Goal: Task Accomplishment & Management: Use online tool/utility

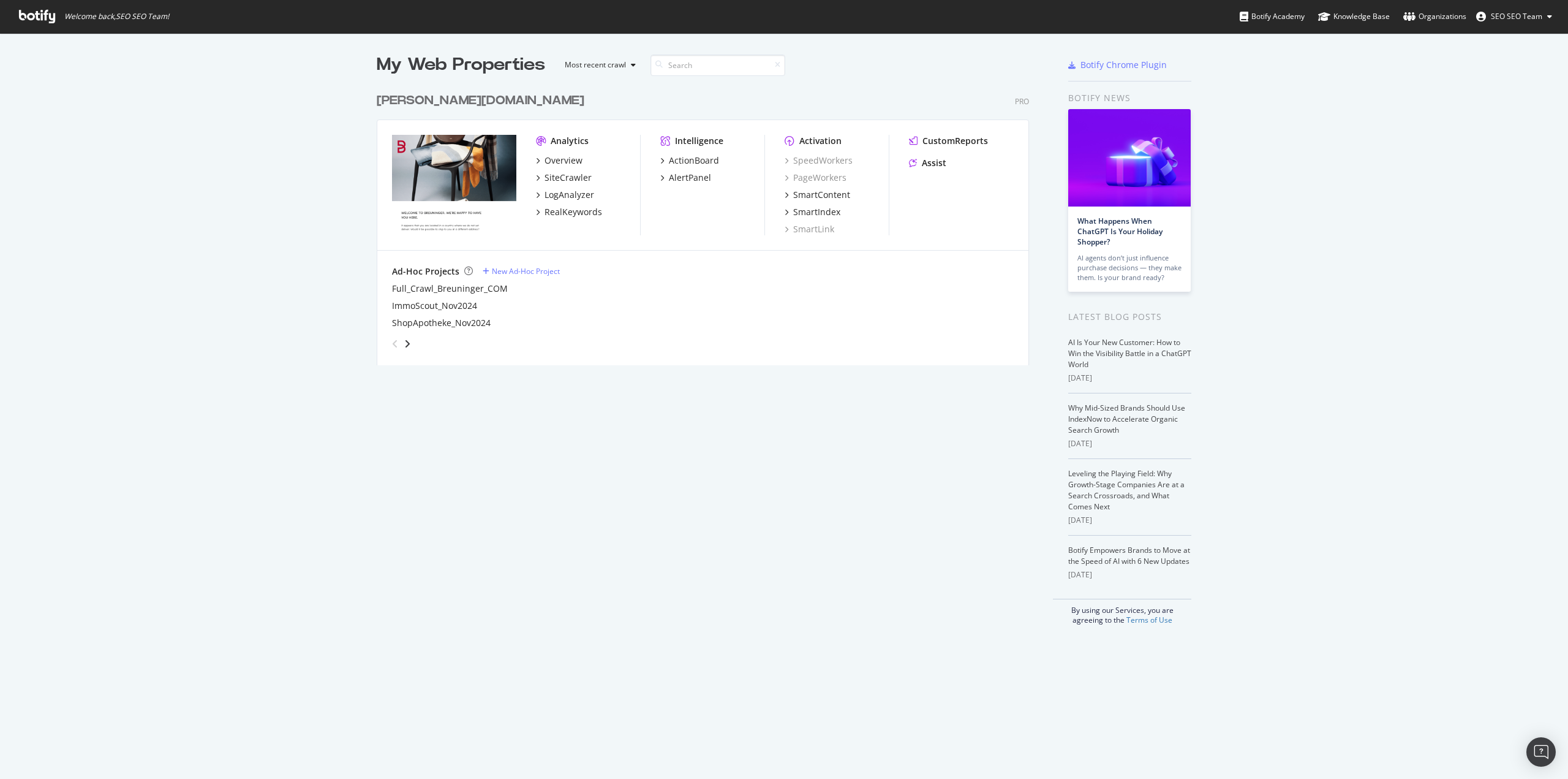
scroll to position [769, 1550]
click at [575, 212] on div "RealKeywords" at bounding box center [574, 212] width 58 height 12
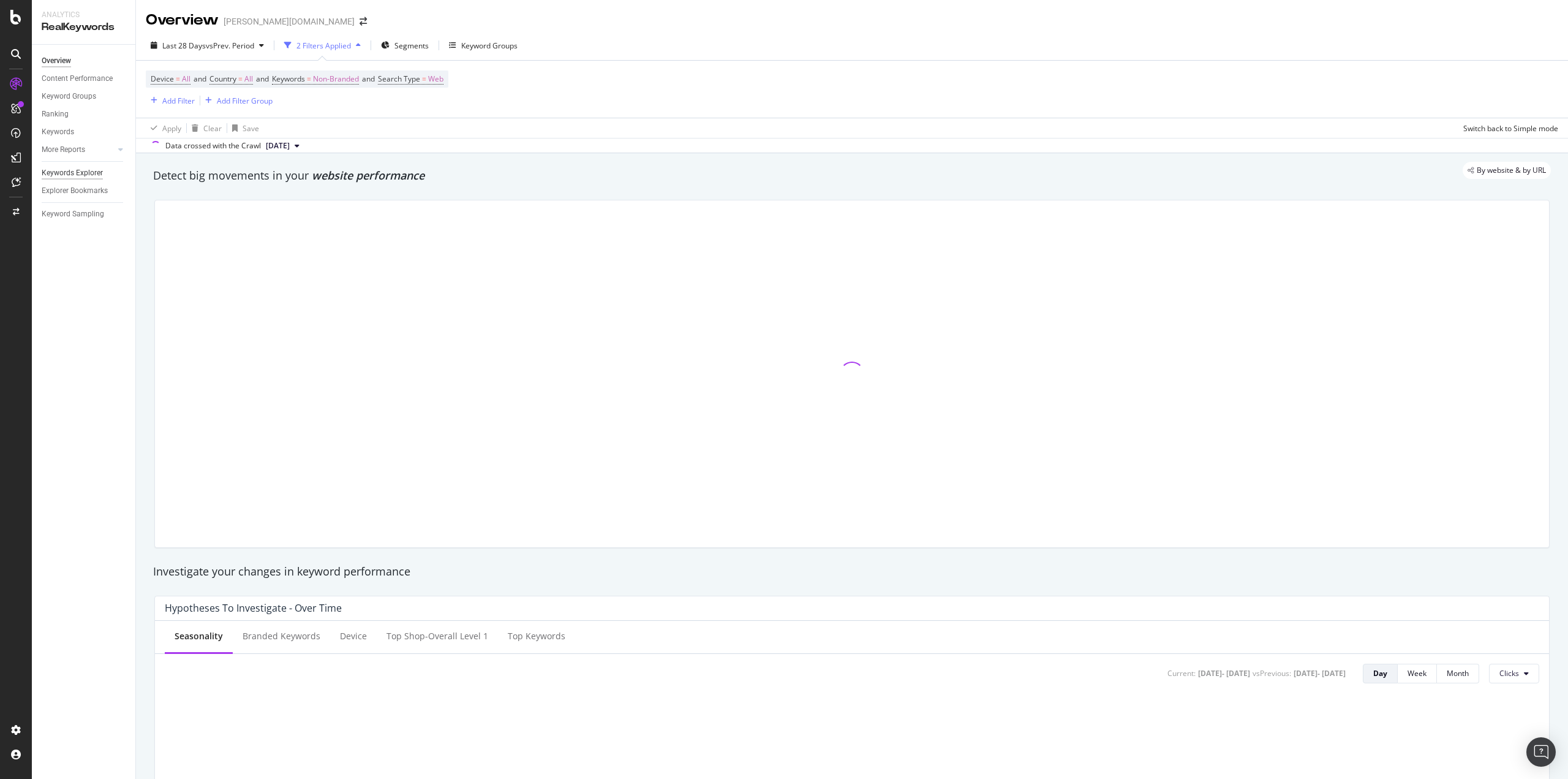
click at [67, 171] on div "Keywords Explorer" at bounding box center [72, 173] width 62 height 13
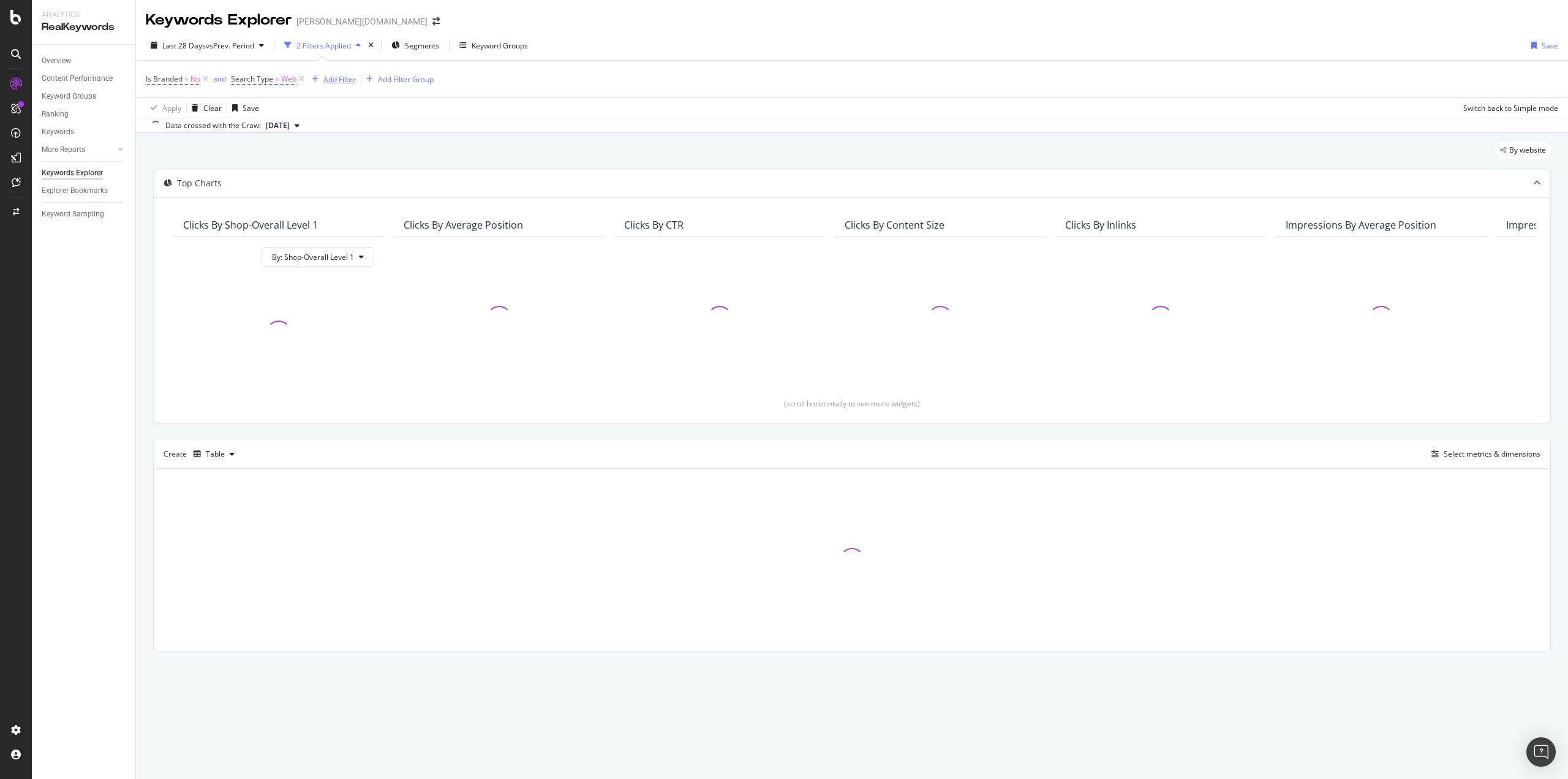
click at [331, 79] on div "Add Filter" at bounding box center [339, 79] width 33 height 10
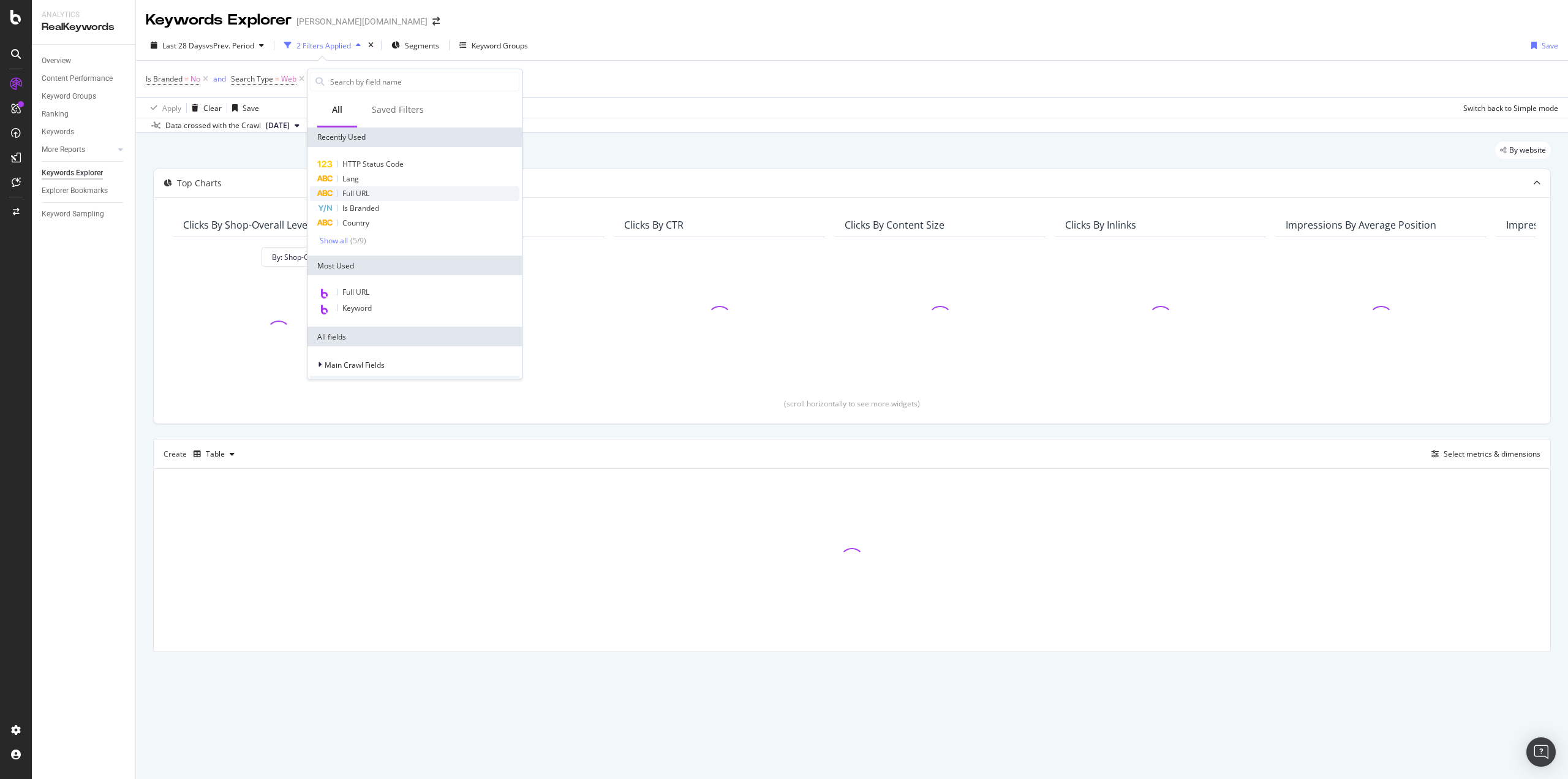
click at [380, 193] on div "Full URL" at bounding box center [415, 193] width 209 height 14
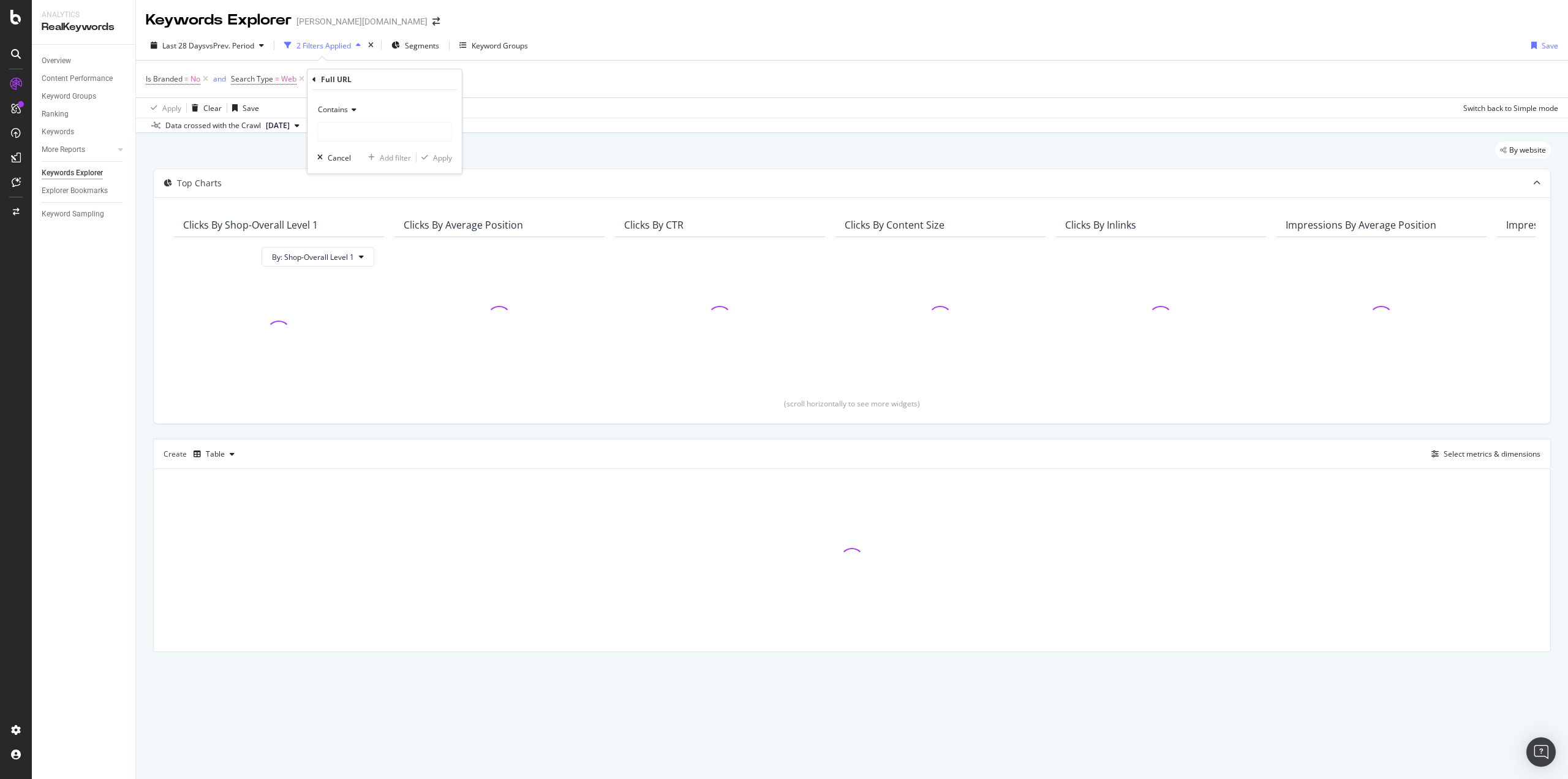
click at [363, 142] on div "Contains Cancel Add filter Apply" at bounding box center [384, 132] width 154 height 83
click at [363, 137] on input "text" at bounding box center [384, 132] width 133 height 20
type input "/ch/"
click at [436, 157] on div "Apply" at bounding box center [443, 157] width 19 height 10
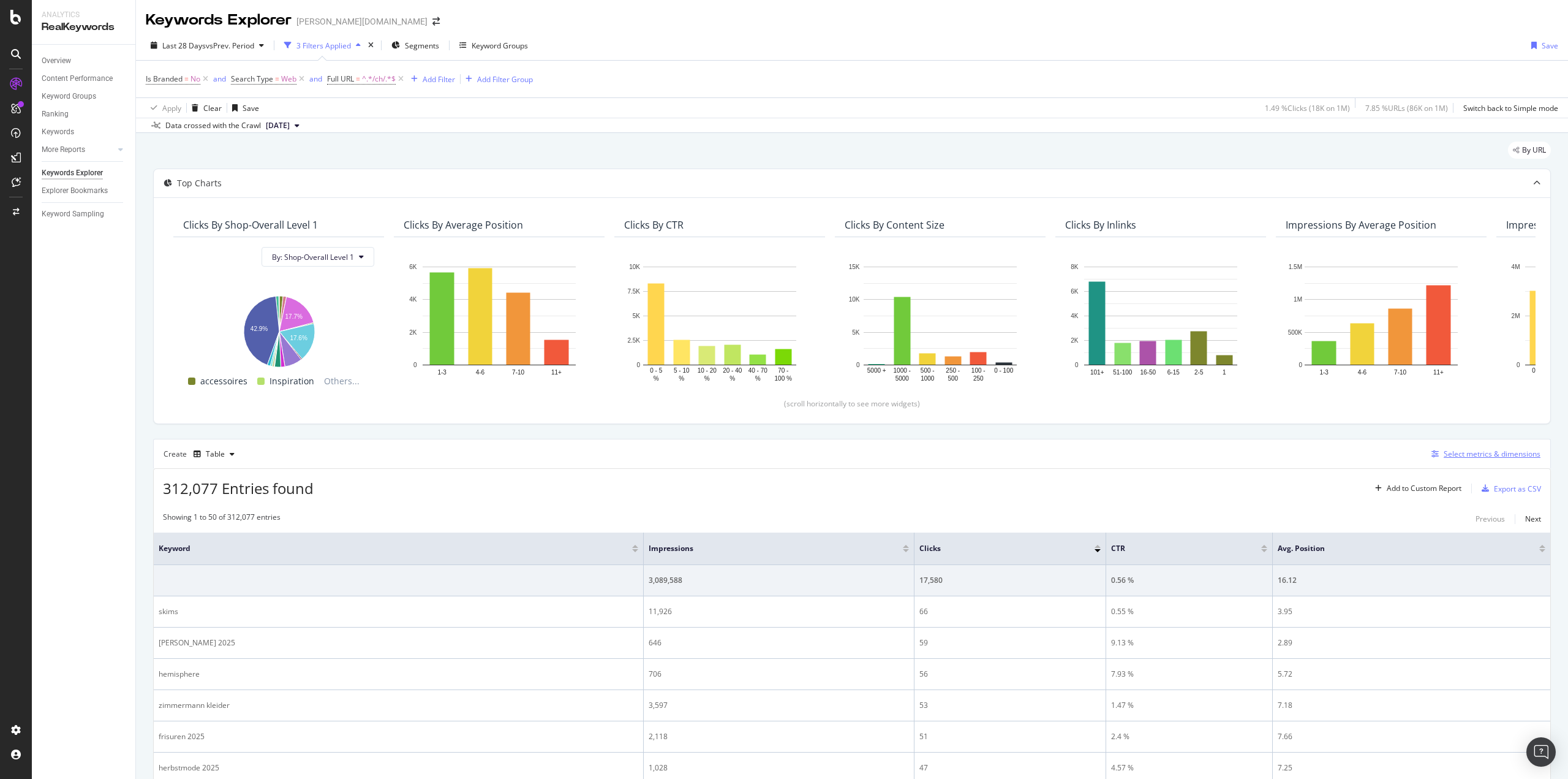
click at [1474, 455] on div "Select metrics & dimensions" at bounding box center [1492, 453] width 97 height 10
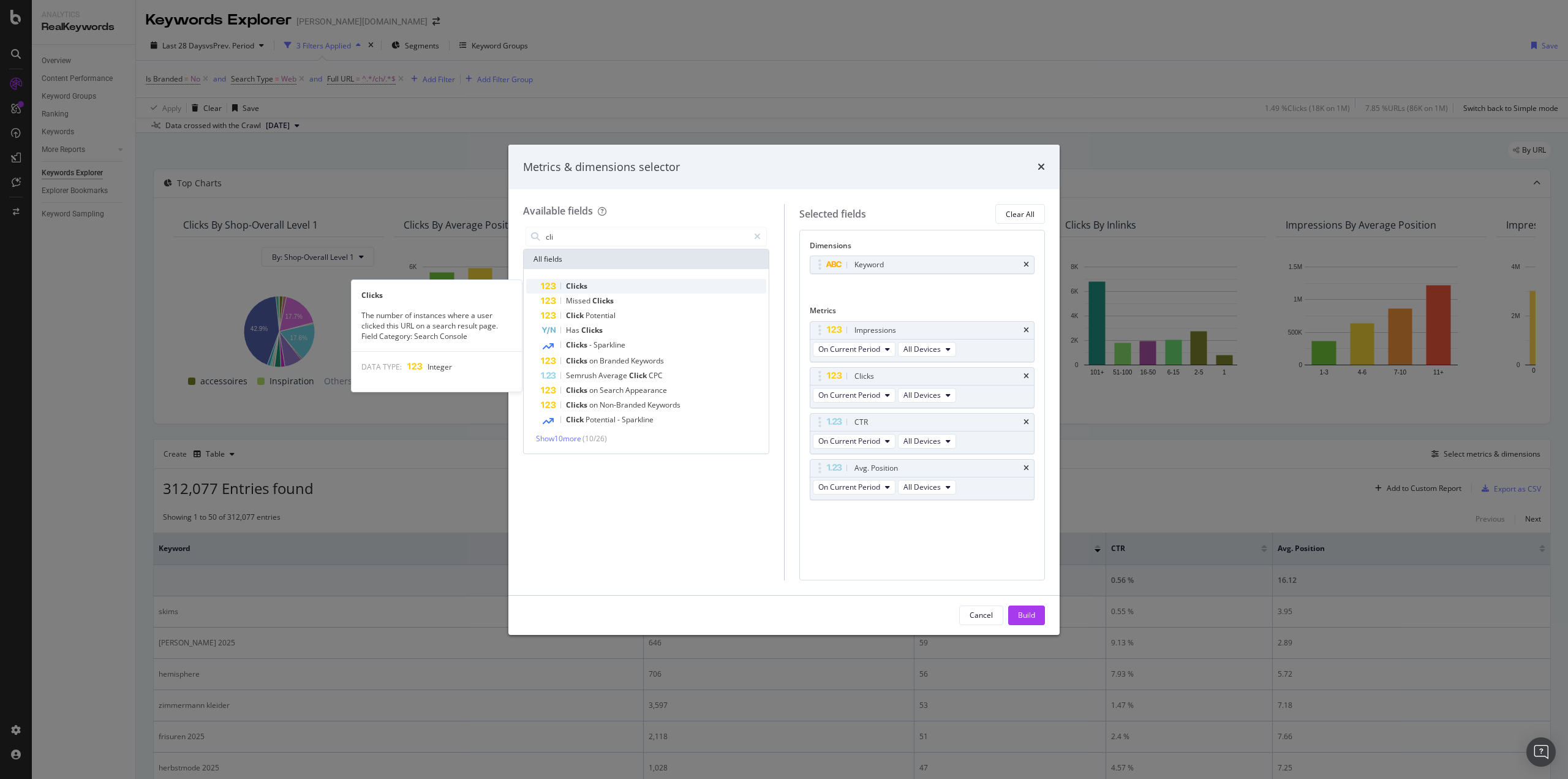
click at [594, 282] on div "Clicks" at bounding box center [653, 286] width 225 height 14
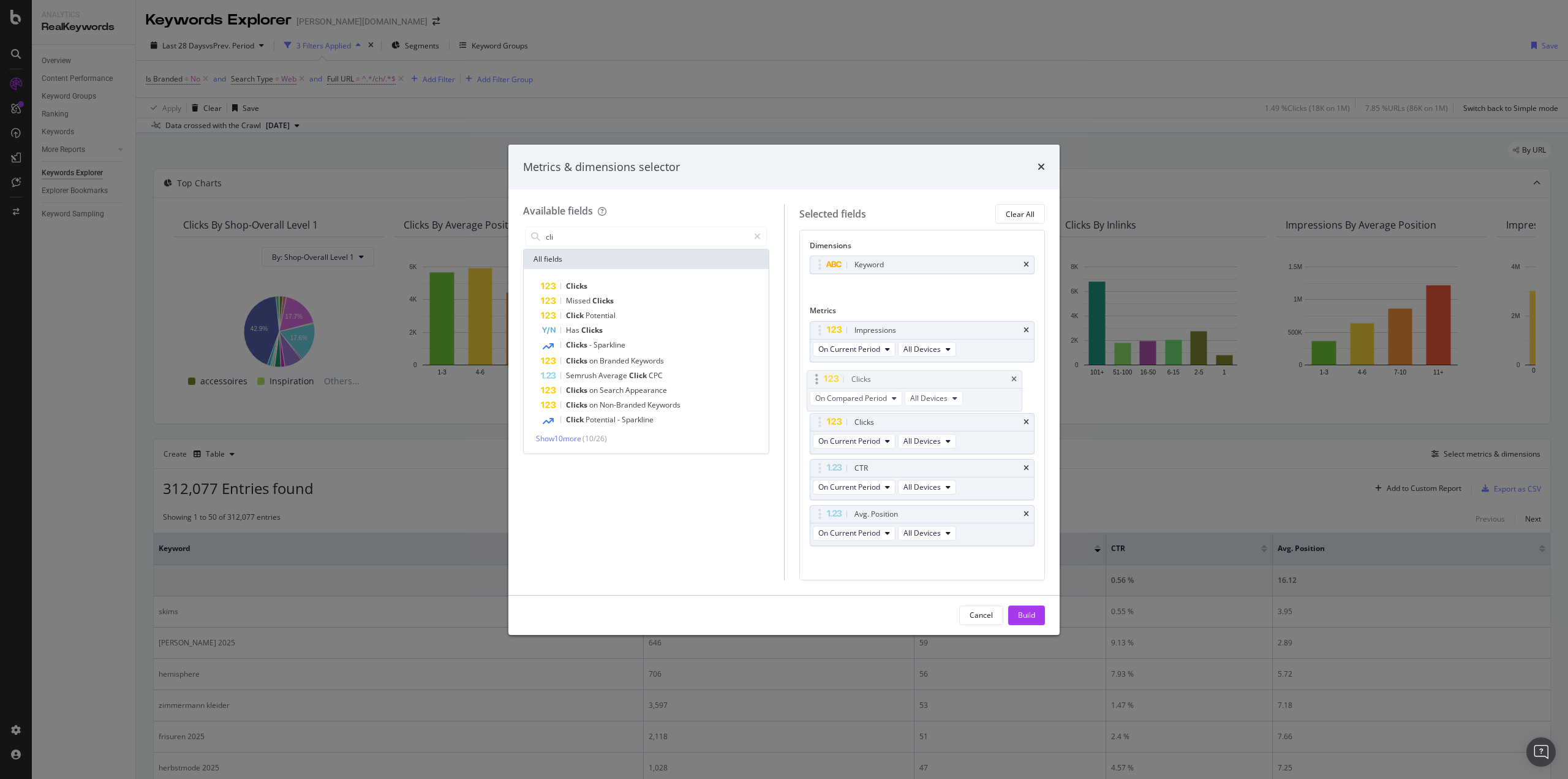
drag, startPoint x: 821, startPoint y: 517, endPoint x: 818, endPoint y: 382, distance: 135.0
click at [818, 382] on body "Analytics RealKeywords Overview Content Performance Keyword Groups Ranking Keyw…" at bounding box center [784, 389] width 1568 height 779
click at [1024, 332] on icon "times" at bounding box center [1026, 330] width 6 height 7
click at [1024, 419] on icon "times" at bounding box center [1026, 422] width 6 height 7
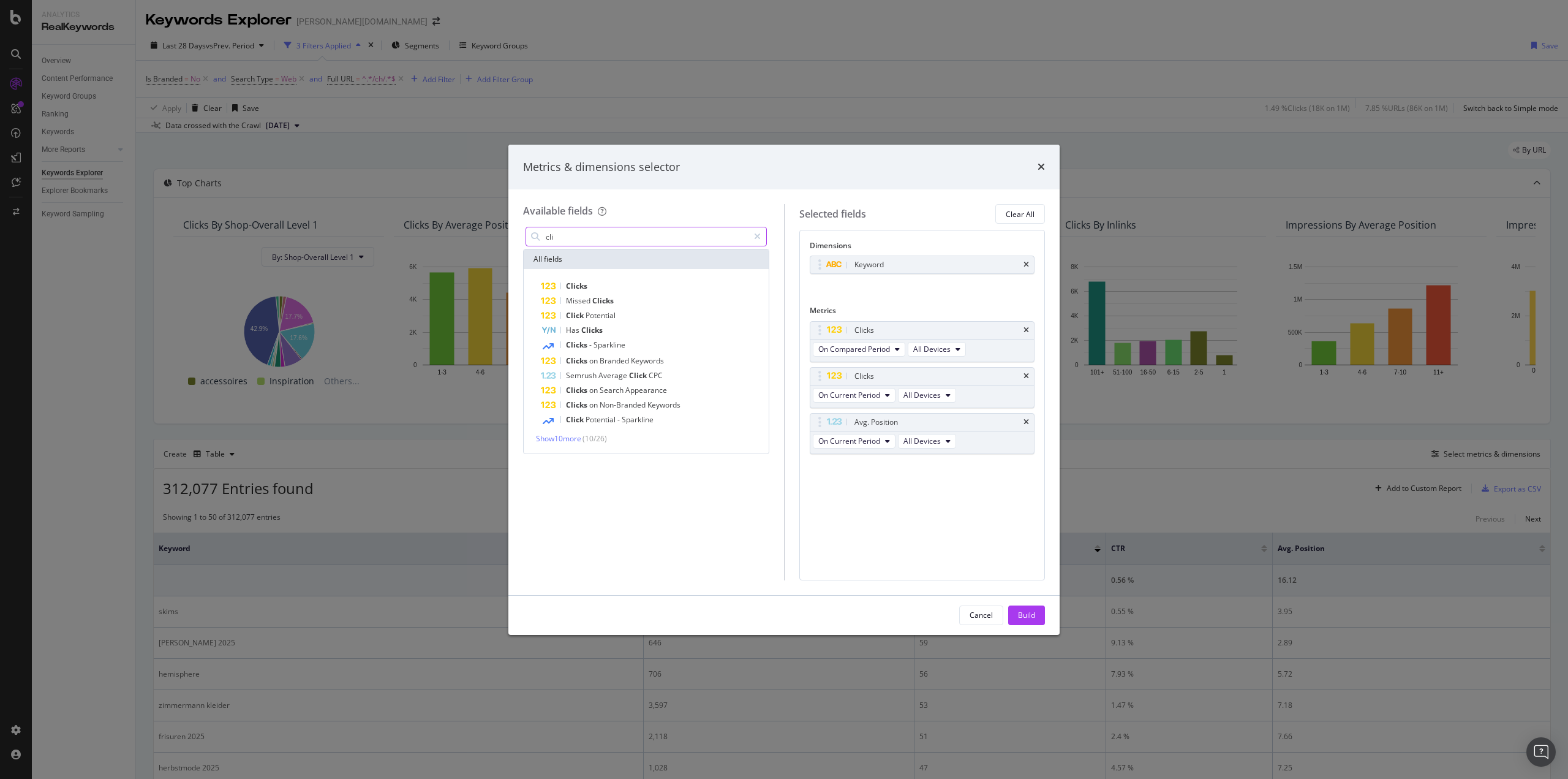
click at [601, 233] on input "cli" at bounding box center [646, 236] width 204 height 18
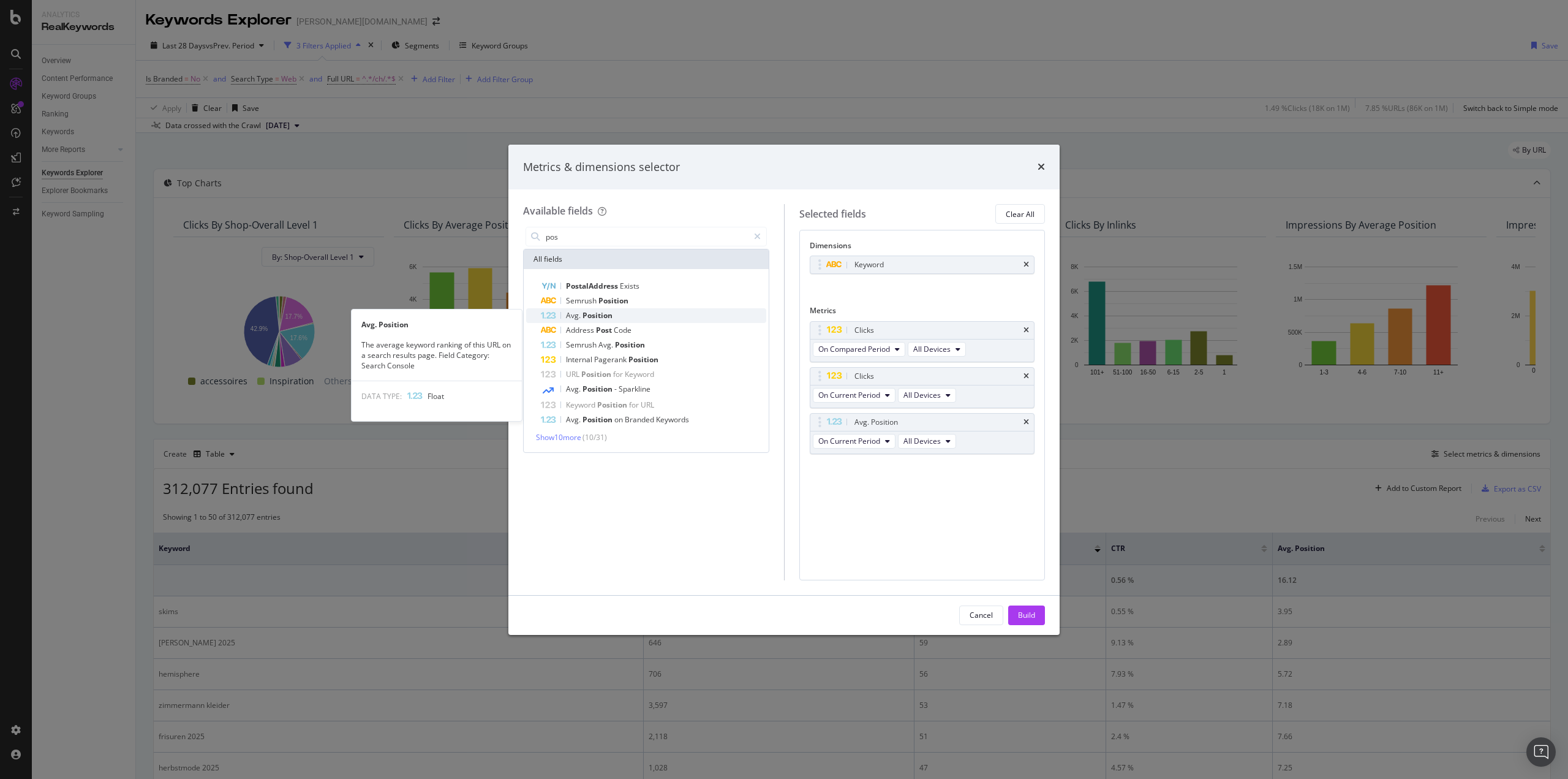
click at [616, 313] on div "Avg. Position" at bounding box center [653, 316] width 225 height 14
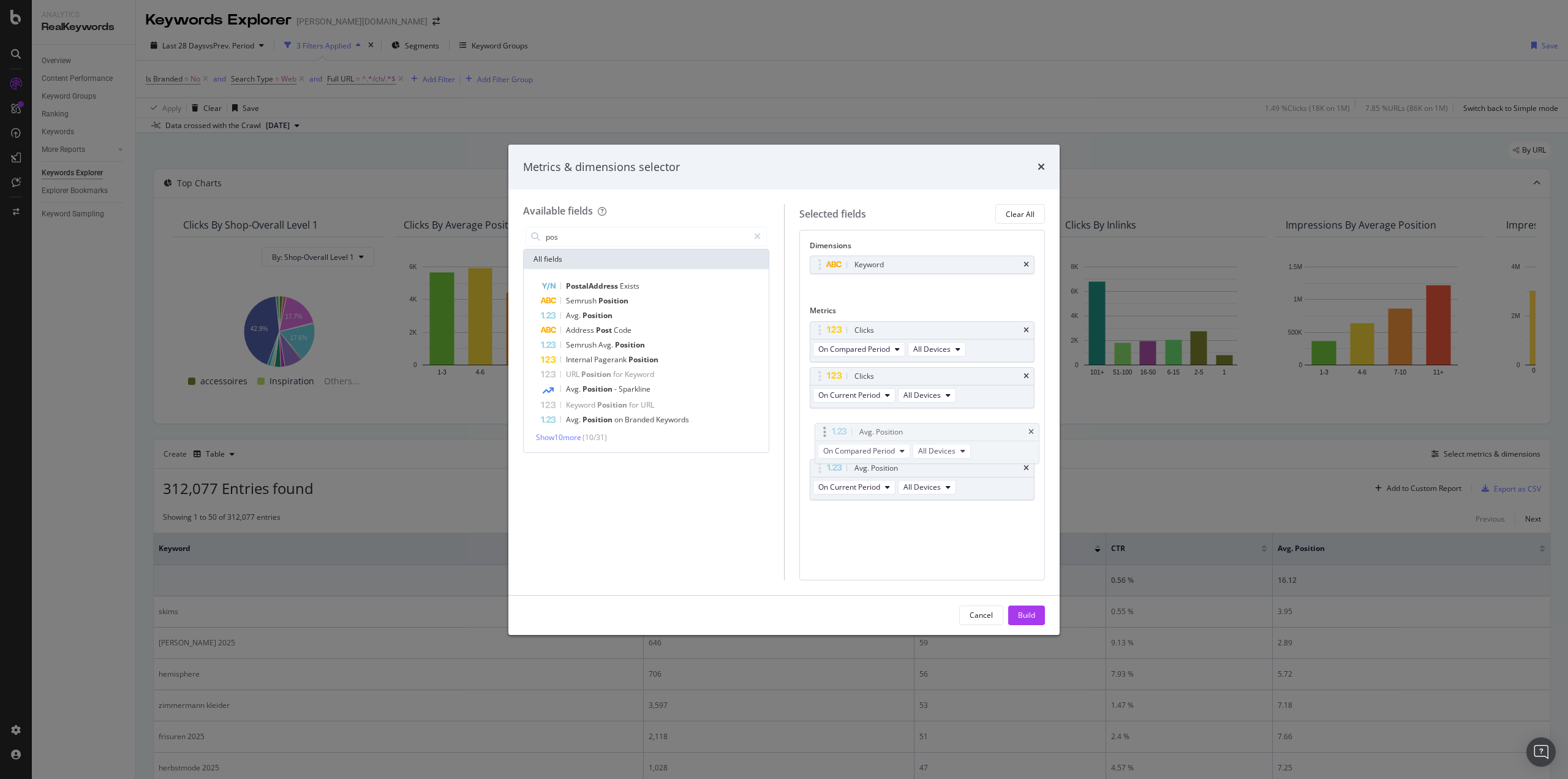
drag, startPoint x: 820, startPoint y: 467, endPoint x: 824, endPoint y: 431, distance: 36.2
click at [824, 431] on body "Analytics RealKeywords Overview Content Performance Keyword Groups Ranking Keyw…" at bounding box center [784, 389] width 1568 height 779
click at [611, 320] on span "Position" at bounding box center [597, 315] width 30 height 10
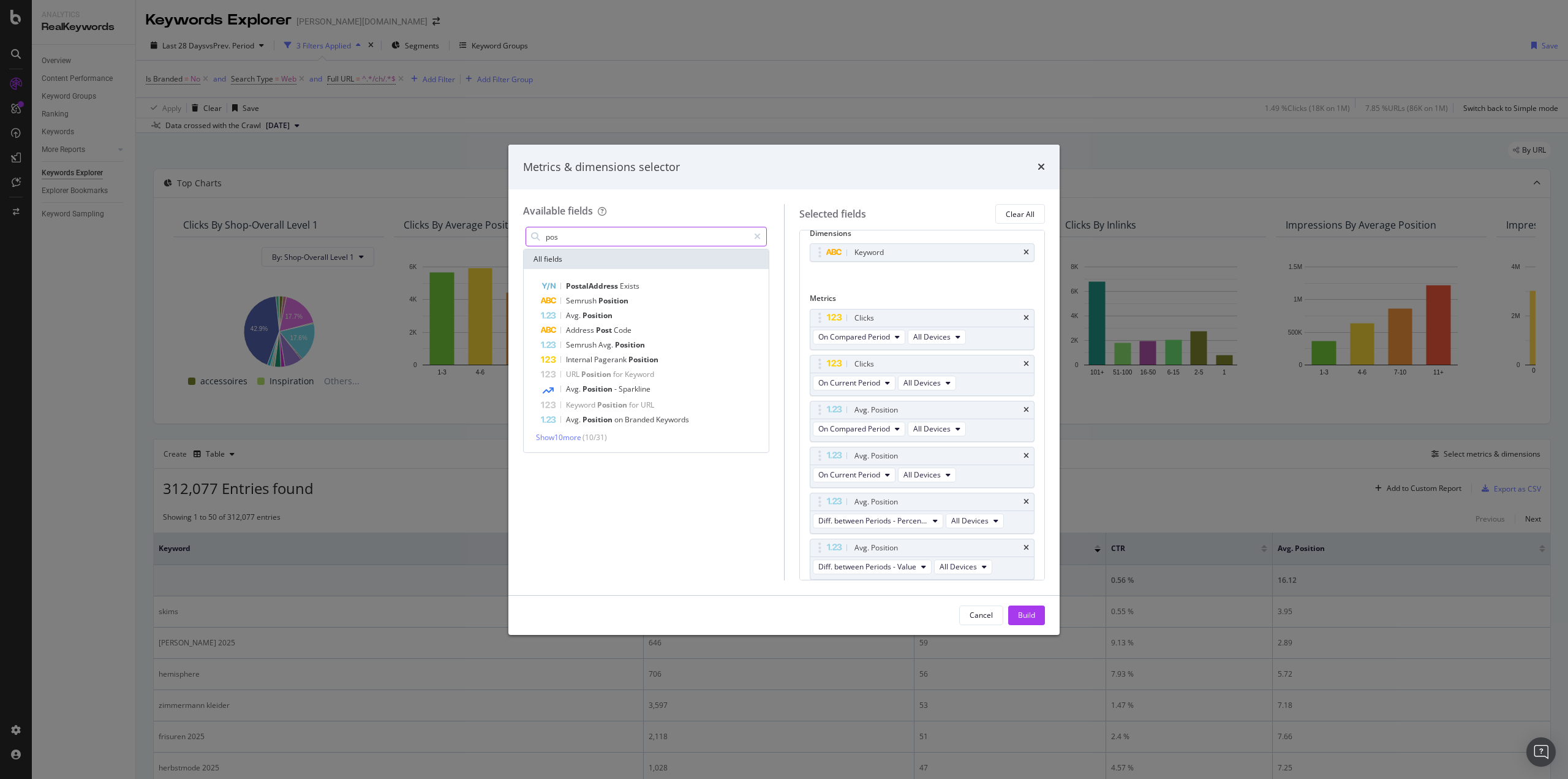
click at [584, 236] on input "pos" at bounding box center [646, 236] width 204 height 18
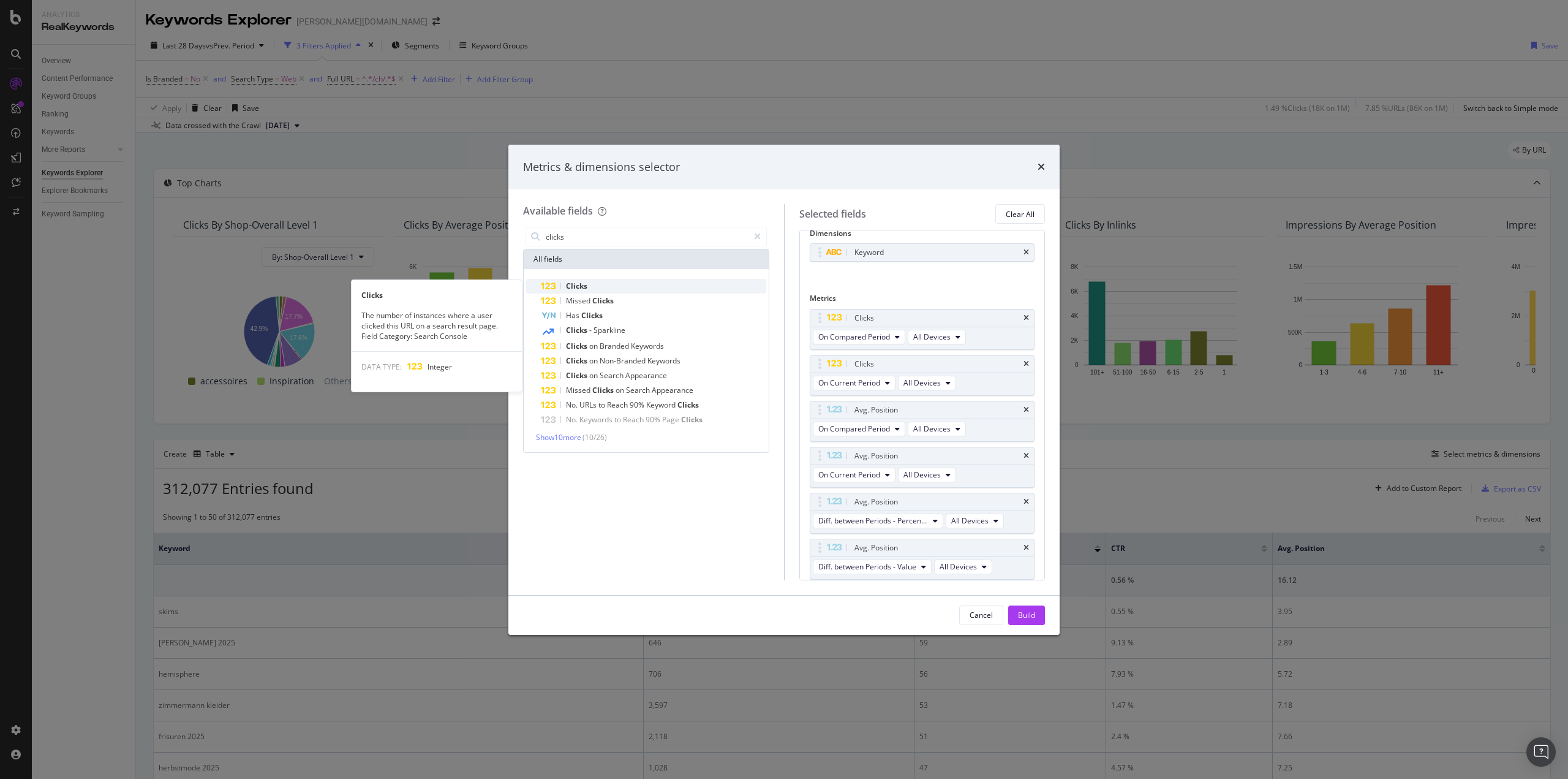
click at [619, 280] on div "Clicks" at bounding box center [653, 286] width 225 height 14
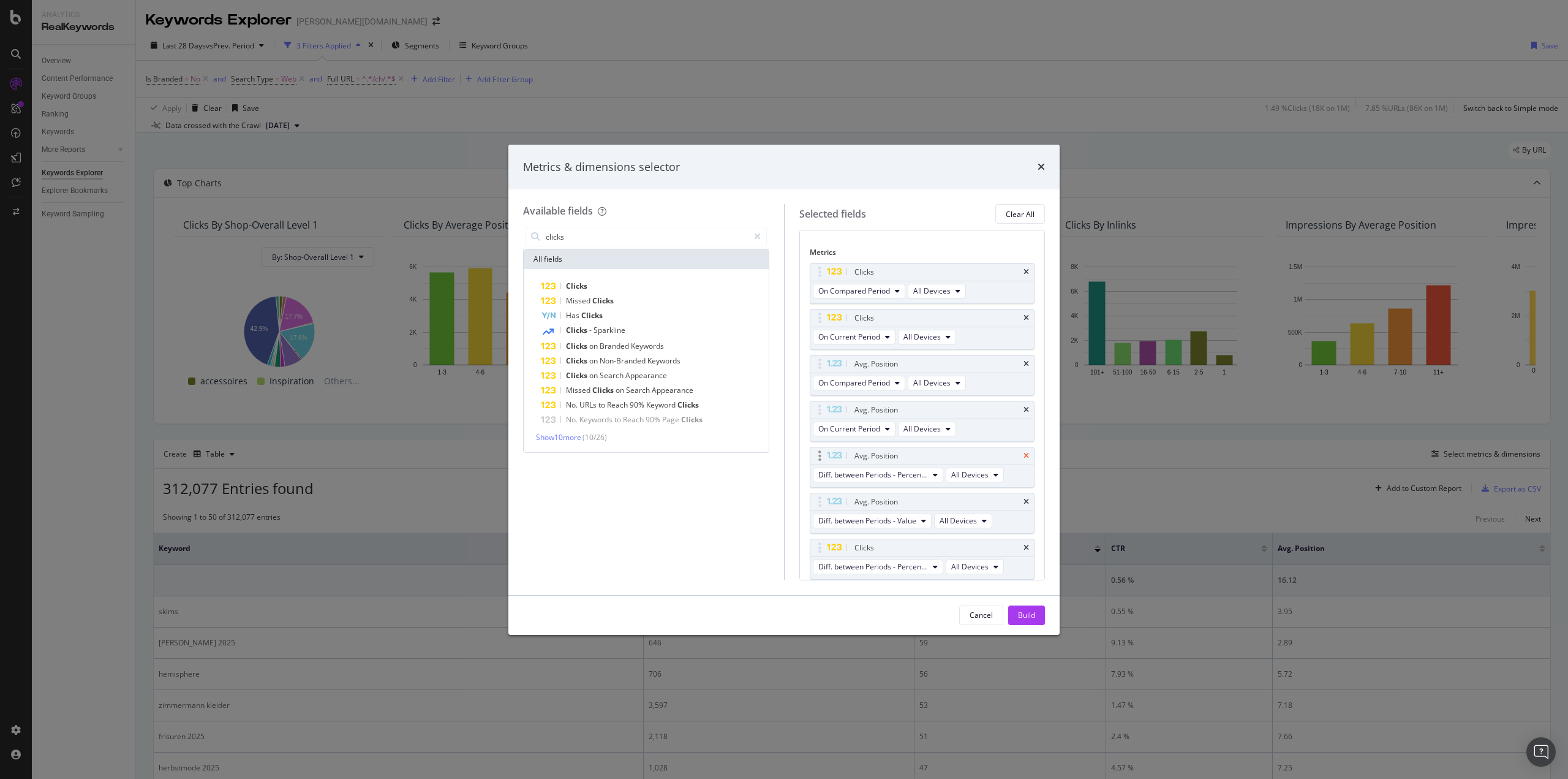
click at [1024, 456] on icon "times" at bounding box center [1026, 455] width 6 height 7
drag, startPoint x: 819, startPoint y: 507, endPoint x: 804, endPoint y: 373, distance: 134.8
click at [804, 373] on body "Analytics RealKeywords Overview Content Performance Keyword Groups Ranking Keyw…" at bounding box center [784, 389] width 1568 height 779
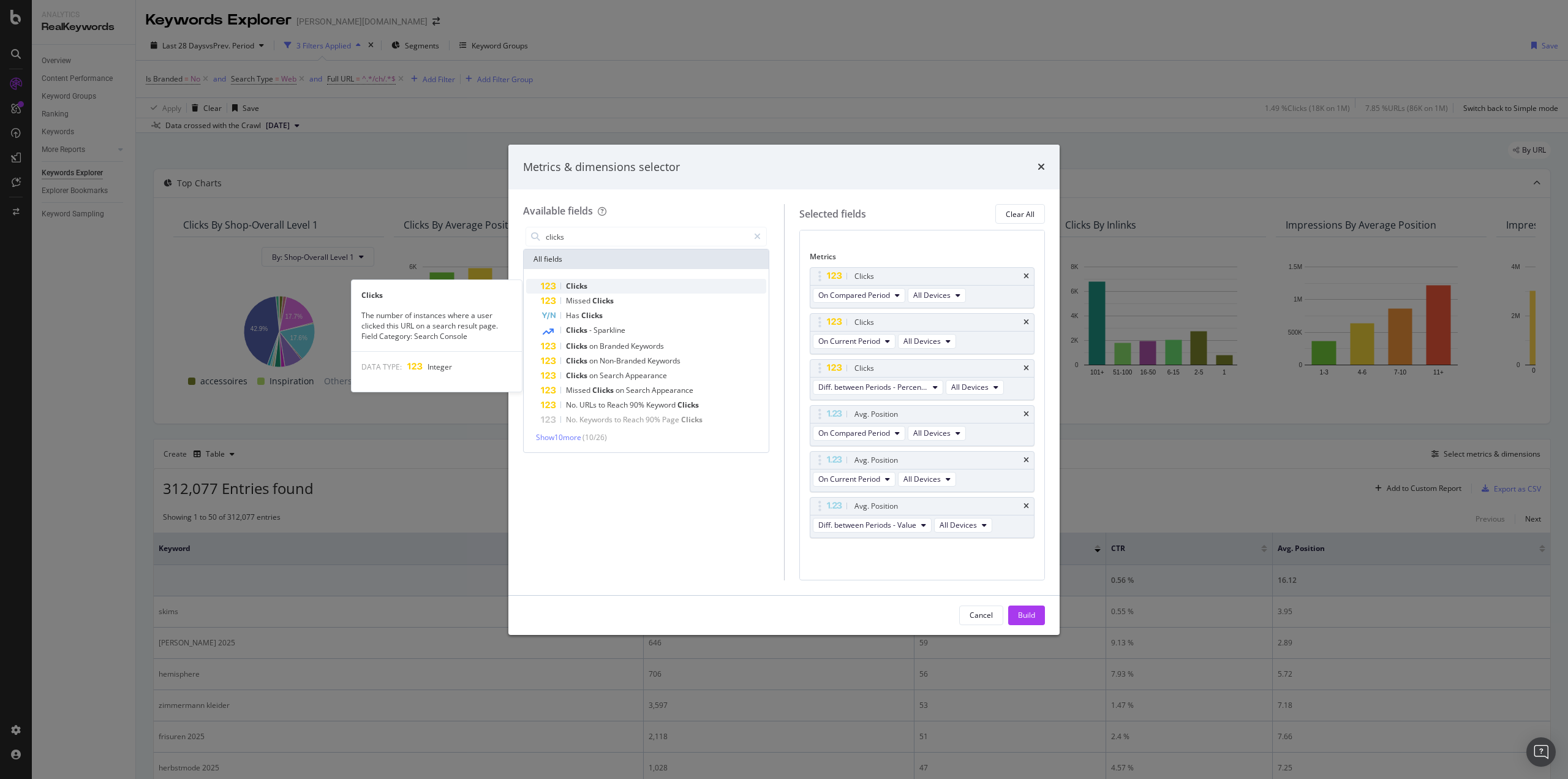
click at [570, 284] on span "Clicks" at bounding box center [577, 285] width 22 height 10
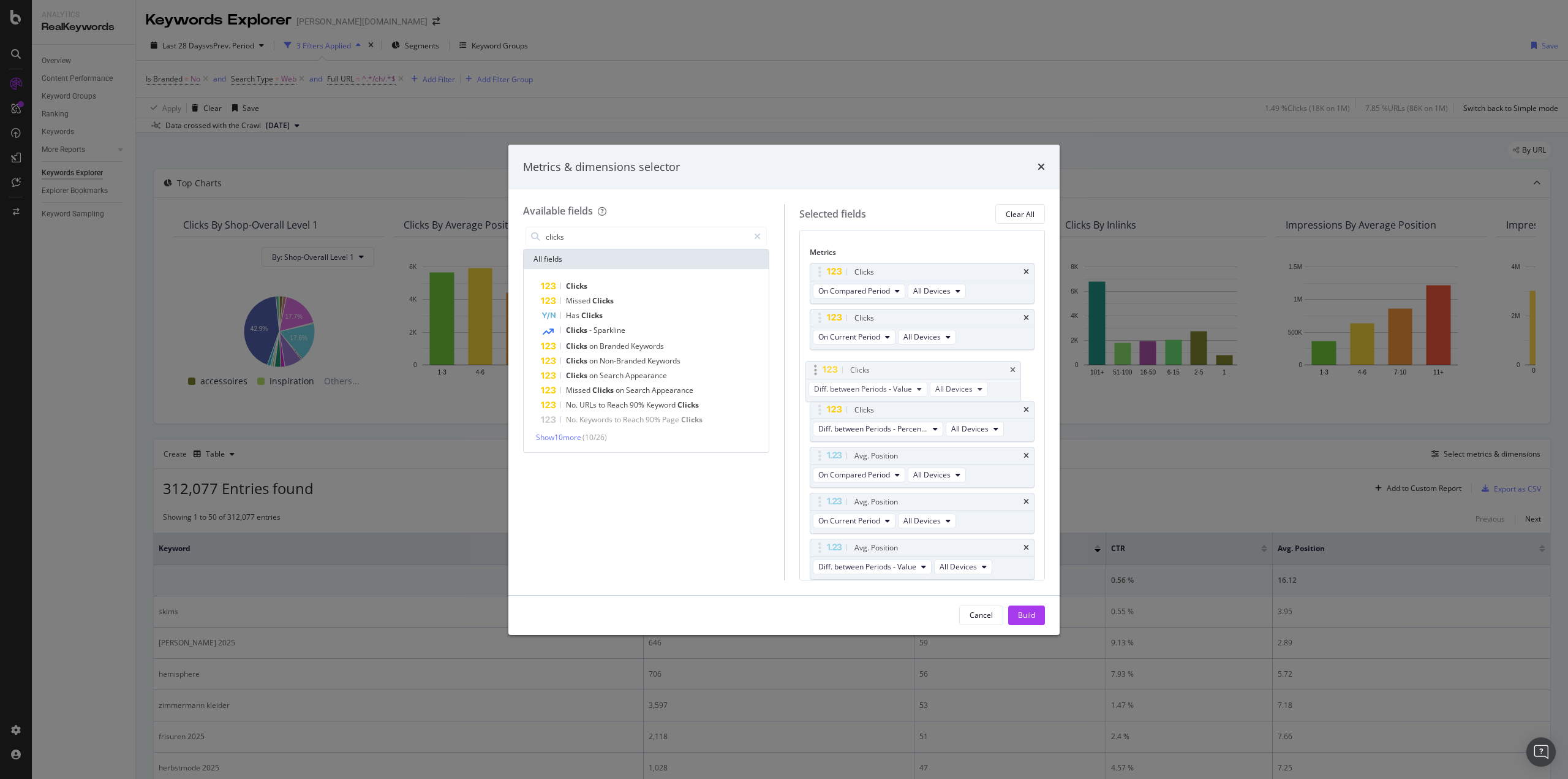
drag, startPoint x: 824, startPoint y: 550, endPoint x: 819, endPoint y: 372, distance: 178.1
click at [819, 372] on body "Analytics RealKeywords Overview Content Performance Keyword Groups Ranking Keyw…" at bounding box center [784, 389] width 1568 height 779
click at [586, 230] on input "clicks" at bounding box center [646, 236] width 204 height 18
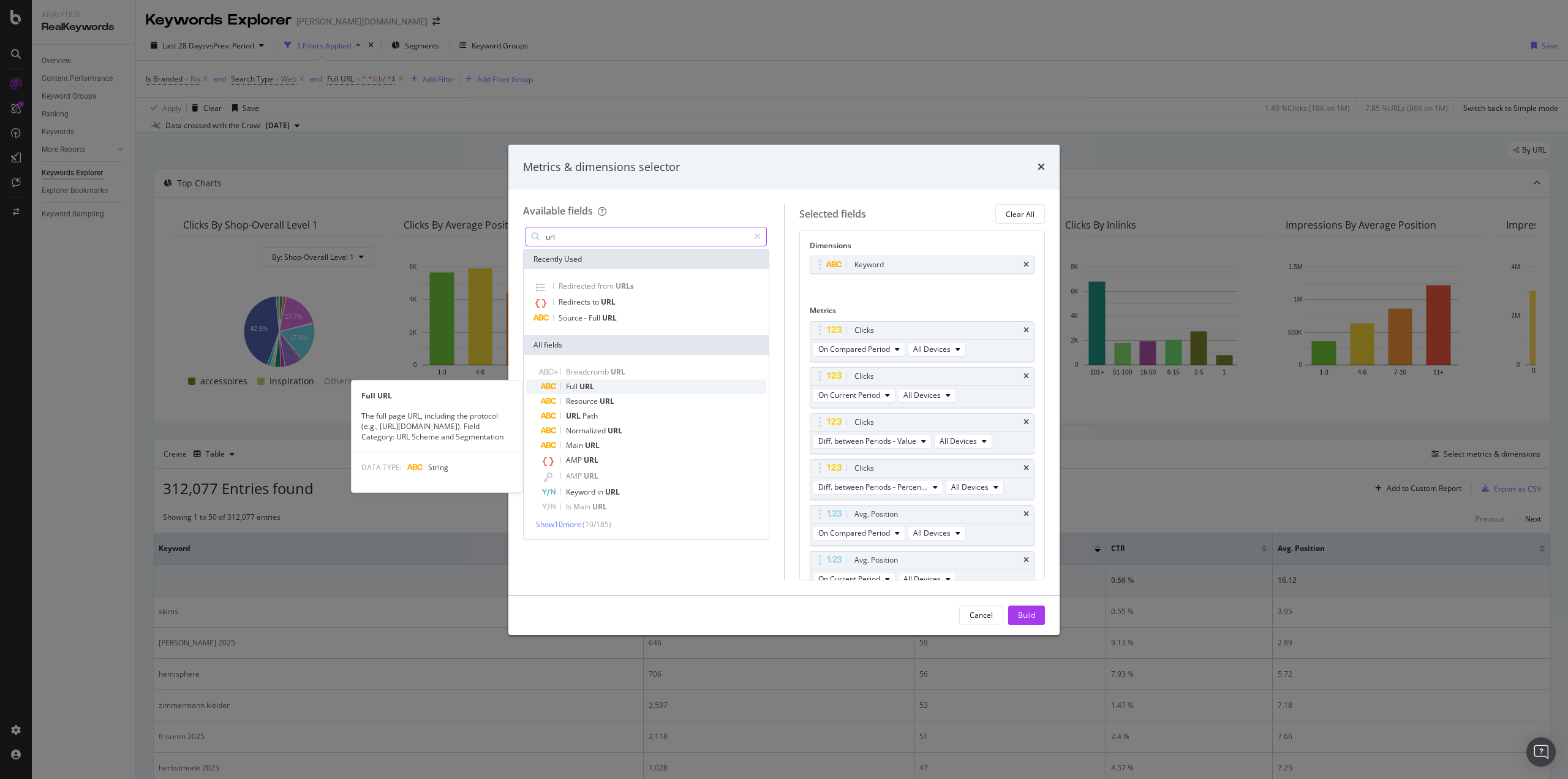
type input "url"
click at [595, 384] on div "Full URL" at bounding box center [653, 387] width 225 height 14
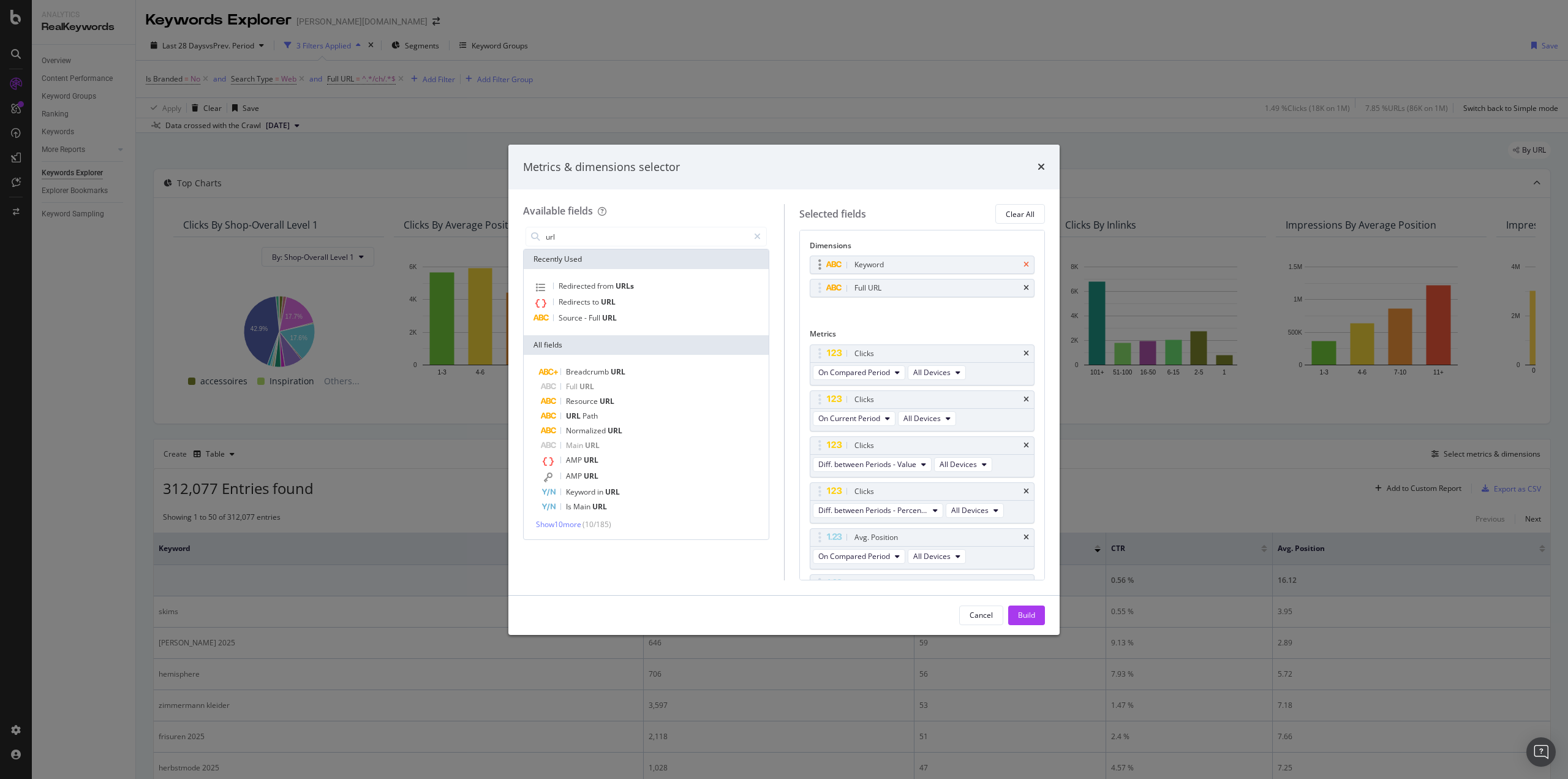
click at [1024, 265] on icon "times" at bounding box center [1026, 264] width 6 height 7
click at [1034, 620] on div "Build" at bounding box center [1026, 614] width 17 height 10
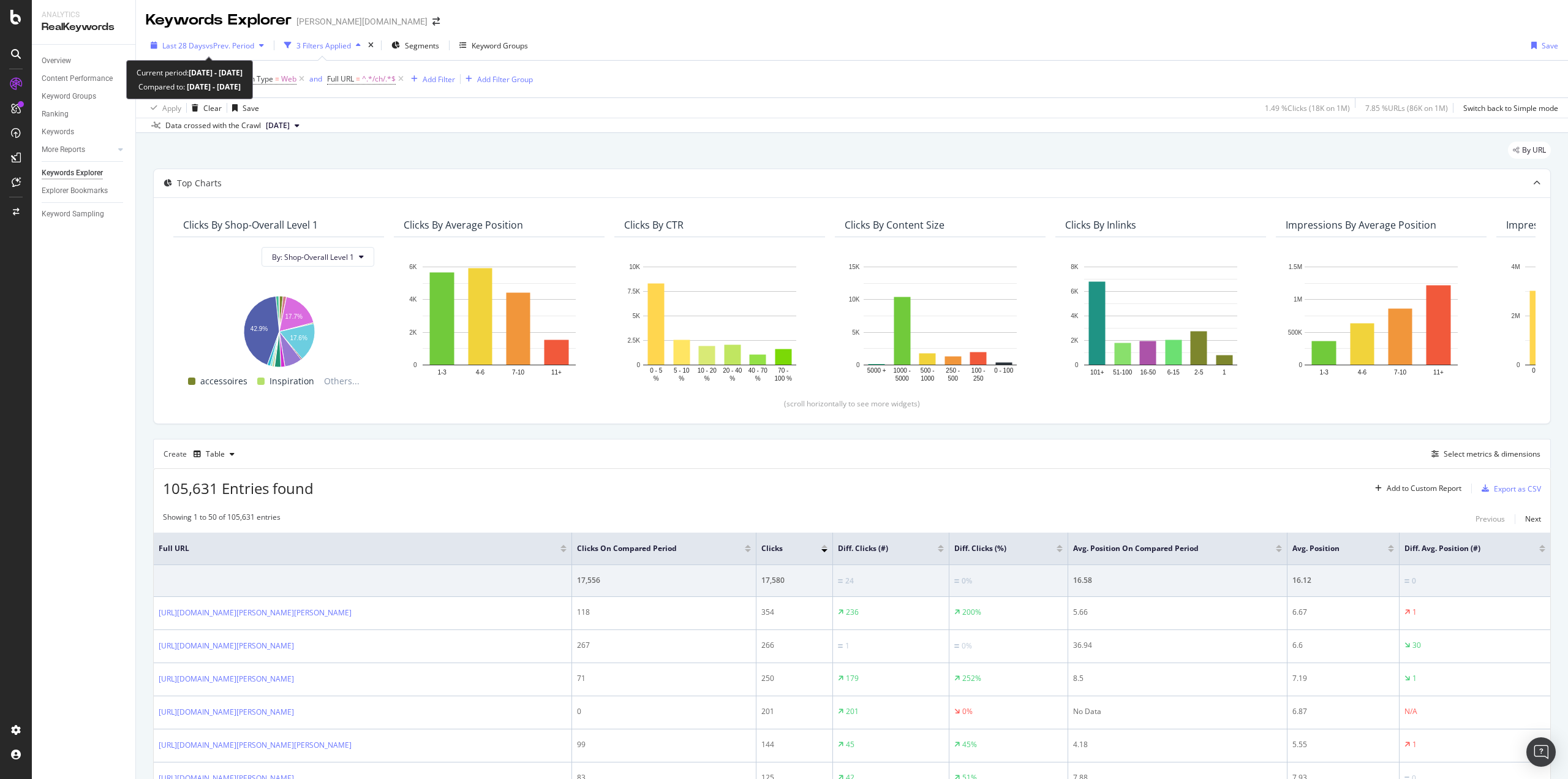
click at [177, 51] on div "Last 28 Days vs Prev. Period" at bounding box center [208, 45] width 123 height 18
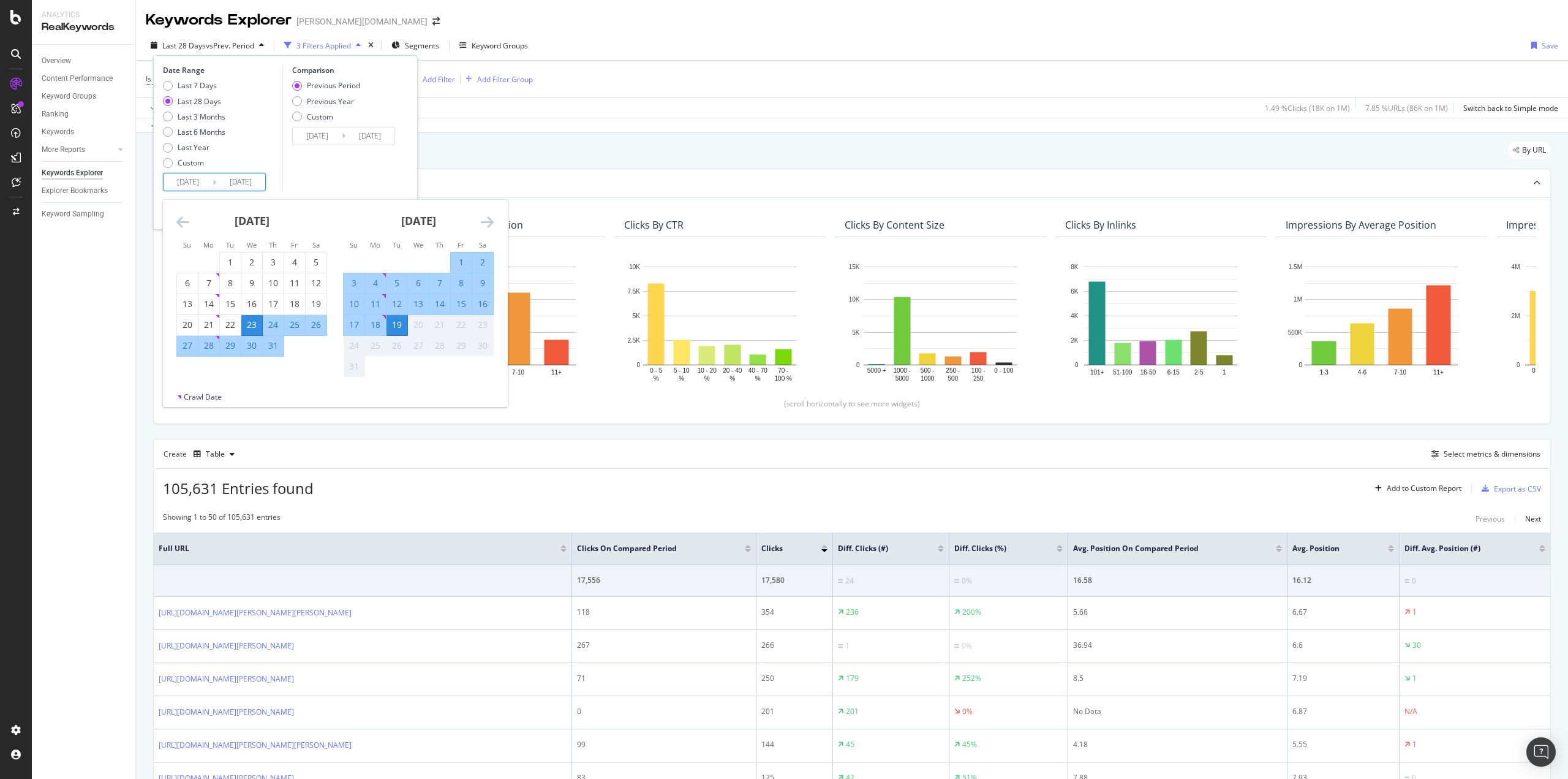
click at [185, 181] on input "2025/07/23" at bounding box center [188, 181] width 49 height 17
click at [175, 224] on div "July 2025 1 2 3 4 5 6 7 8 9 10 11 12 13 14 15 16 17 18 19 20 21 22 23 24 25 26 …" at bounding box center [252, 278] width 167 height 157
click at [178, 224] on icon "Move backward to switch to the previous month." at bounding box center [183, 221] width 13 height 14
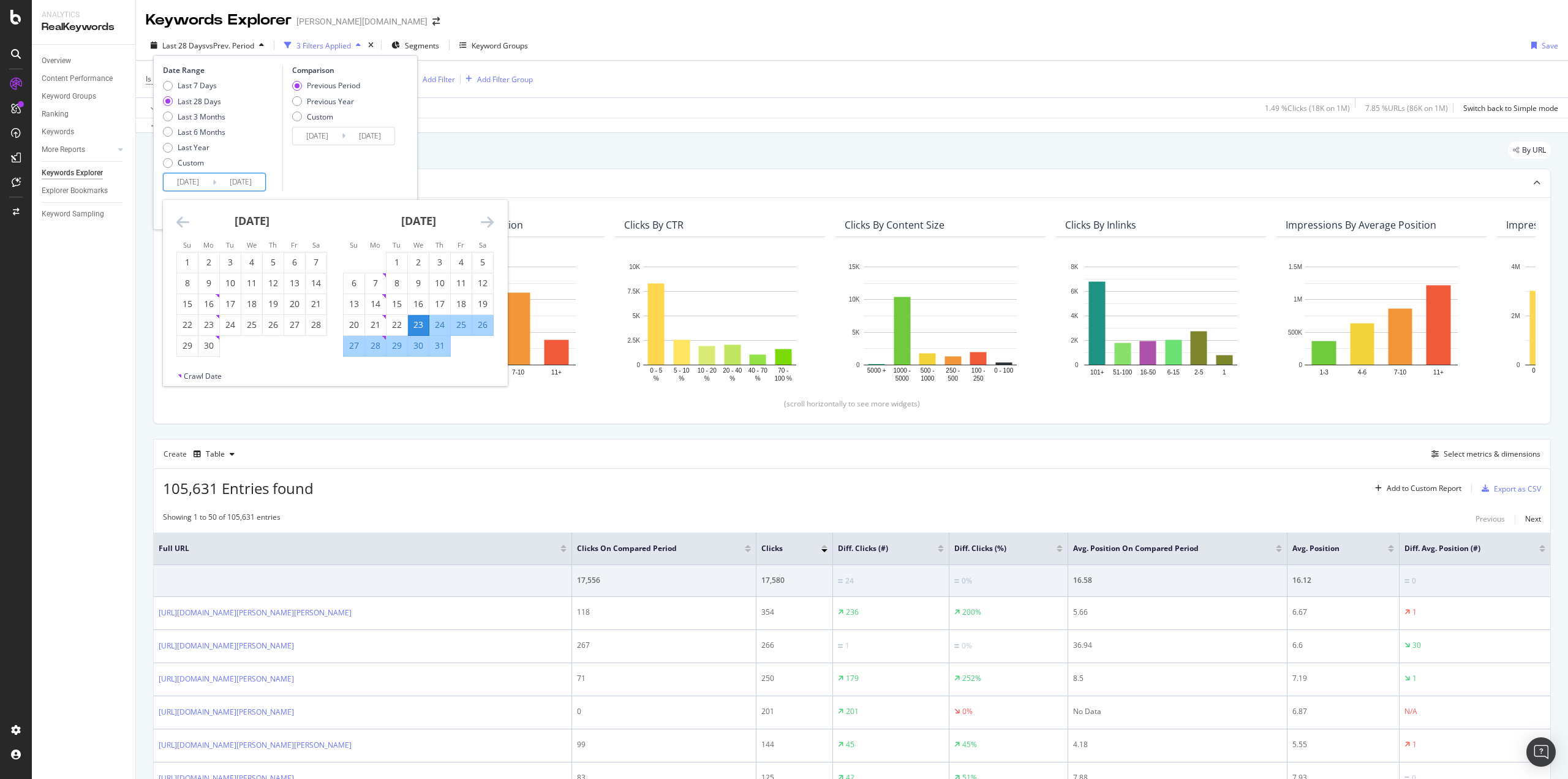
click at [179, 221] on icon "Move backward to switch to the previous month." at bounding box center [183, 221] width 13 height 14
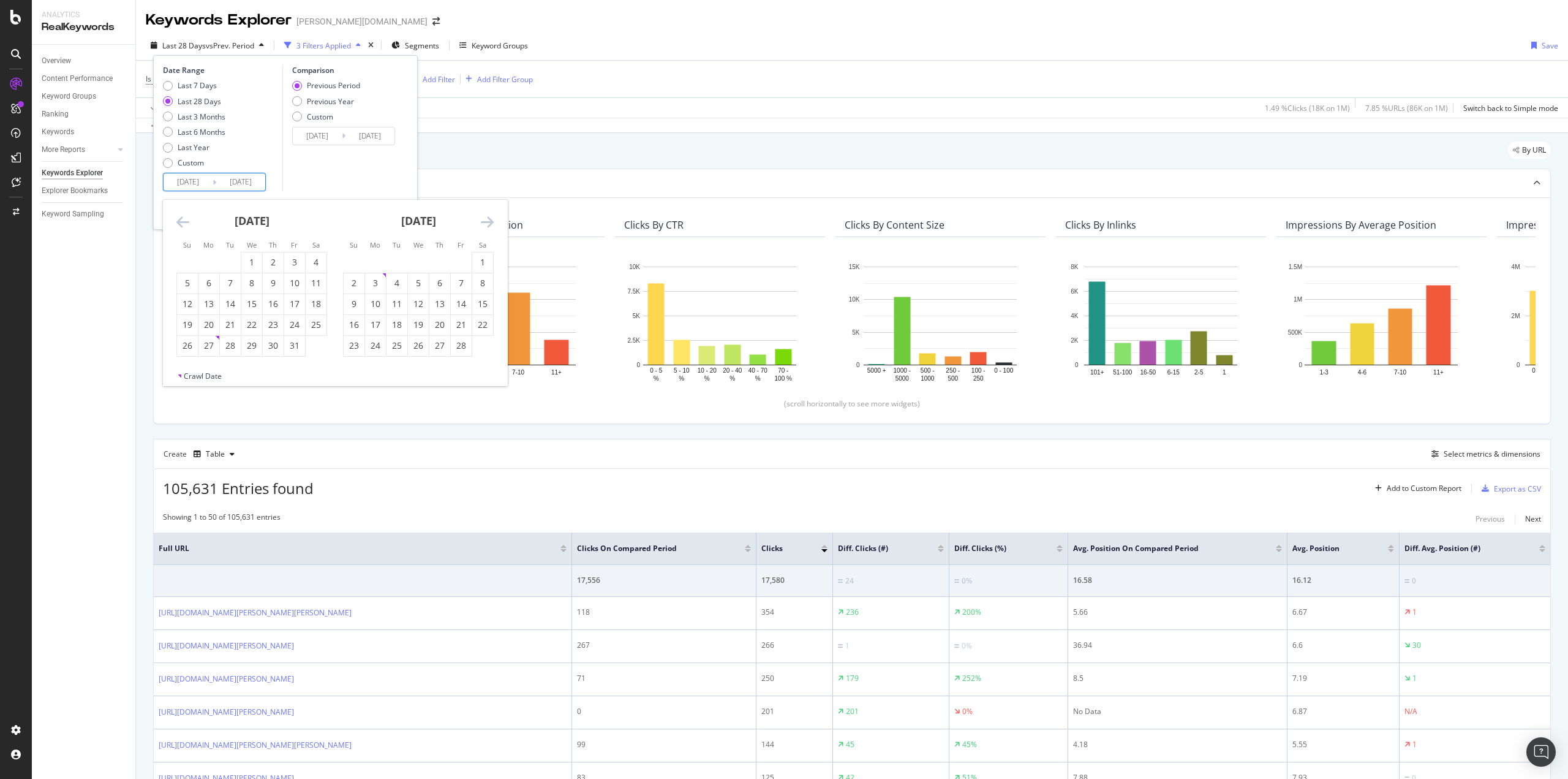
click at [179, 221] on icon "Move backward to switch to the previous month." at bounding box center [183, 221] width 13 height 14
click at [179, 222] on icon "Move backward to switch to the previous month." at bounding box center [183, 221] width 13 height 14
click at [481, 224] on icon "Move forward to switch to the next month." at bounding box center [487, 221] width 13 height 14
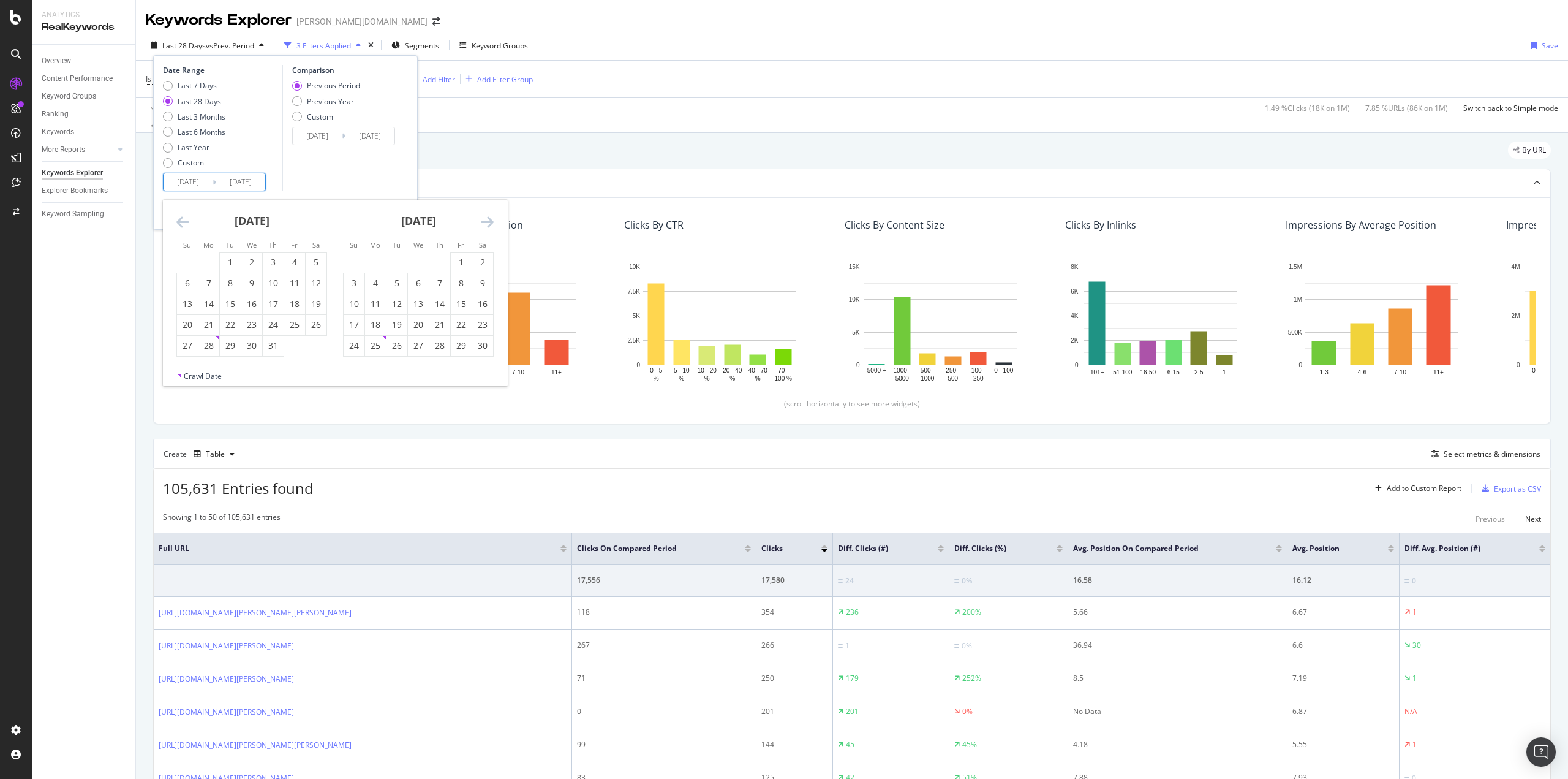
click at [481, 224] on icon "Move forward to switch to the next month." at bounding box center [487, 221] width 13 height 14
click at [481, 225] on icon "Move forward to switch to the next month." at bounding box center [487, 221] width 13 height 14
click at [418, 261] on div "1" at bounding box center [419, 262] width 21 height 12
type input "2025/01/01"
type input "2024/05/14"
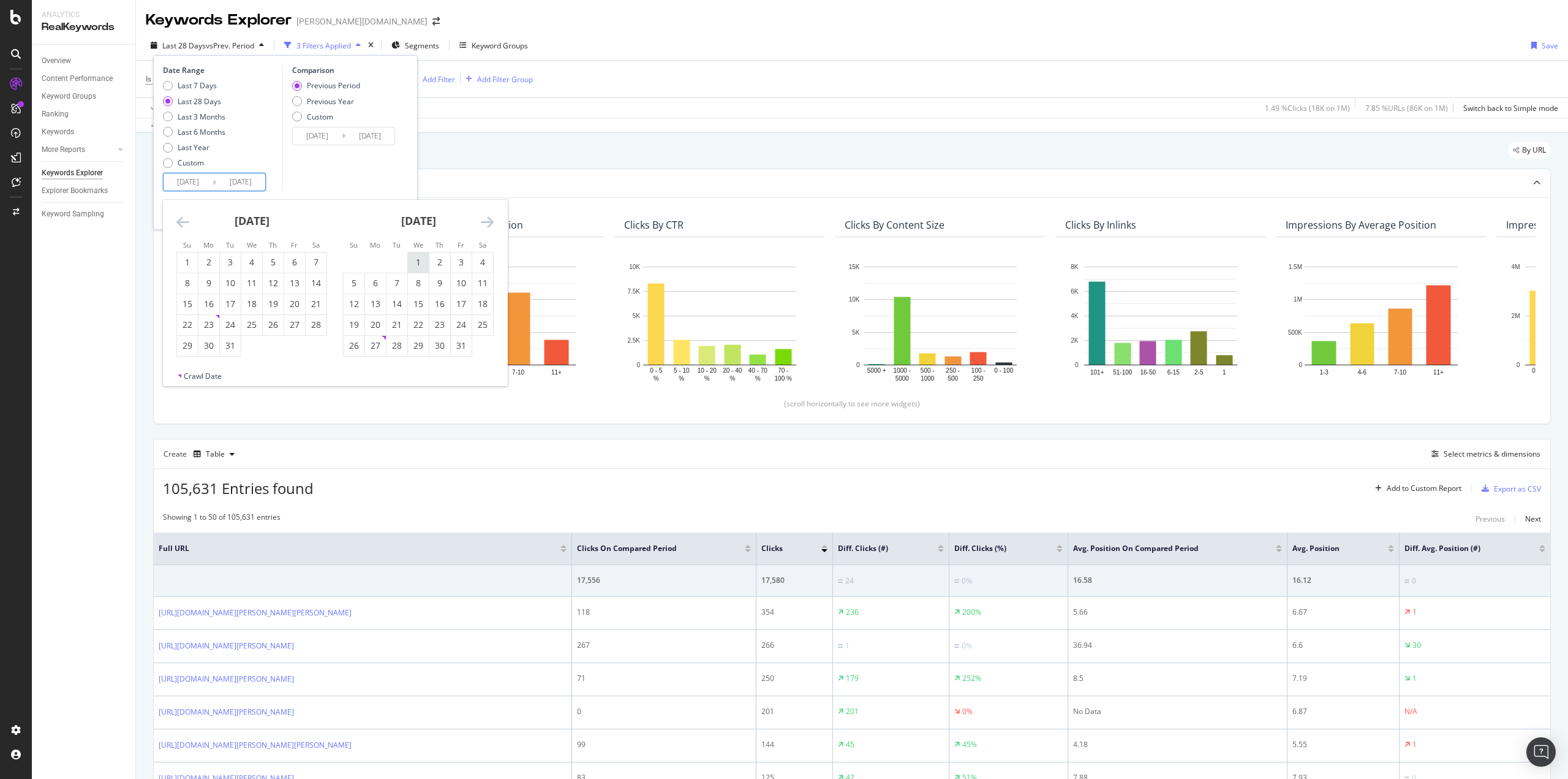
type input "2024/12/31"
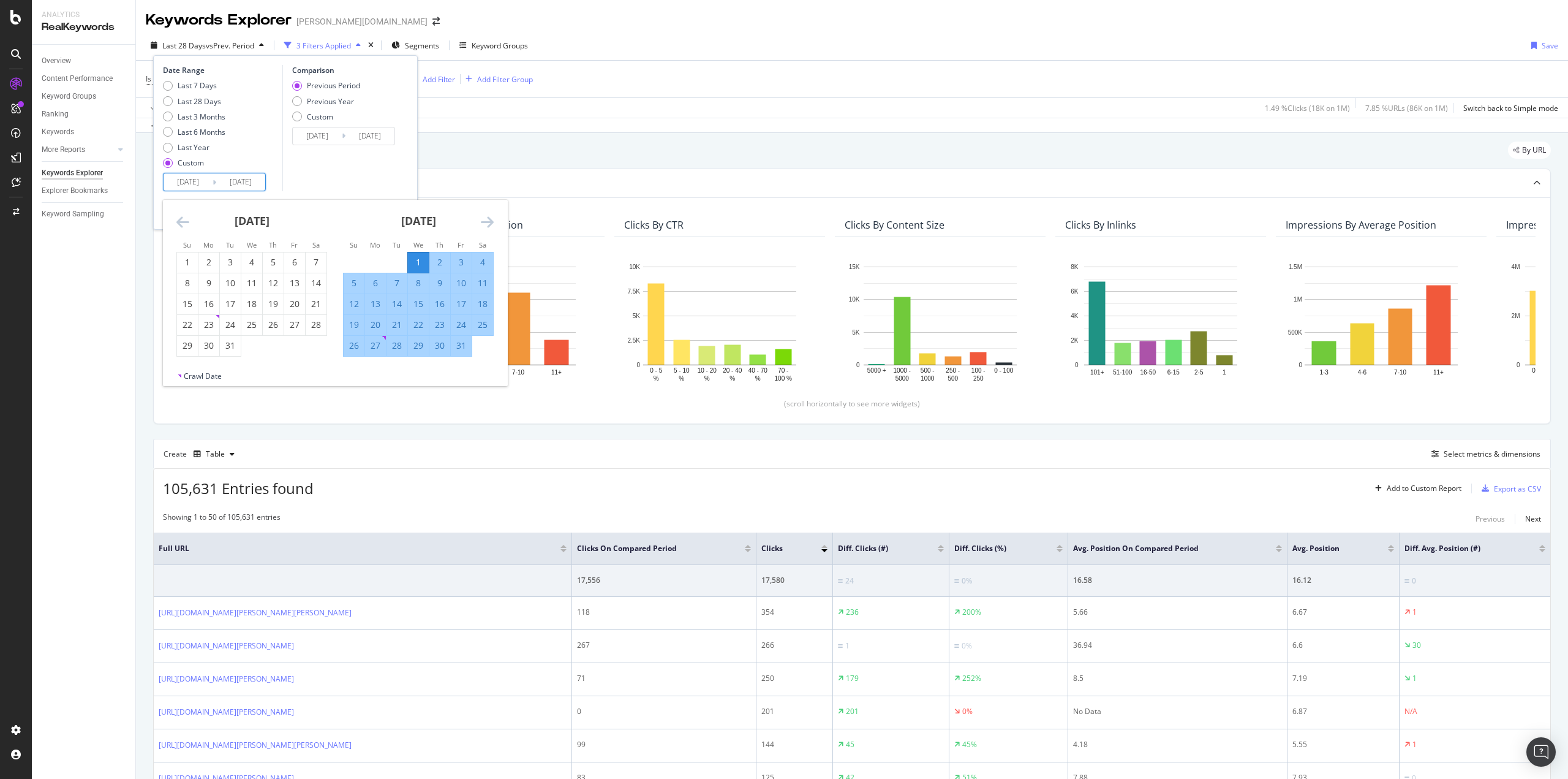
click at [343, 169] on div "Comparison Previous Period Previous Year Custom 2024/05/14 Navigate forward to …" at bounding box center [341, 128] width 117 height 126
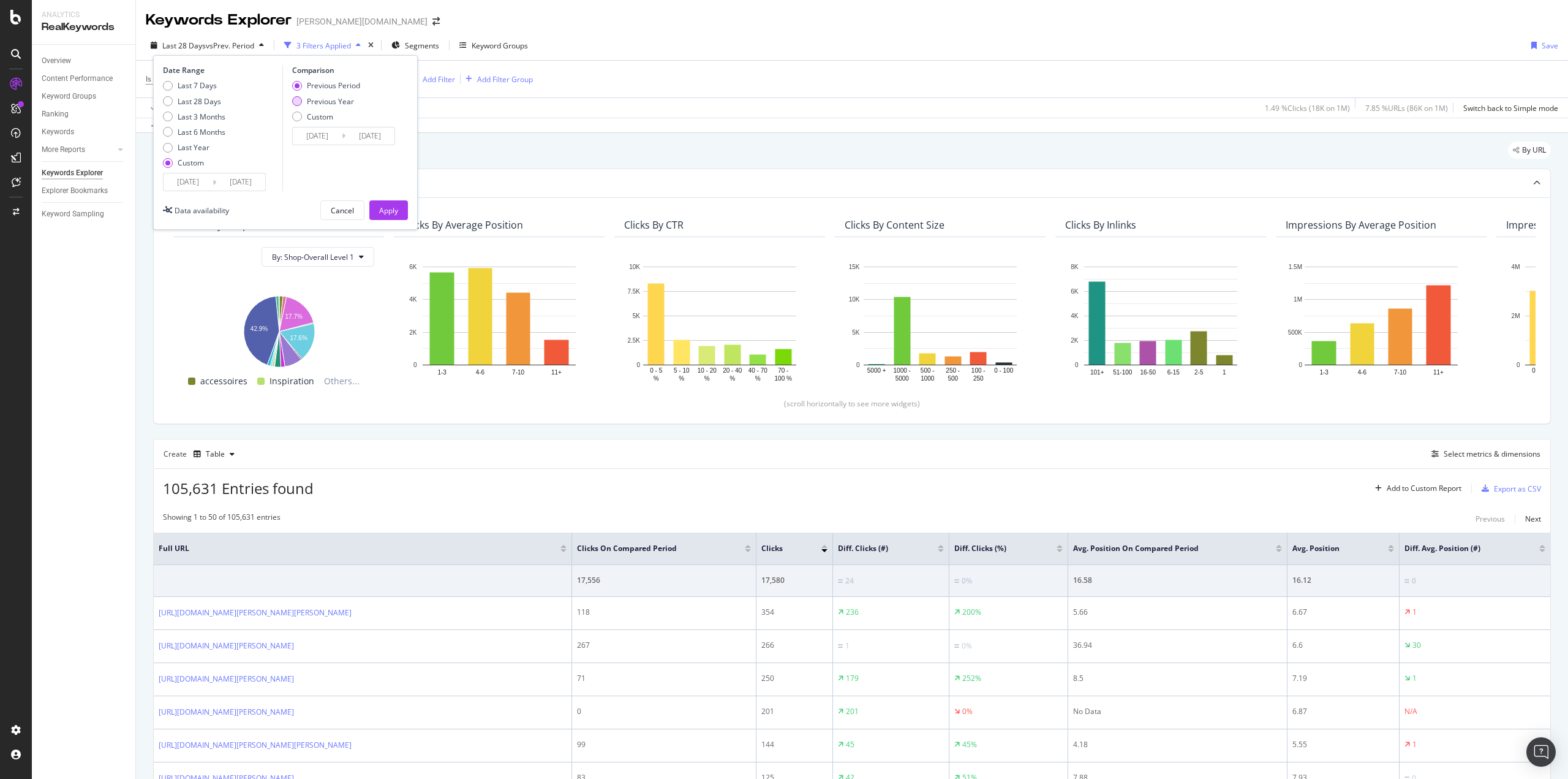
click at [317, 103] on div "Previous Year" at bounding box center [330, 101] width 47 height 10
type input "2024/01/03"
type input "2024/08/20"
click at [382, 213] on div "Apply" at bounding box center [389, 210] width 19 height 10
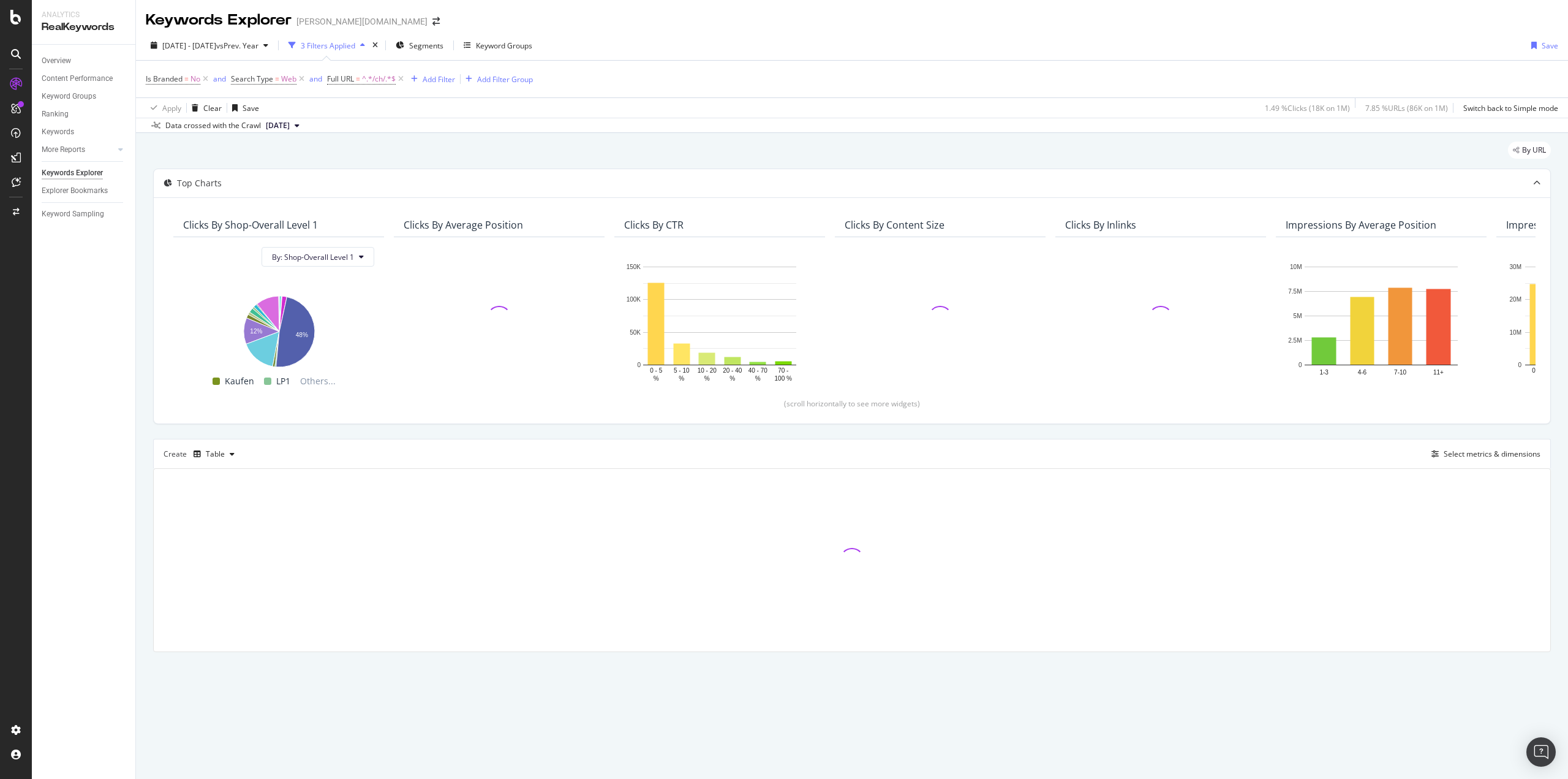
click at [143, 201] on div "By URL Top Charts Clicks By Shop-Overall Level 1 By: Shop-Overall Level 1 Hold …" at bounding box center [851, 413] width 1432 height 562
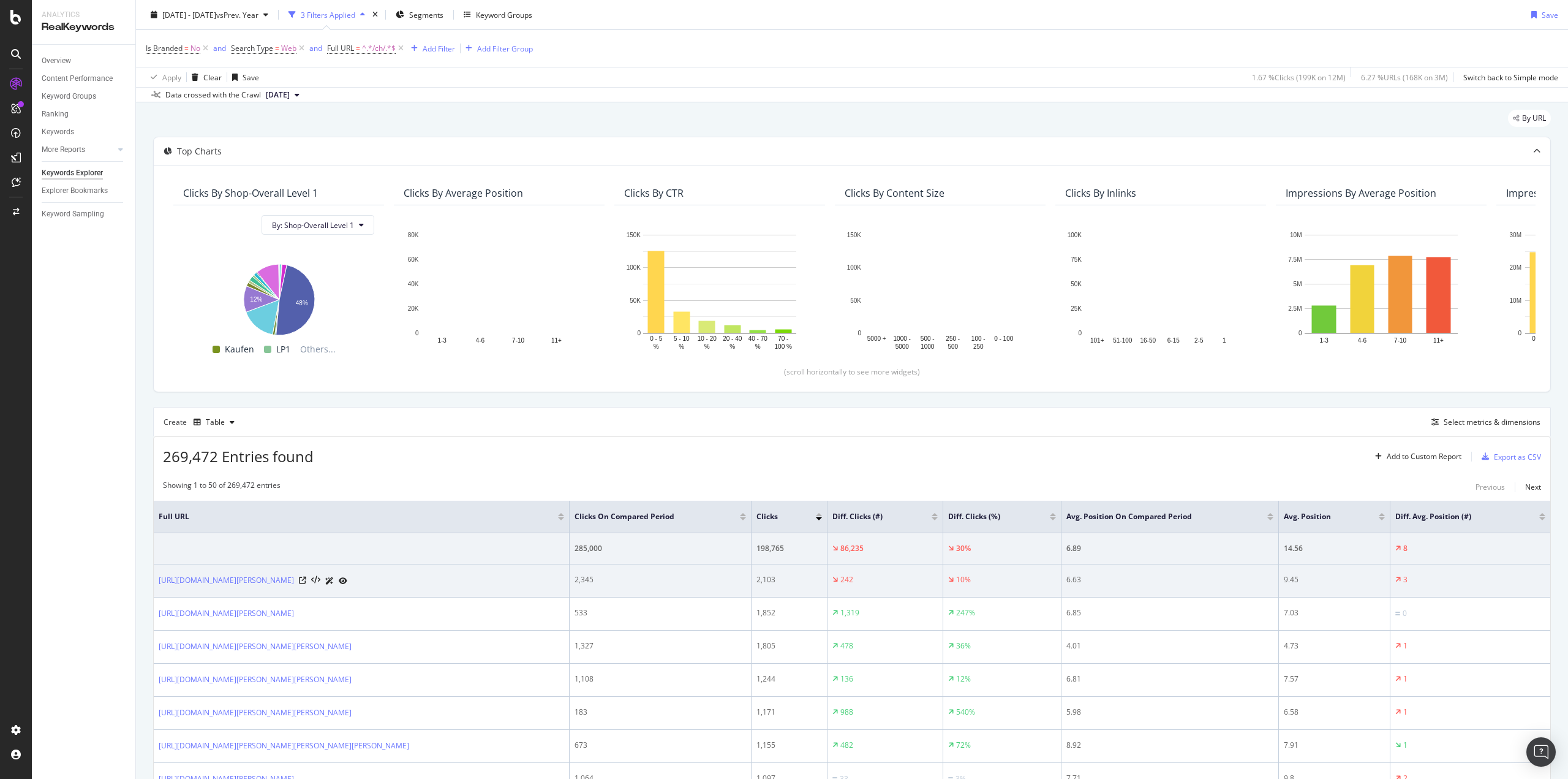
scroll to position [184, 0]
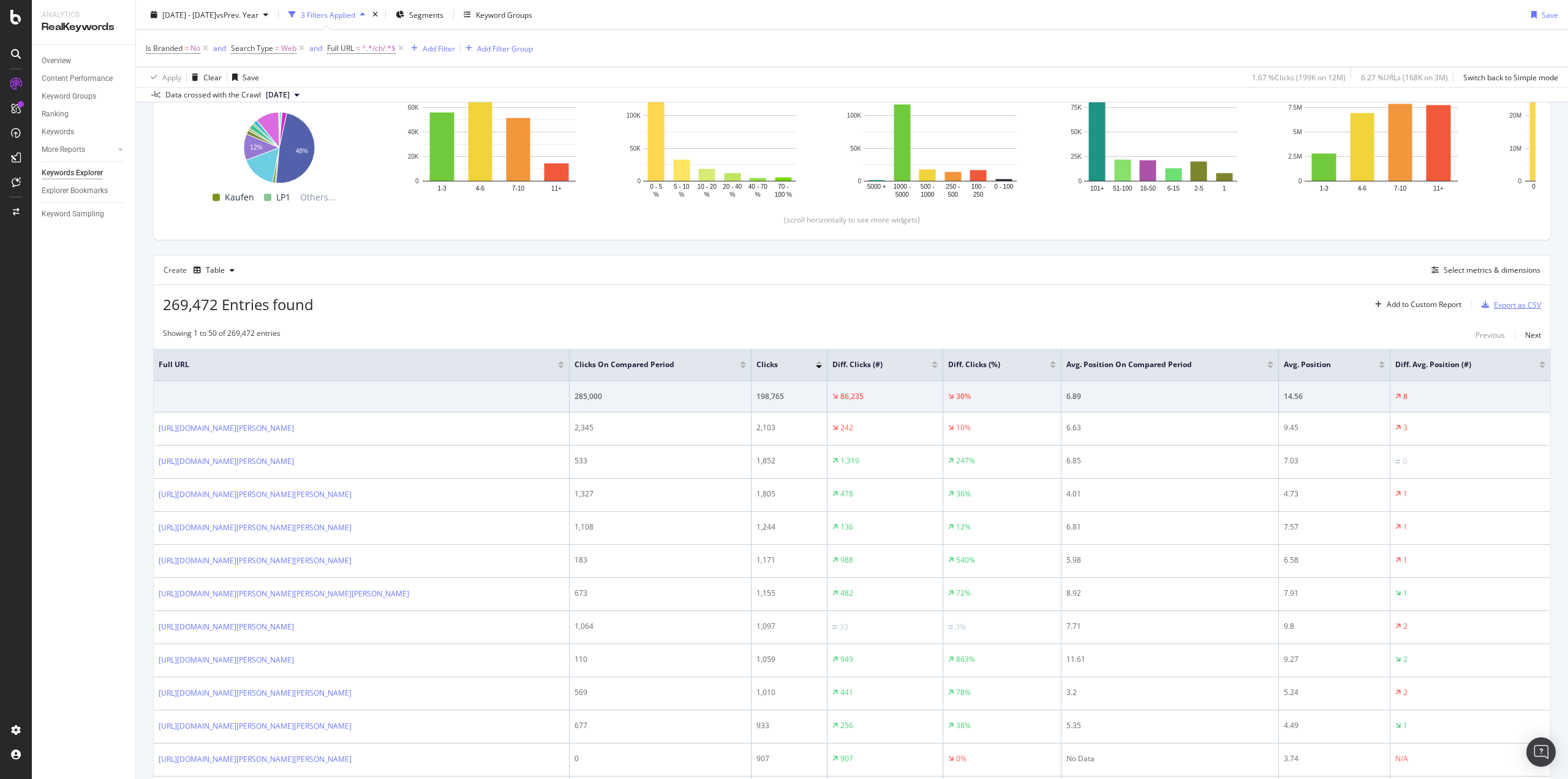
click at [1495, 309] on div "Export as CSV" at bounding box center [1518, 304] width 47 height 10
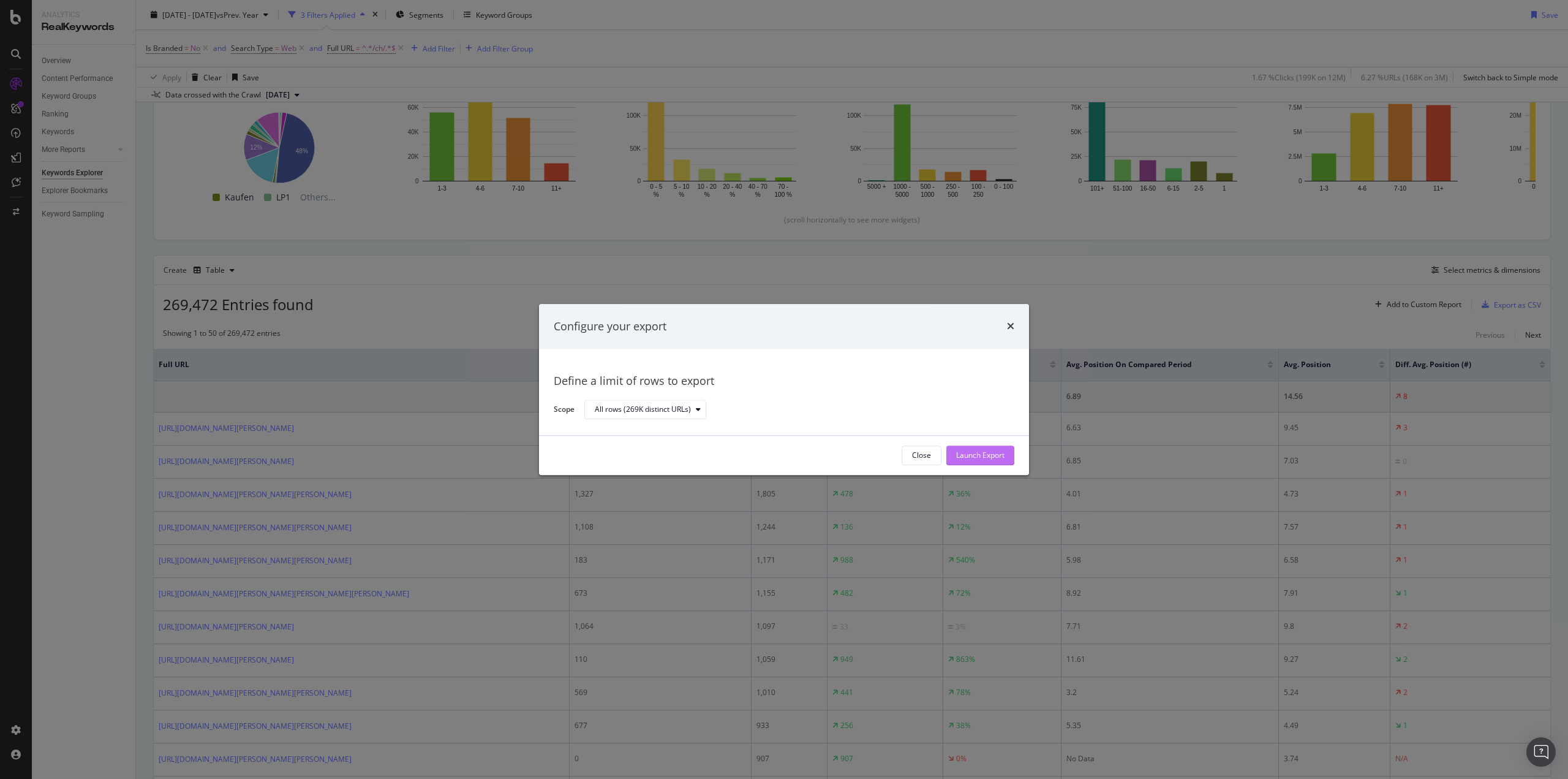
click at [993, 454] on div "Launch Export" at bounding box center [980, 455] width 49 height 10
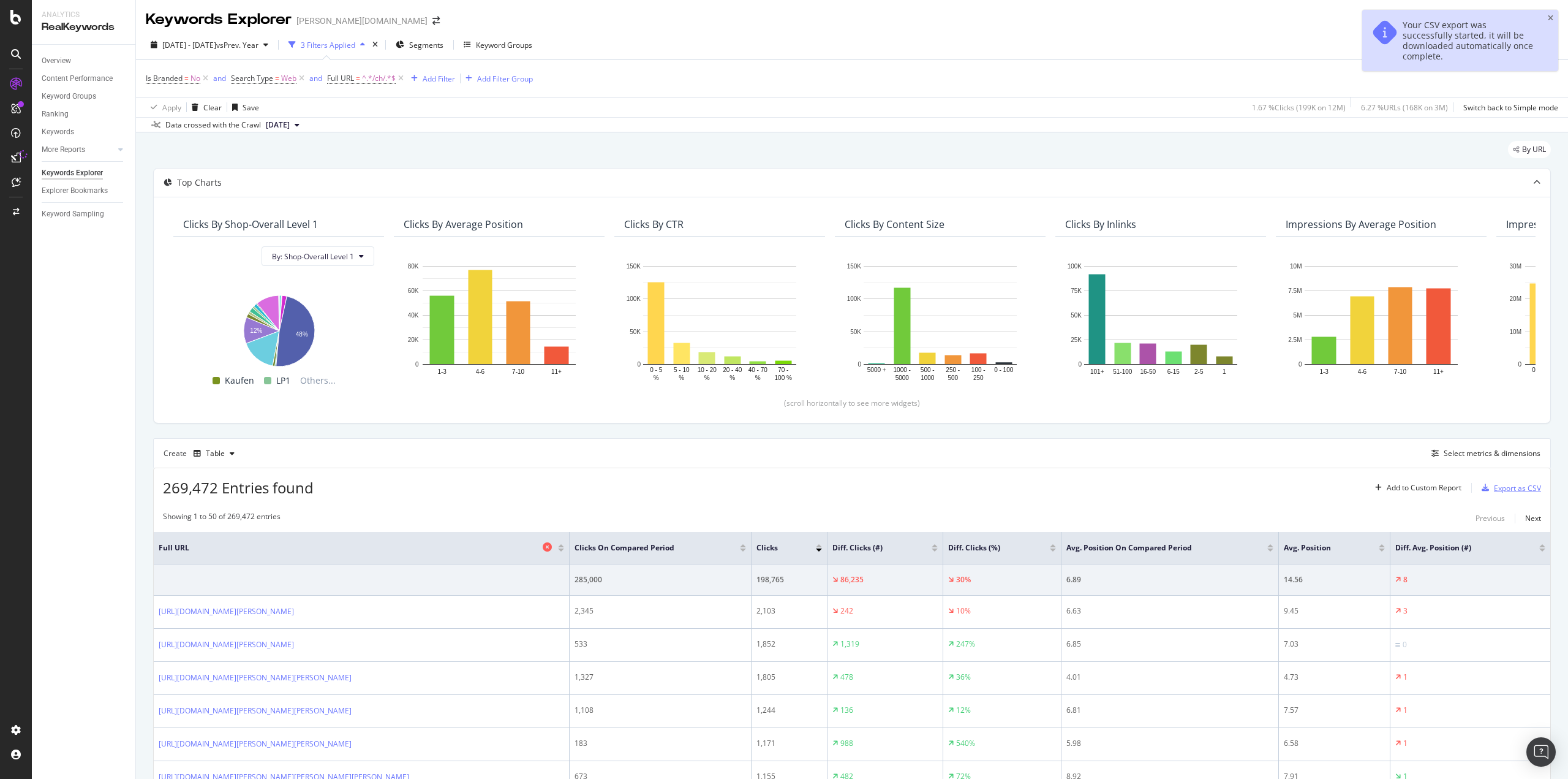
scroll to position [0, 0]
click at [447, 78] on div "Add Filter" at bounding box center [439, 79] width 33 height 10
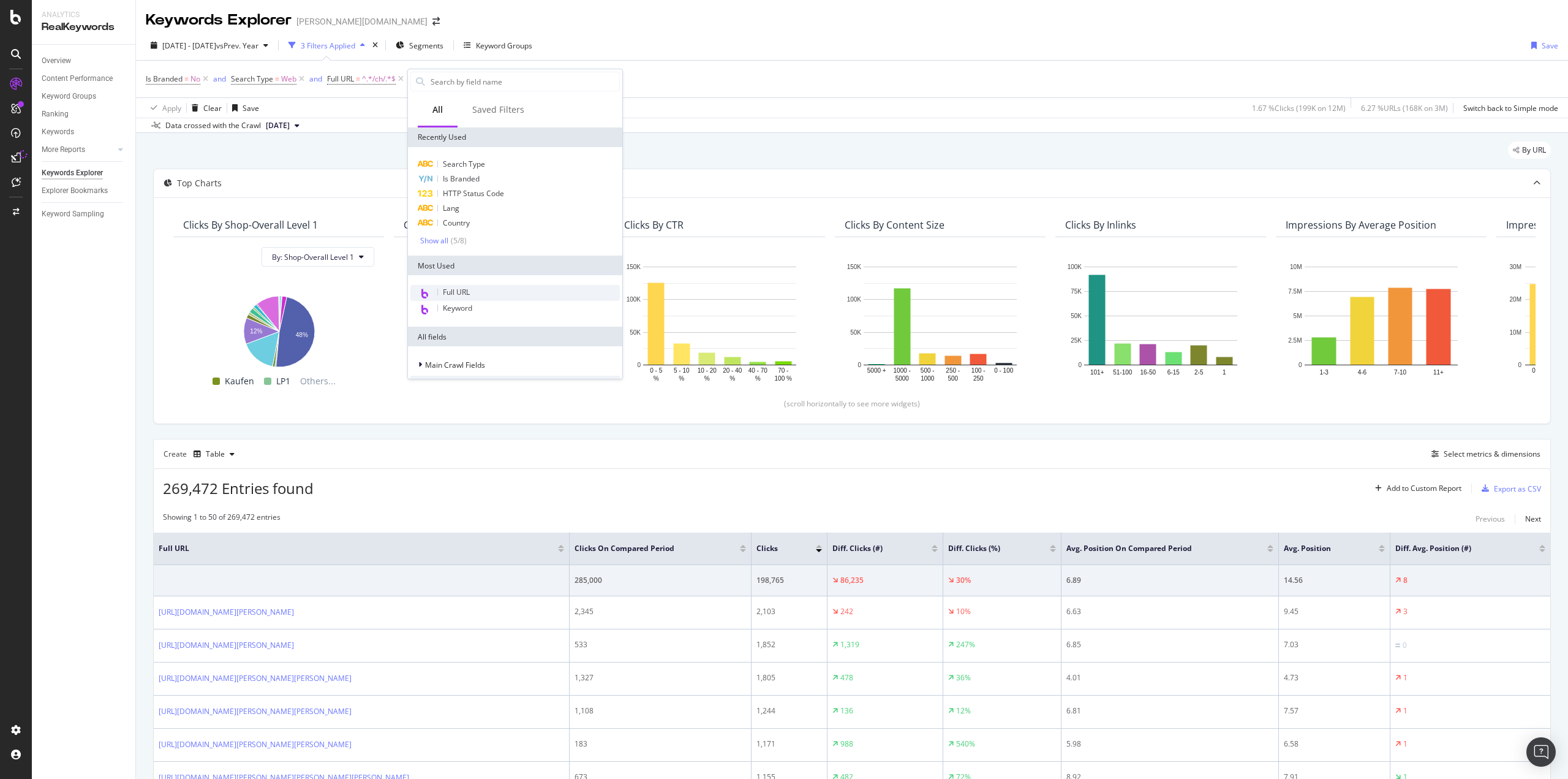
click at [475, 291] on div "Full URL" at bounding box center [515, 293] width 209 height 16
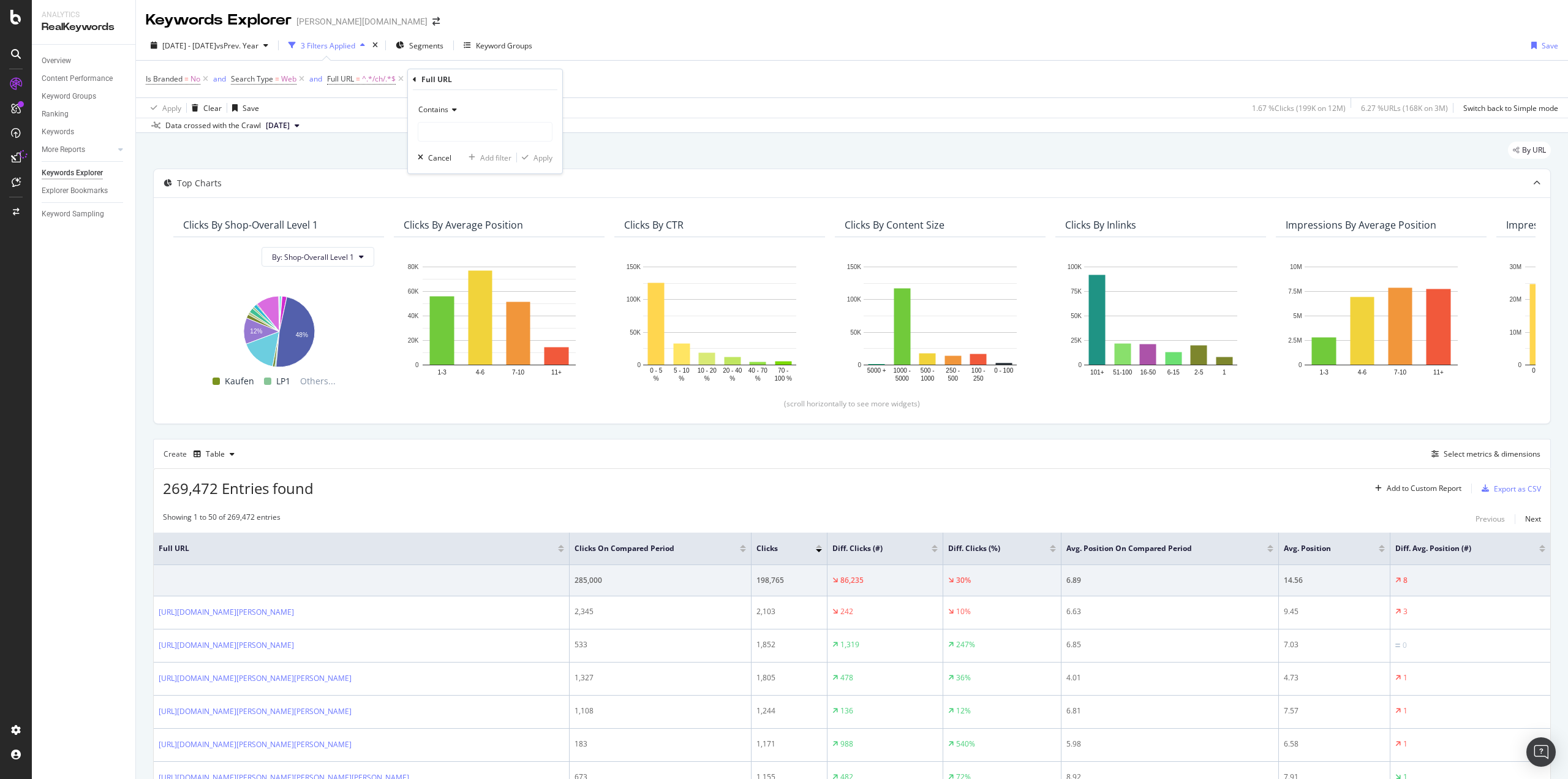
click at [452, 112] on icon at bounding box center [452, 109] width 9 height 7
click at [469, 246] on span "Doesn't contain" at bounding box center [451, 246] width 54 height 10
click at [453, 134] on input "text" at bounding box center [485, 132] width 133 height 20
type input "/p/"
click at [541, 154] on div "Apply" at bounding box center [543, 157] width 19 height 10
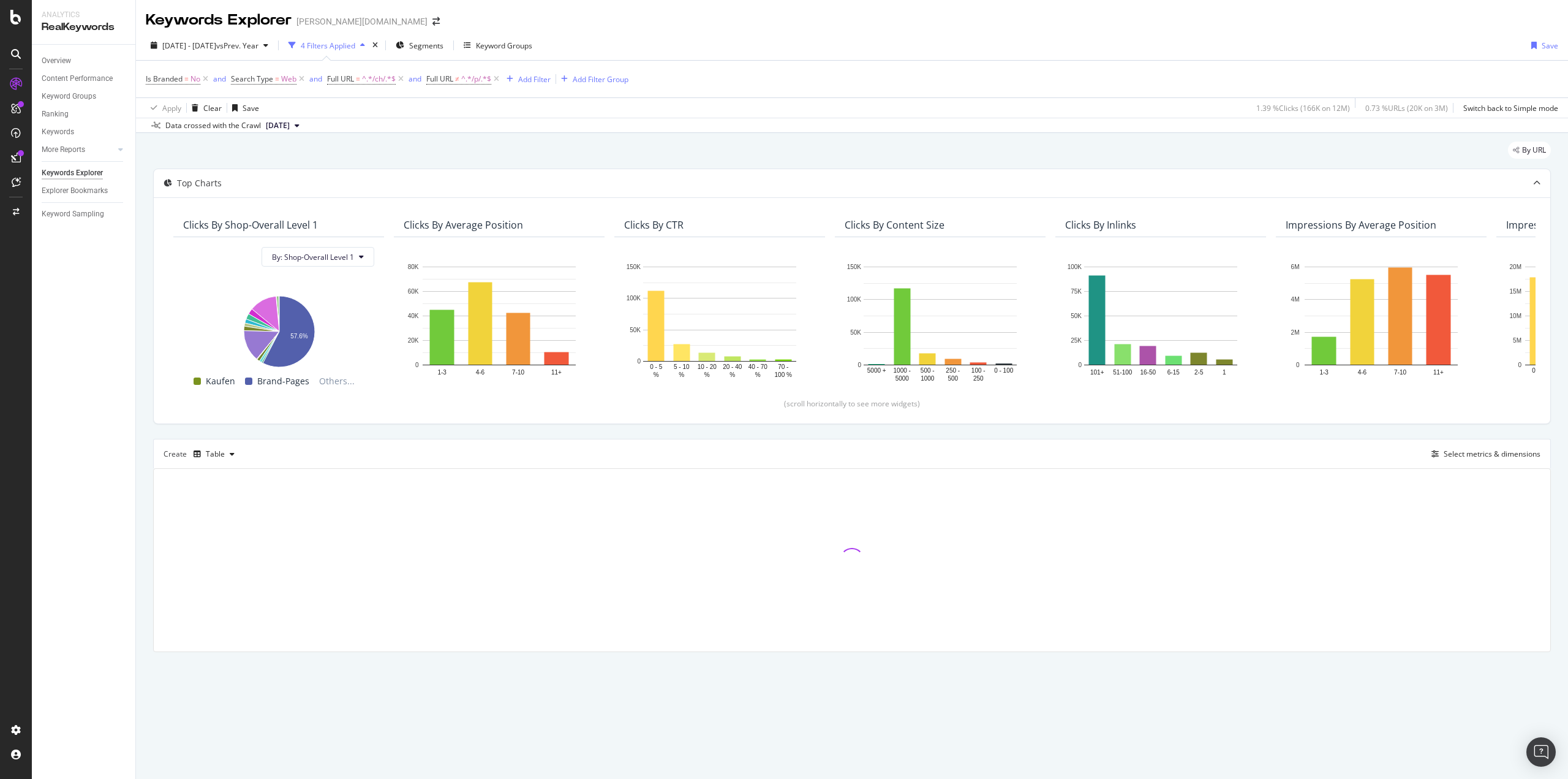
click at [141, 233] on div "By URL Top Charts Clicks By Shop-Overall Level 1 By: Shop-Overall Level 1 Hold …" at bounding box center [851, 413] width 1432 height 562
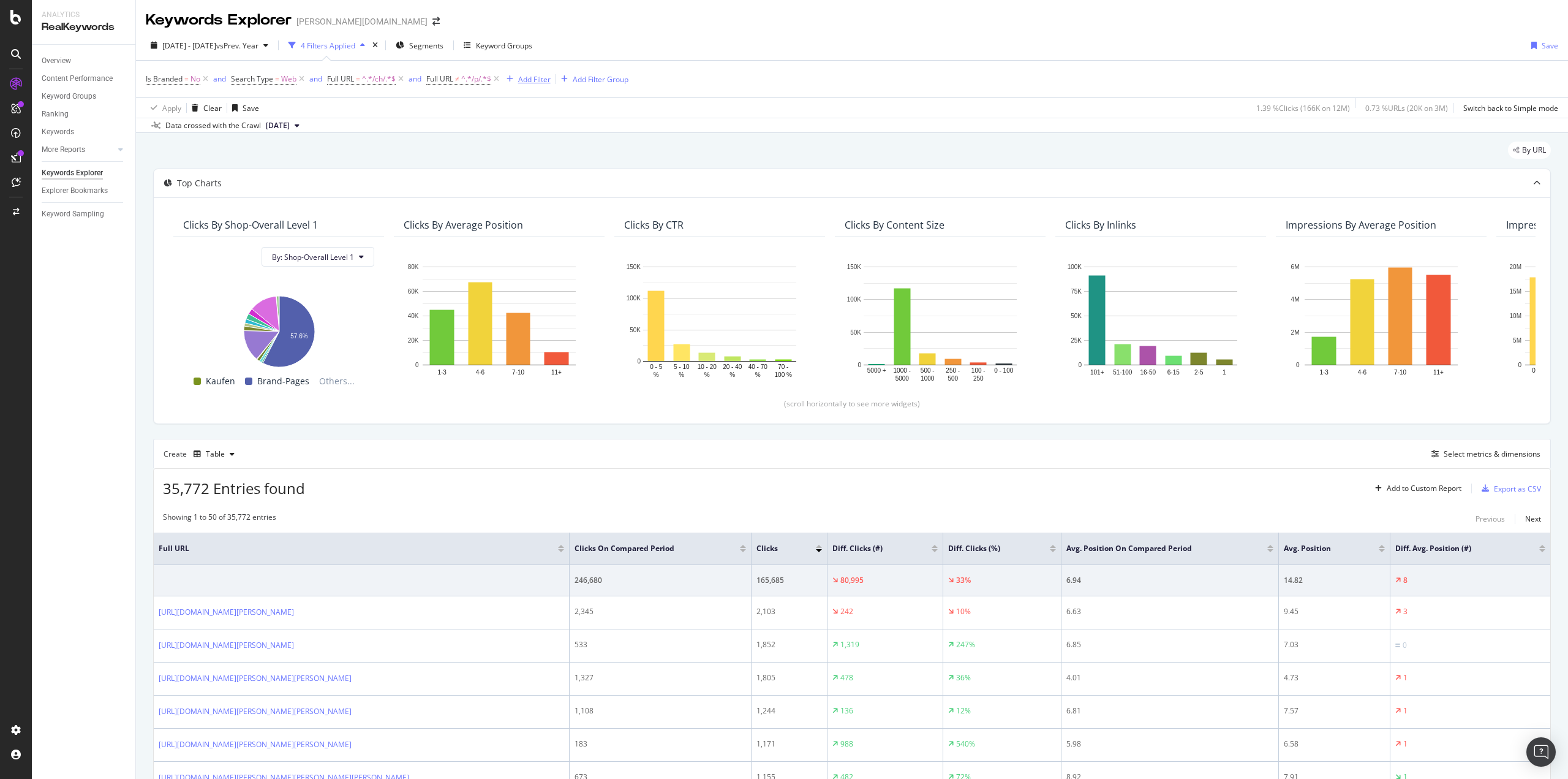
click at [538, 82] on div "Add Filter" at bounding box center [534, 79] width 33 height 10
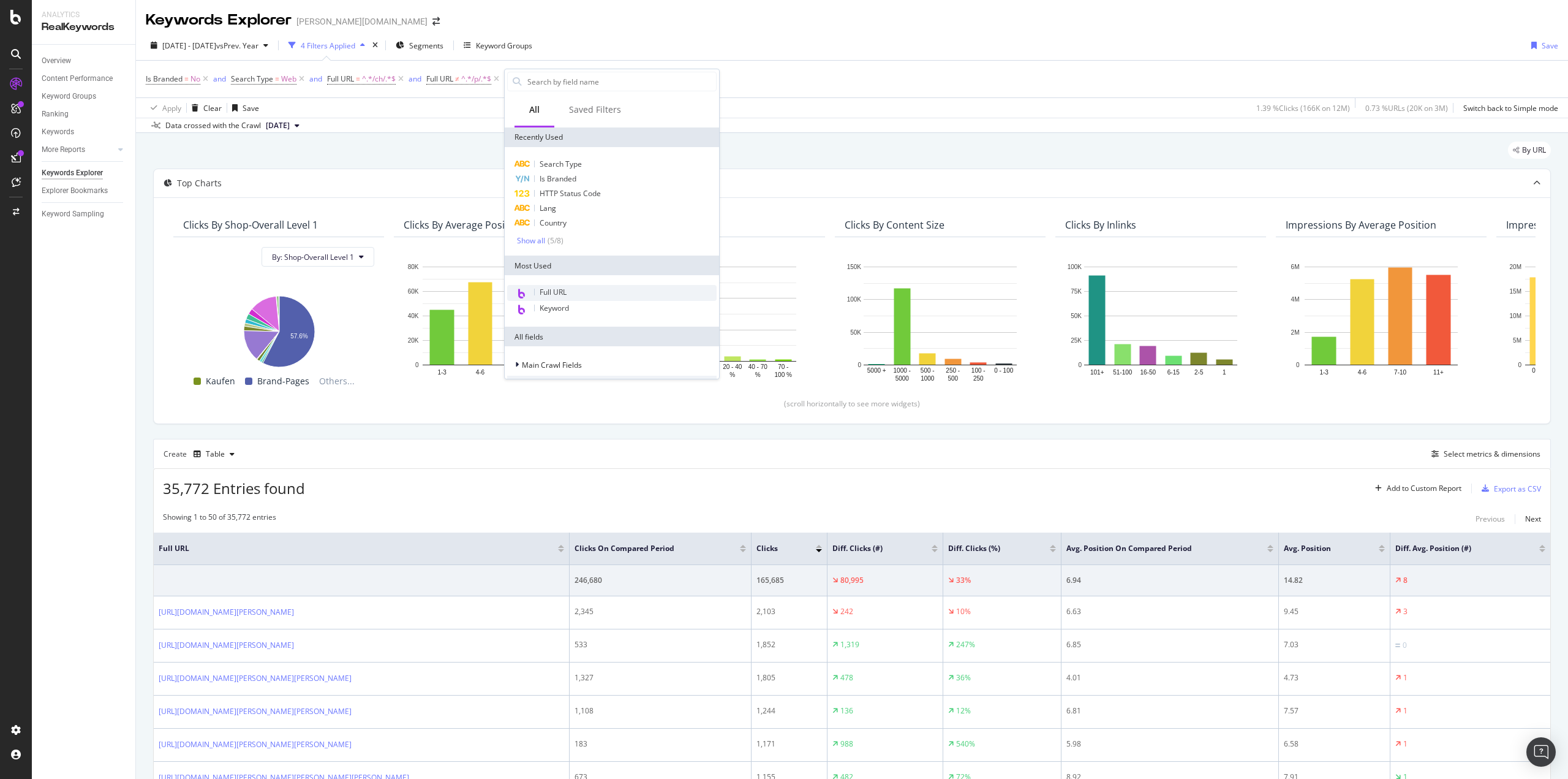
click at [571, 291] on div "Full URL" at bounding box center [612, 293] width 209 height 16
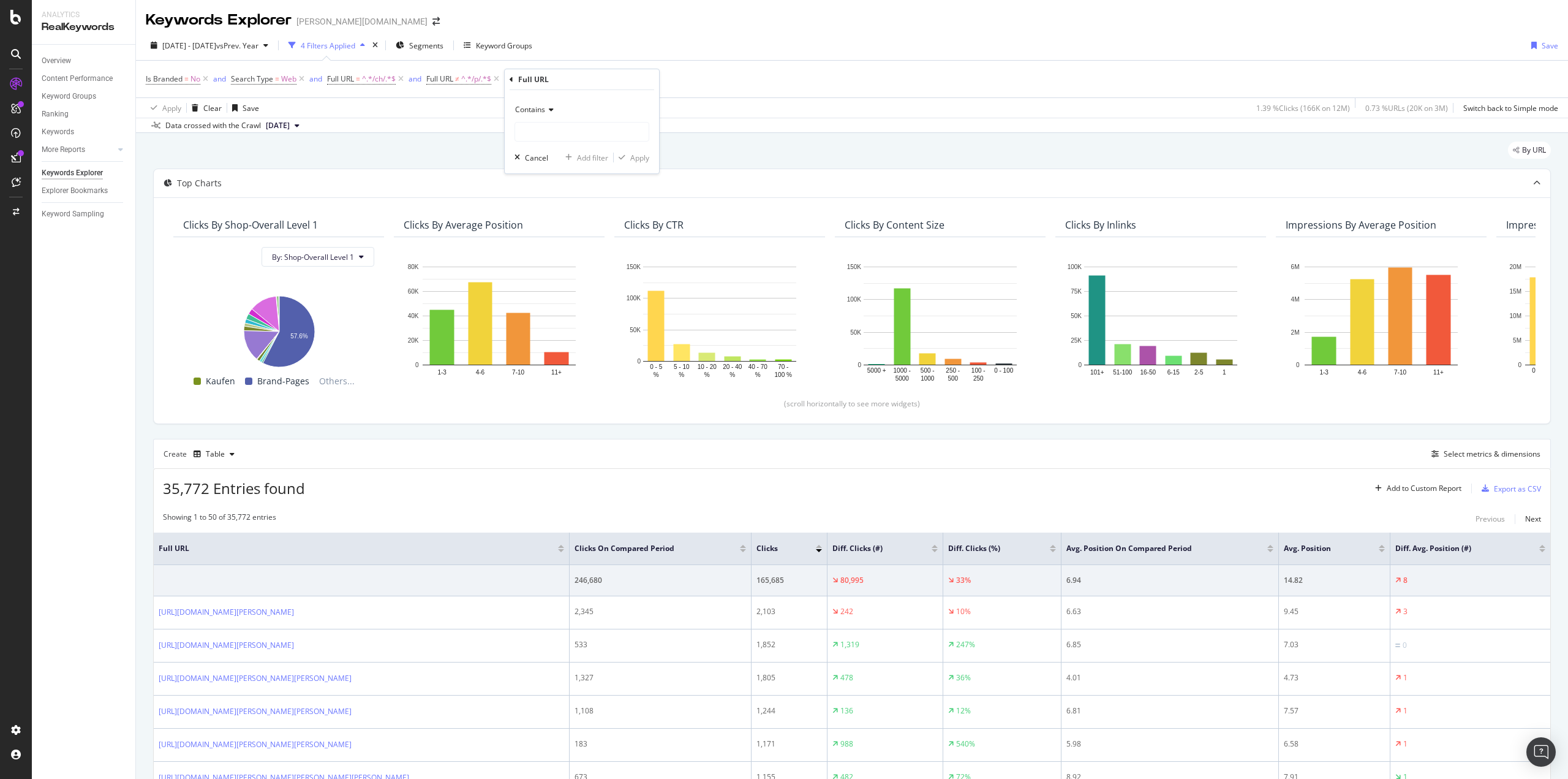
click at [545, 112] on span "Contains" at bounding box center [530, 109] width 30 height 10
drag, startPoint x: 566, startPoint y: 240, endPoint x: 551, endPoint y: 187, distance: 55.1
click at [566, 238] on div "Equal to Not equal to Starts with Doesn't start with Ends with Doesn't end with…" at bounding box center [583, 206] width 137 height 175
click at [569, 245] on span "Doesn't contain" at bounding box center [547, 246] width 54 height 10
click at [542, 134] on input "text" at bounding box center [582, 132] width 133 height 20
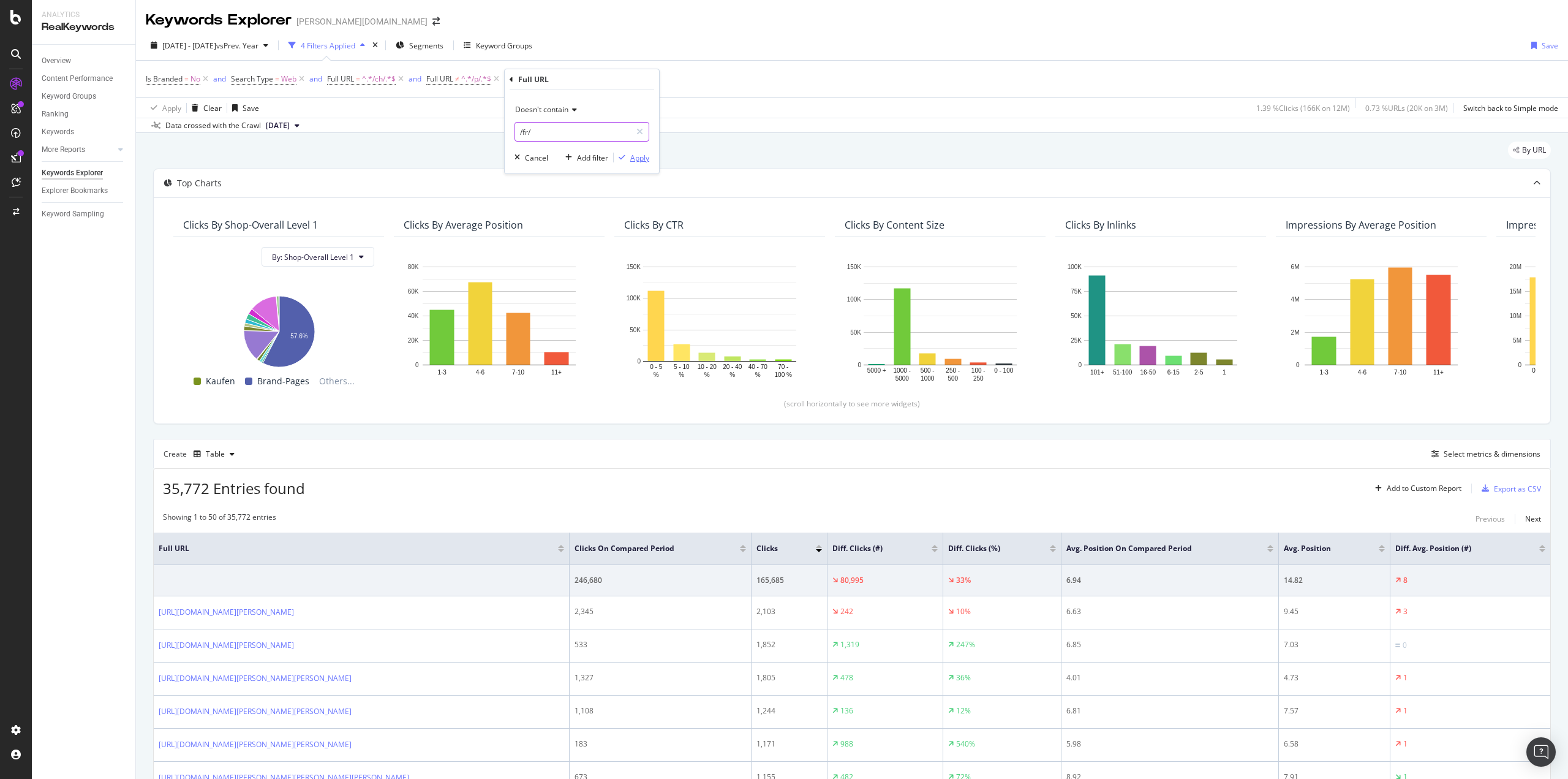
type input "/fr/"
click at [634, 157] on div "Apply" at bounding box center [640, 157] width 19 height 10
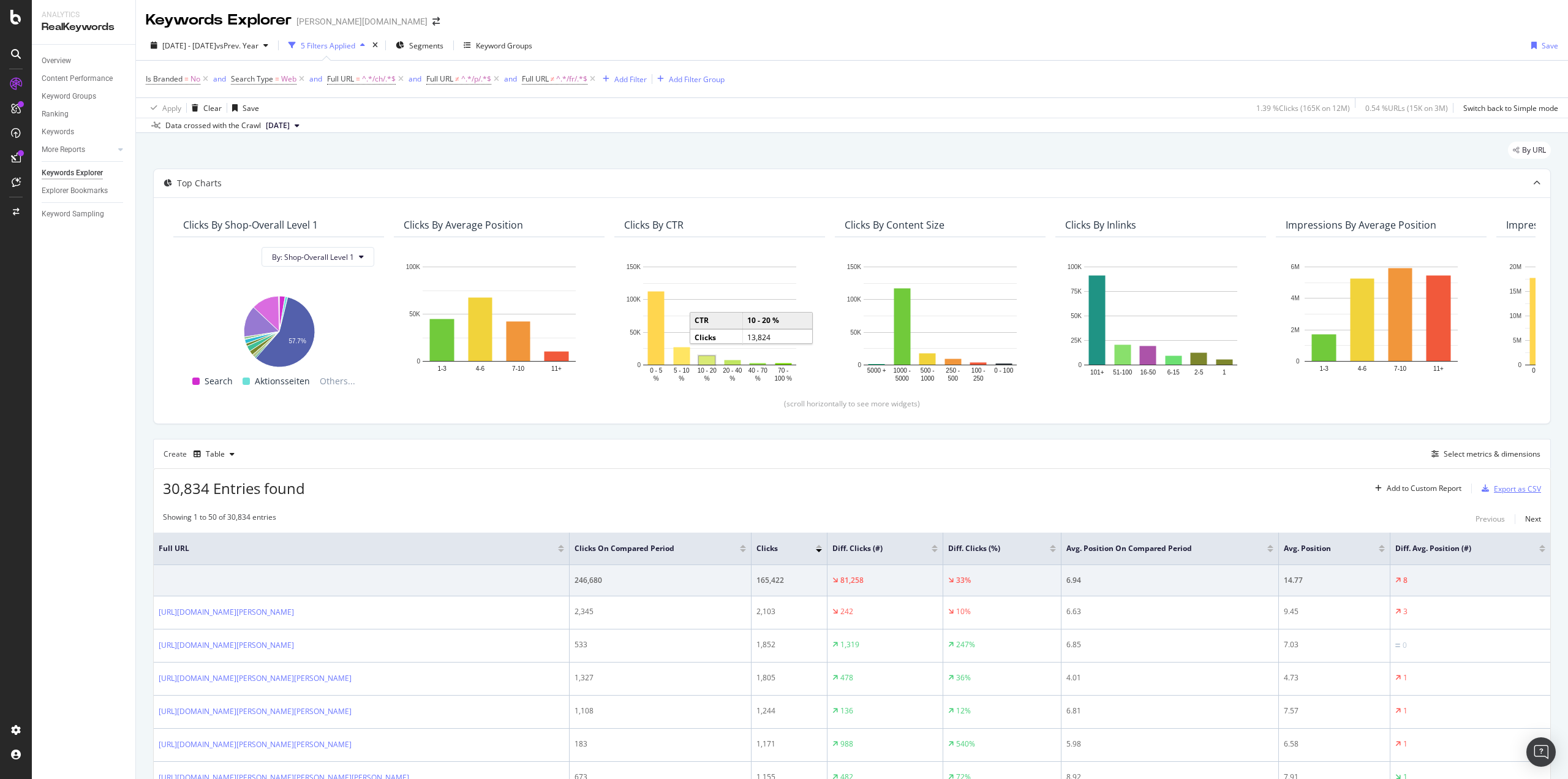
click at [1500, 487] on div "Export as CSV" at bounding box center [1518, 488] width 47 height 10
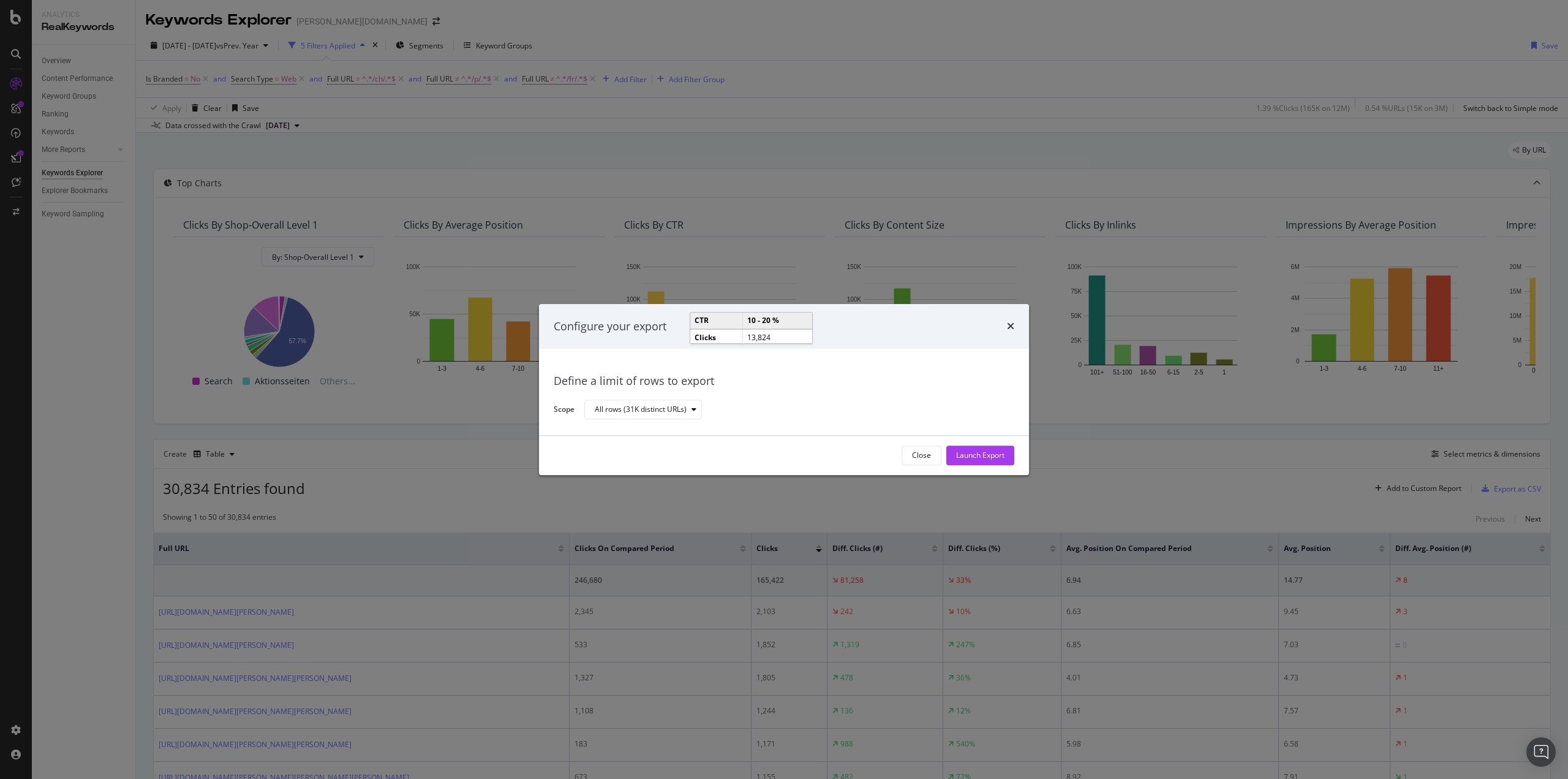
click at [829, 511] on div "Configure your export Define a limit of rows to export Scope All rows (31K dist…" at bounding box center [784, 389] width 1568 height 779
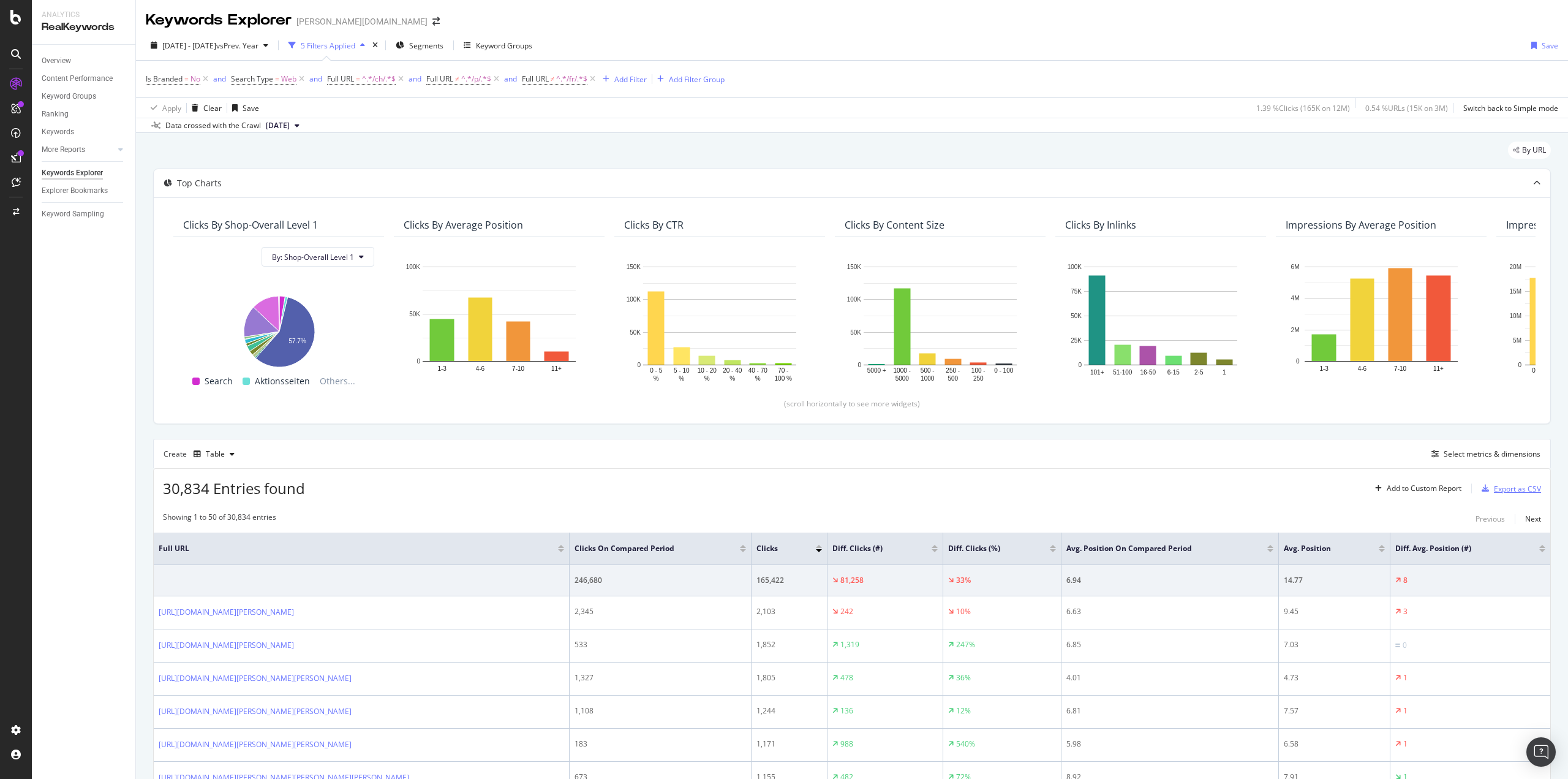
click at [1510, 485] on div "Export as CSV" at bounding box center [1518, 488] width 47 height 10
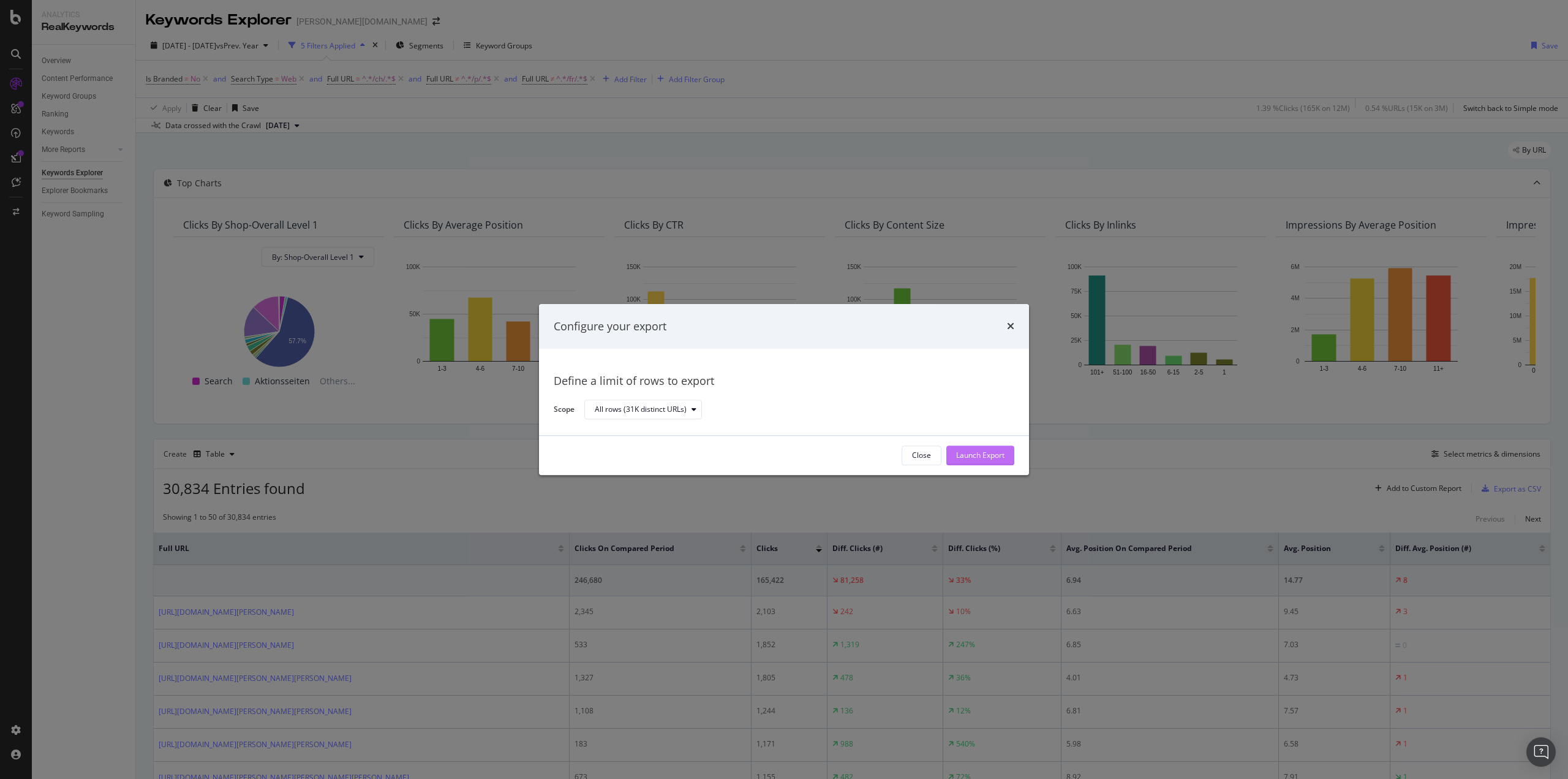
click at [974, 458] on div "Launch Export" at bounding box center [980, 455] width 49 height 10
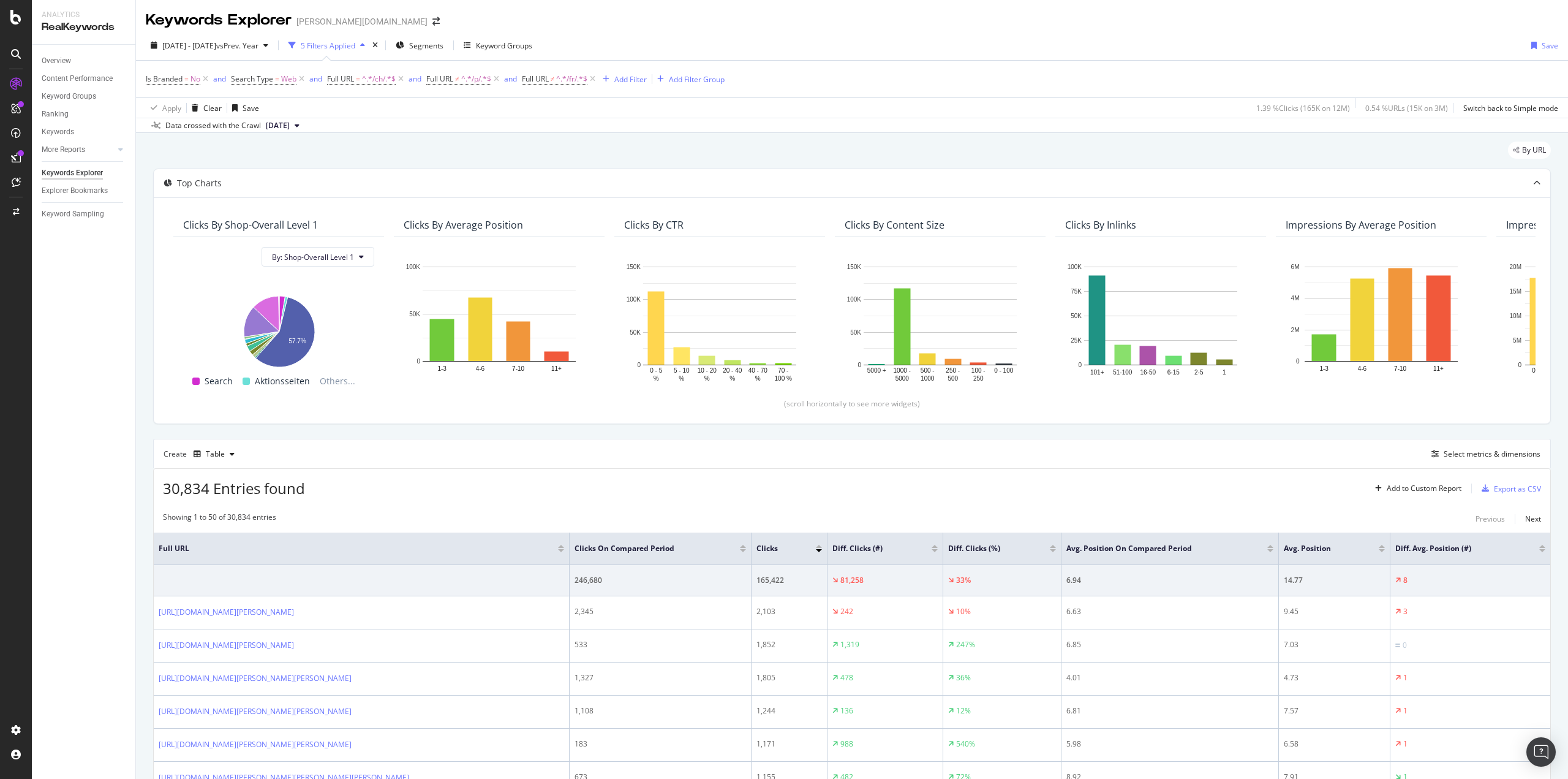
click at [982, 42] on div "2025 Jan. 1st - Aug. 19th vs Prev. Year 5 Filters Applied Segments Keyword Grou…" at bounding box center [851, 47] width 1432 height 25
click at [1008, 35] on div "2025 Jan. 1st - Aug. 19th vs Prev. Year 5 Filters Applied Segments Keyword Grou…" at bounding box center [851, 81] width 1432 height 102
click at [1145, 68] on div "Is Branded = No and Search Type = Web and Full URL = ^.*/ch/.*$ and Full URL ≠ …" at bounding box center [852, 79] width 1413 height 37
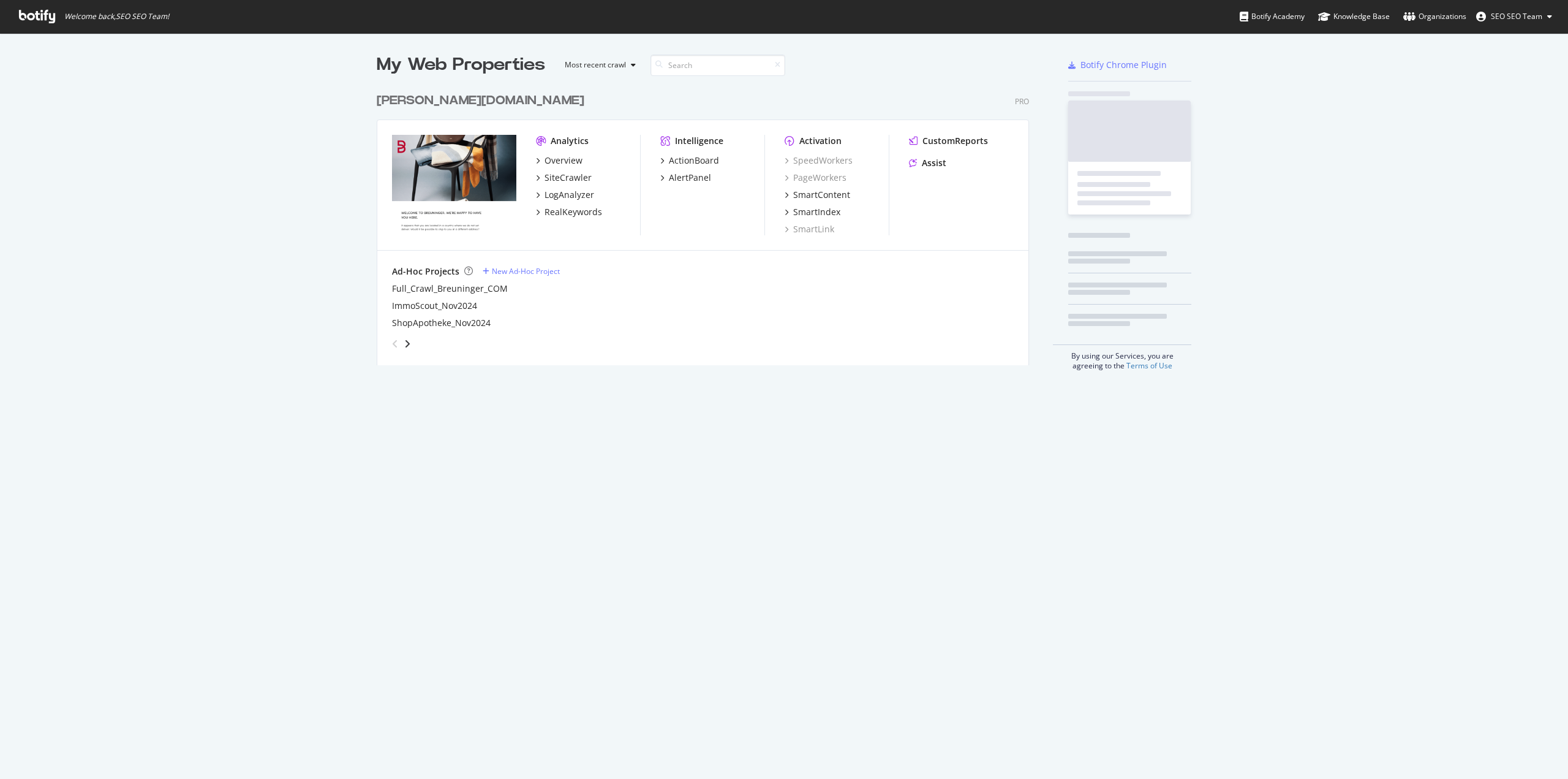
scroll to position [279, 653]
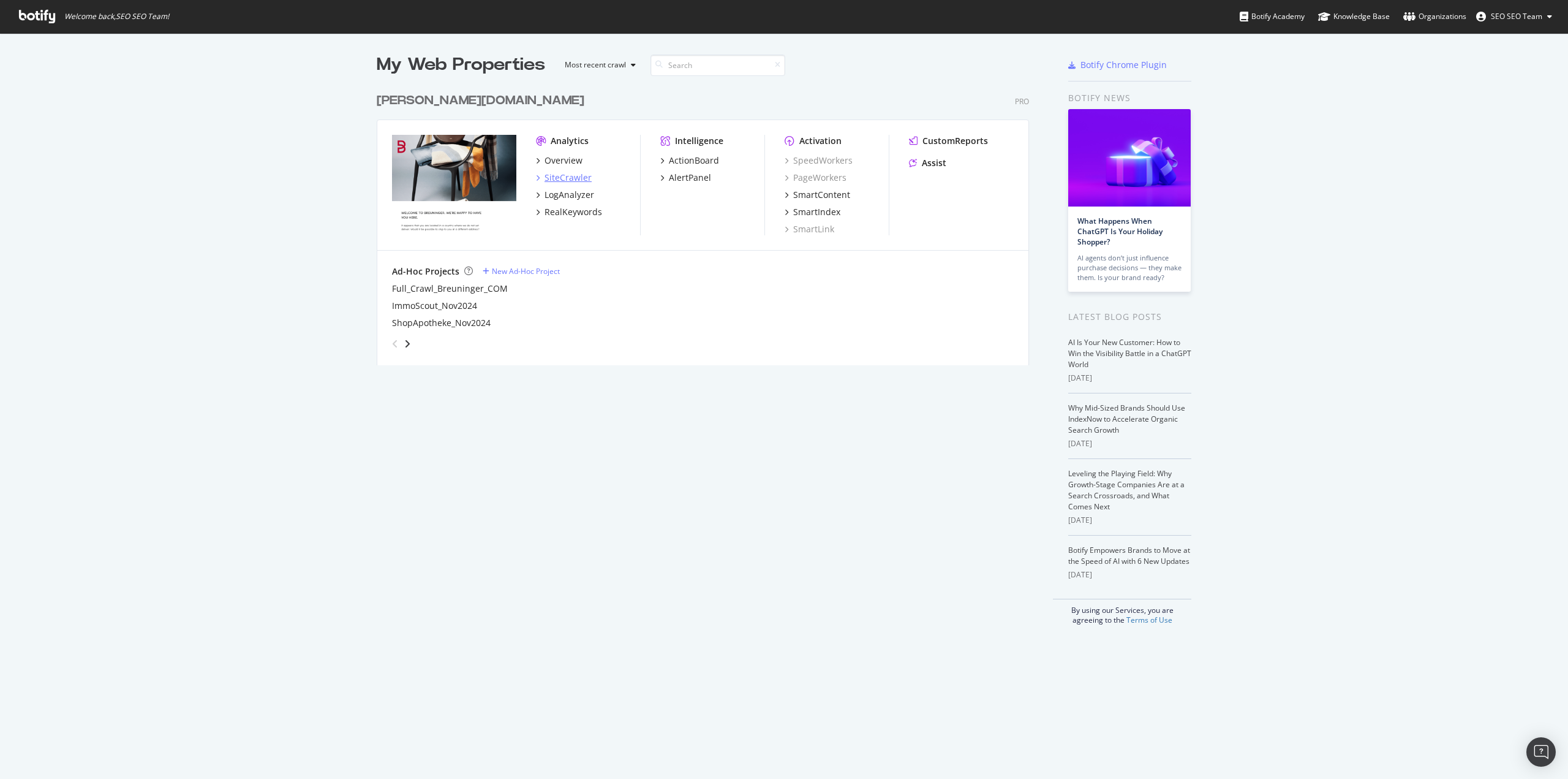
click at [570, 176] on div "SiteCrawler" at bounding box center [568, 177] width 47 height 12
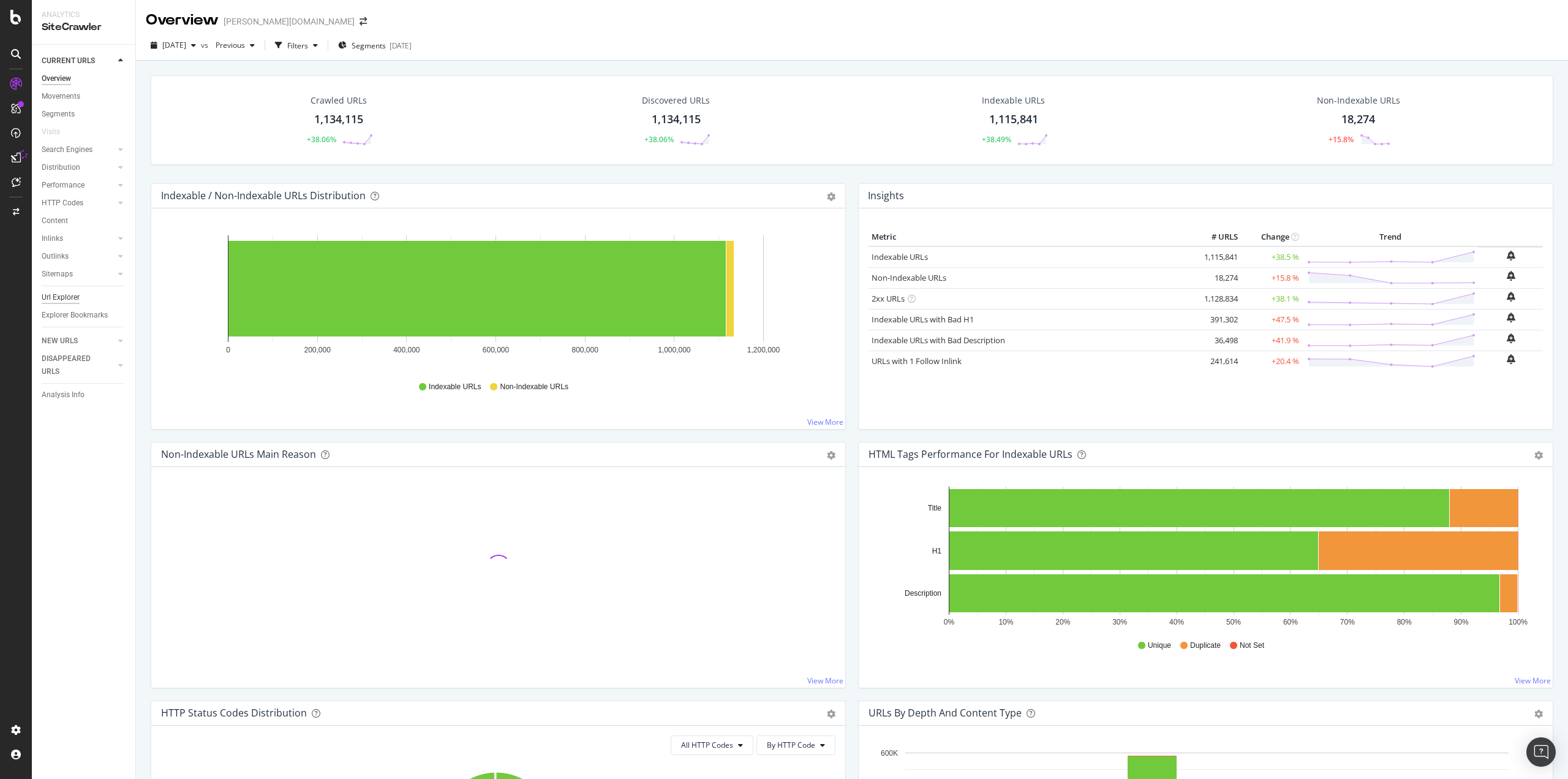
click at [76, 297] on div "Url Explorer" at bounding box center [61, 297] width 38 height 13
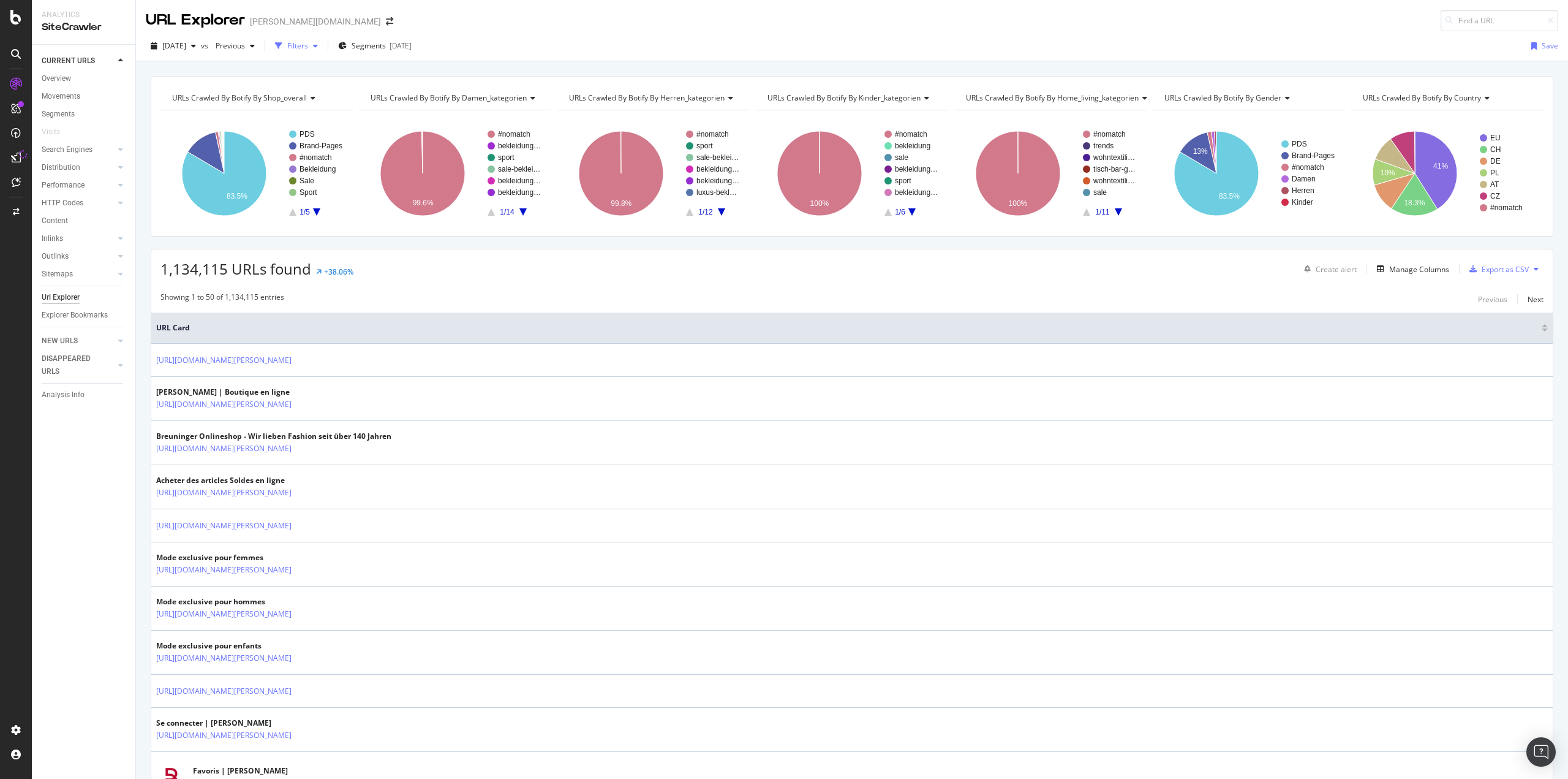
click at [318, 49] on icon "button" at bounding box center [316, 46] width 5 height 7
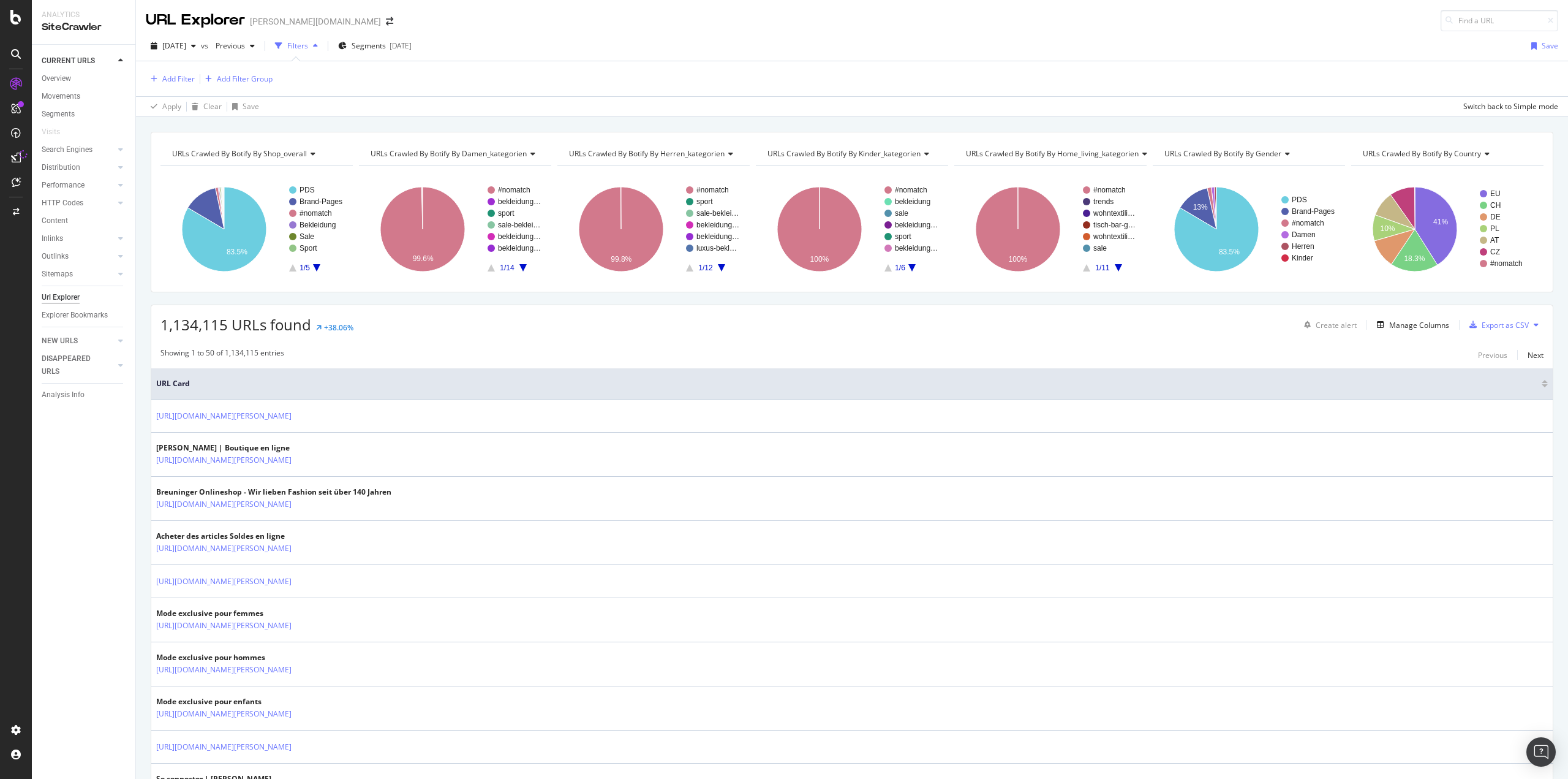
click at [196, 81] on div "Add Filter Add Filter Group" at bounding box center [209, 79] width 127 height 14
click at [187, 78] on div "Add Filter" at bounding box center [178, 78] width 33 height 10
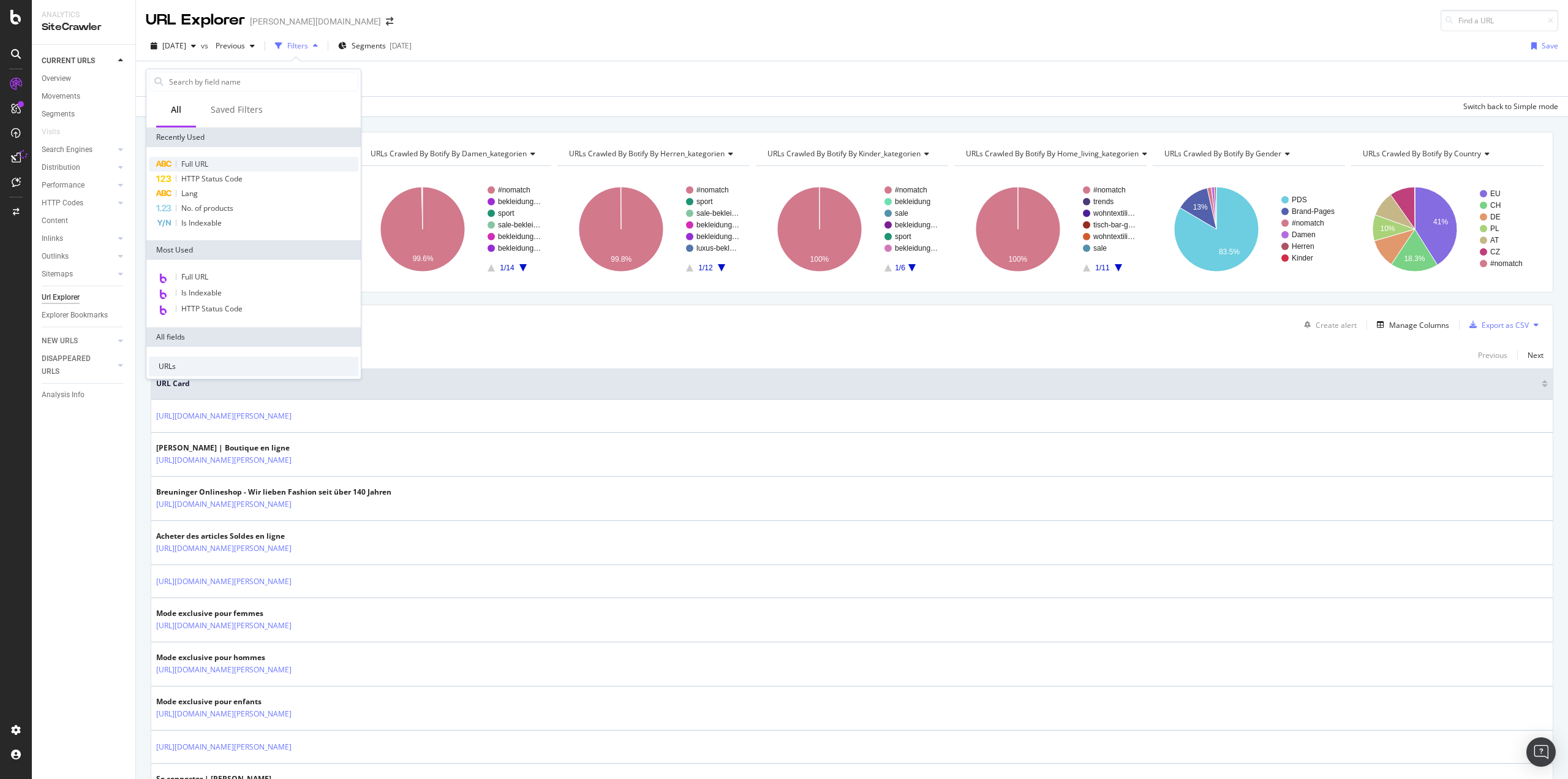
click at [210, 158] on div "Full URL" at bounding box center [253, 164] width 209 height 14
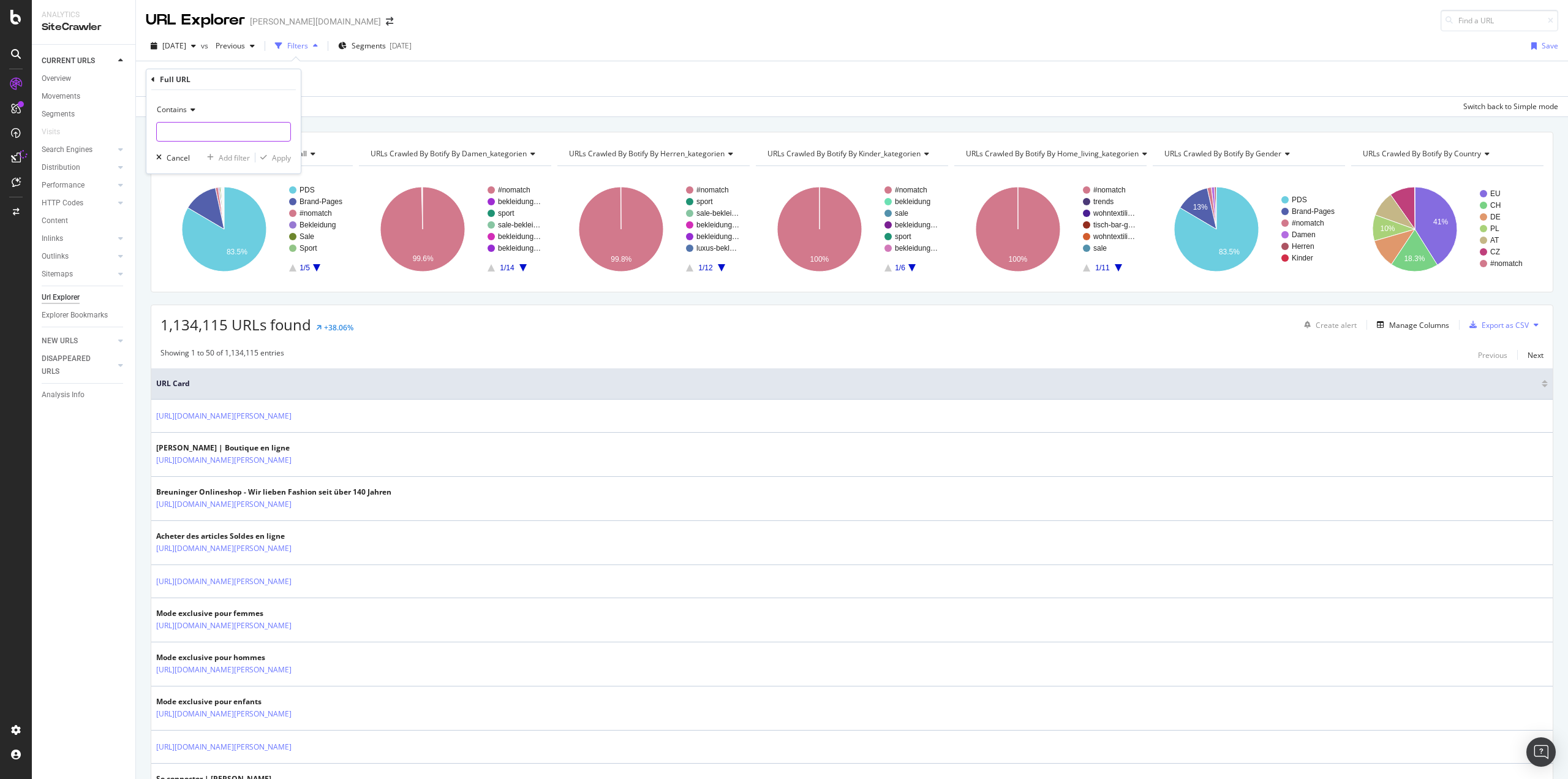
click at [207, 131] on input "text" at bounding box center [223, 132] width 133 height 20
type input "/ch/"
click at [276, 161] on div "Apply" at bounding box center [282, 157] width 19 height 10
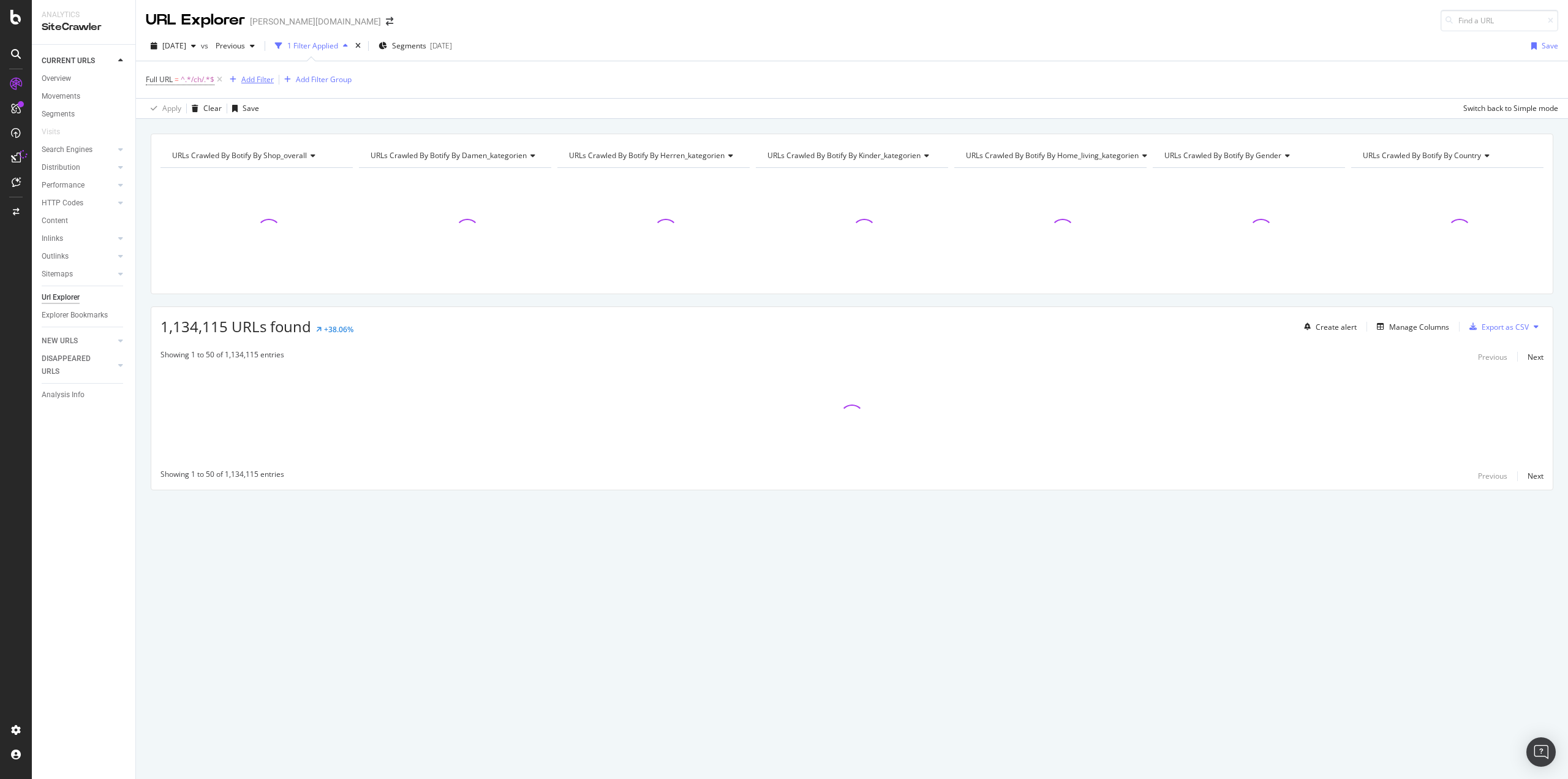
click at [266, 78] on div "Add Filter" at bounding box center [257, 79] width 33 height 10
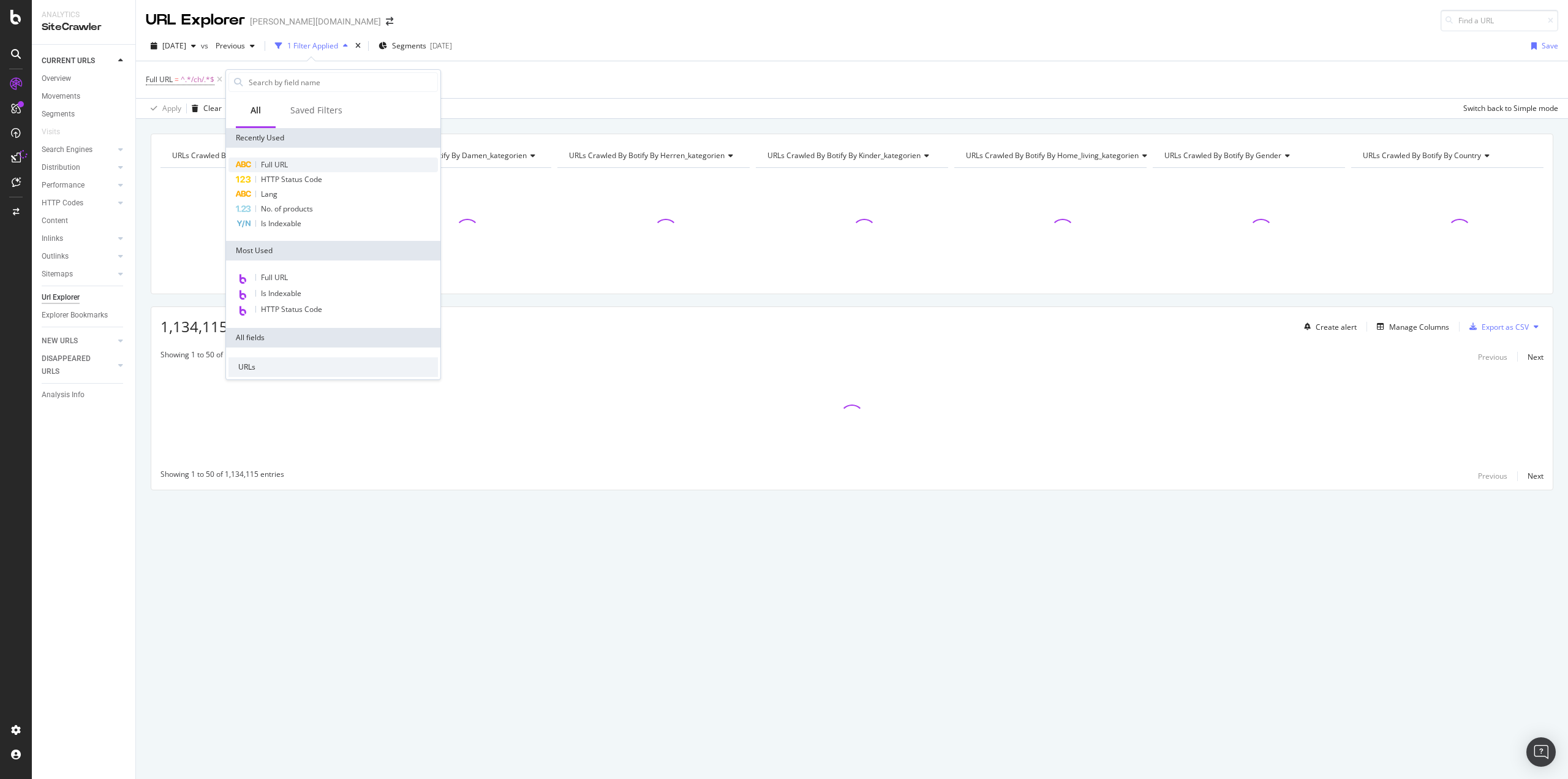
click at [284, 158] on div "Full URL" at bounding box center [333, 165] width 209 height 14
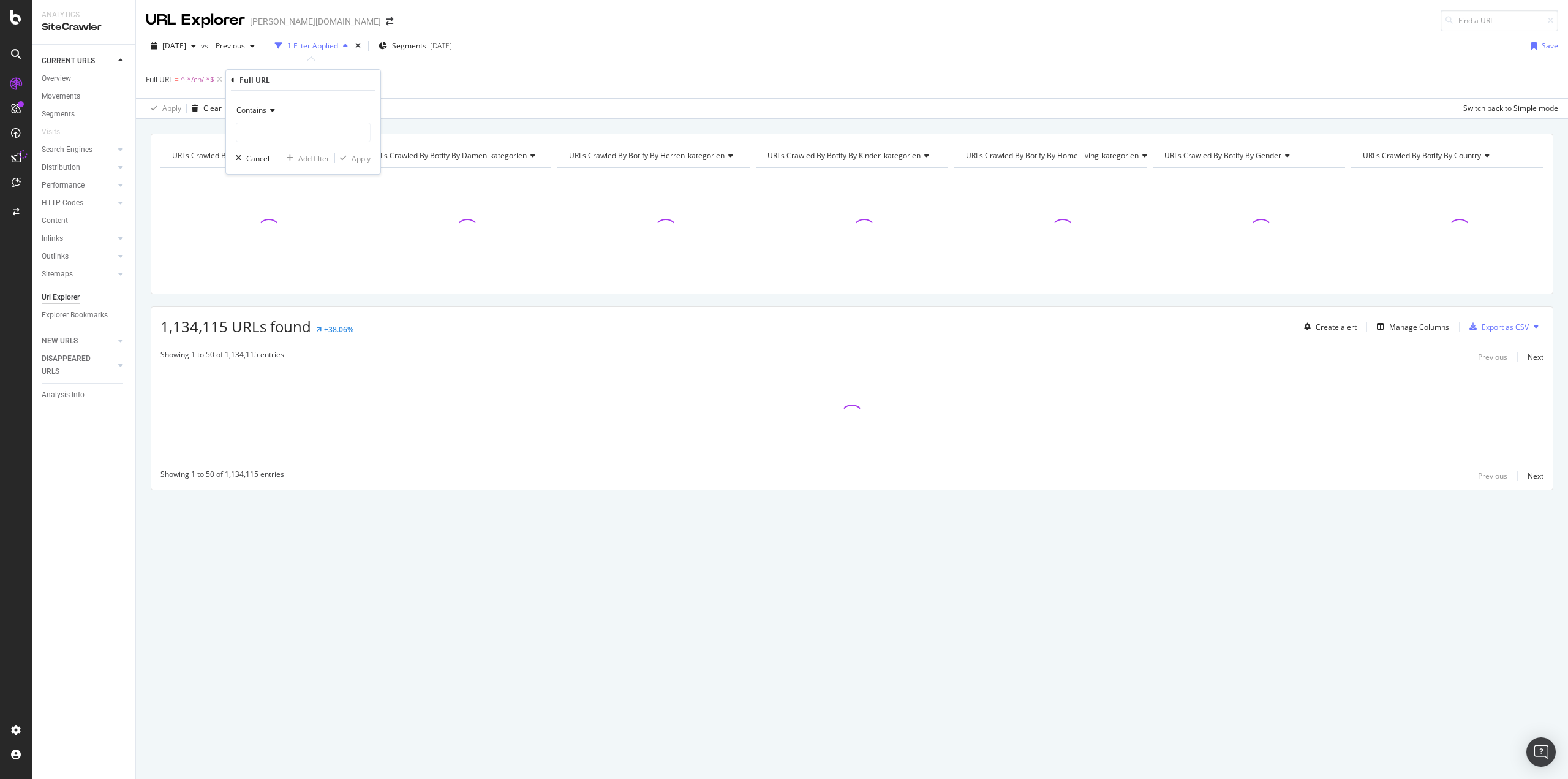
click at [272, 109] on icon at bounding box center [271, 109] width 9 height 7
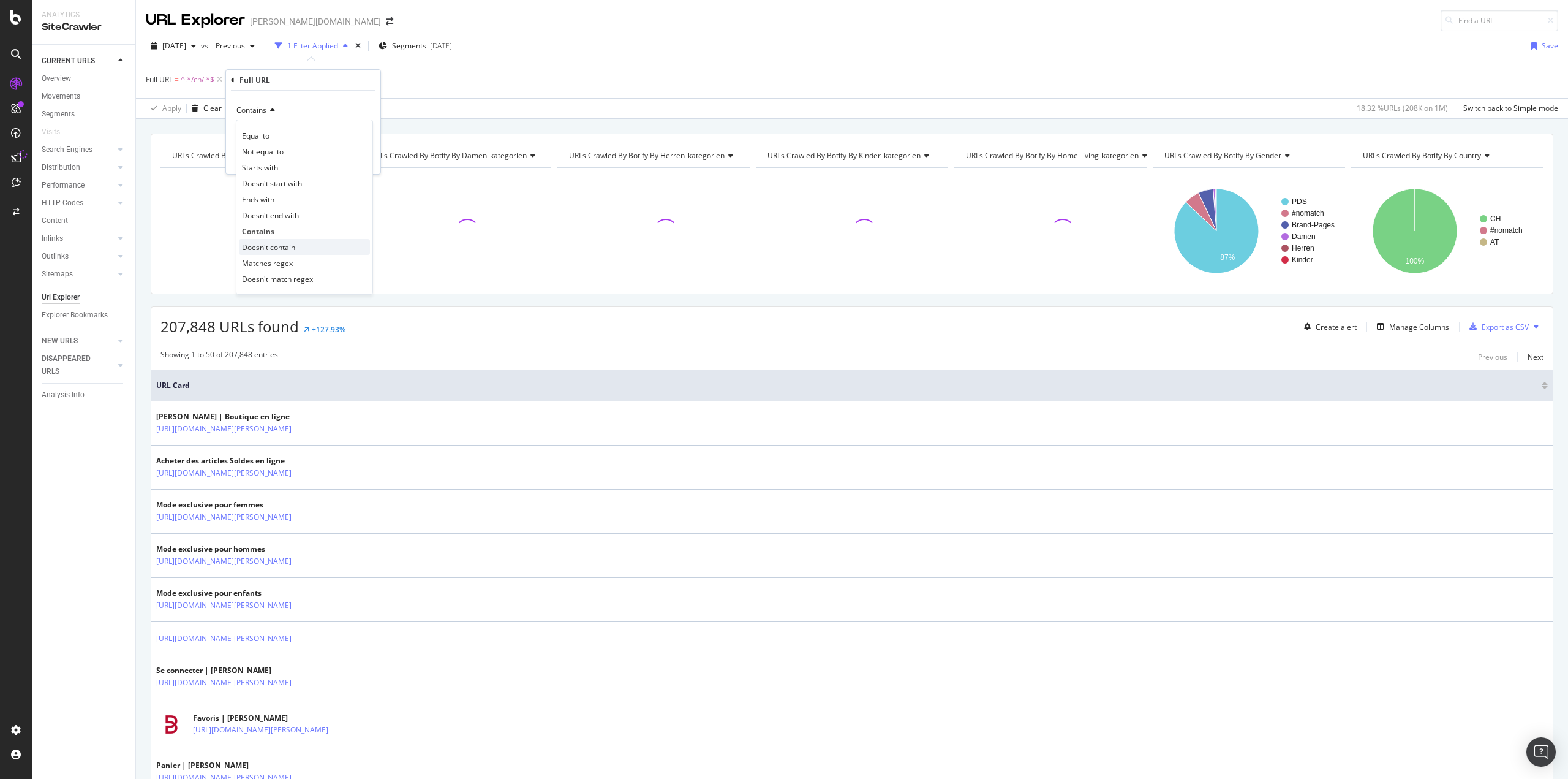
click at [293, 246] on span "Doesn't contain" at bounding box center [268, 247] width 54 height 10
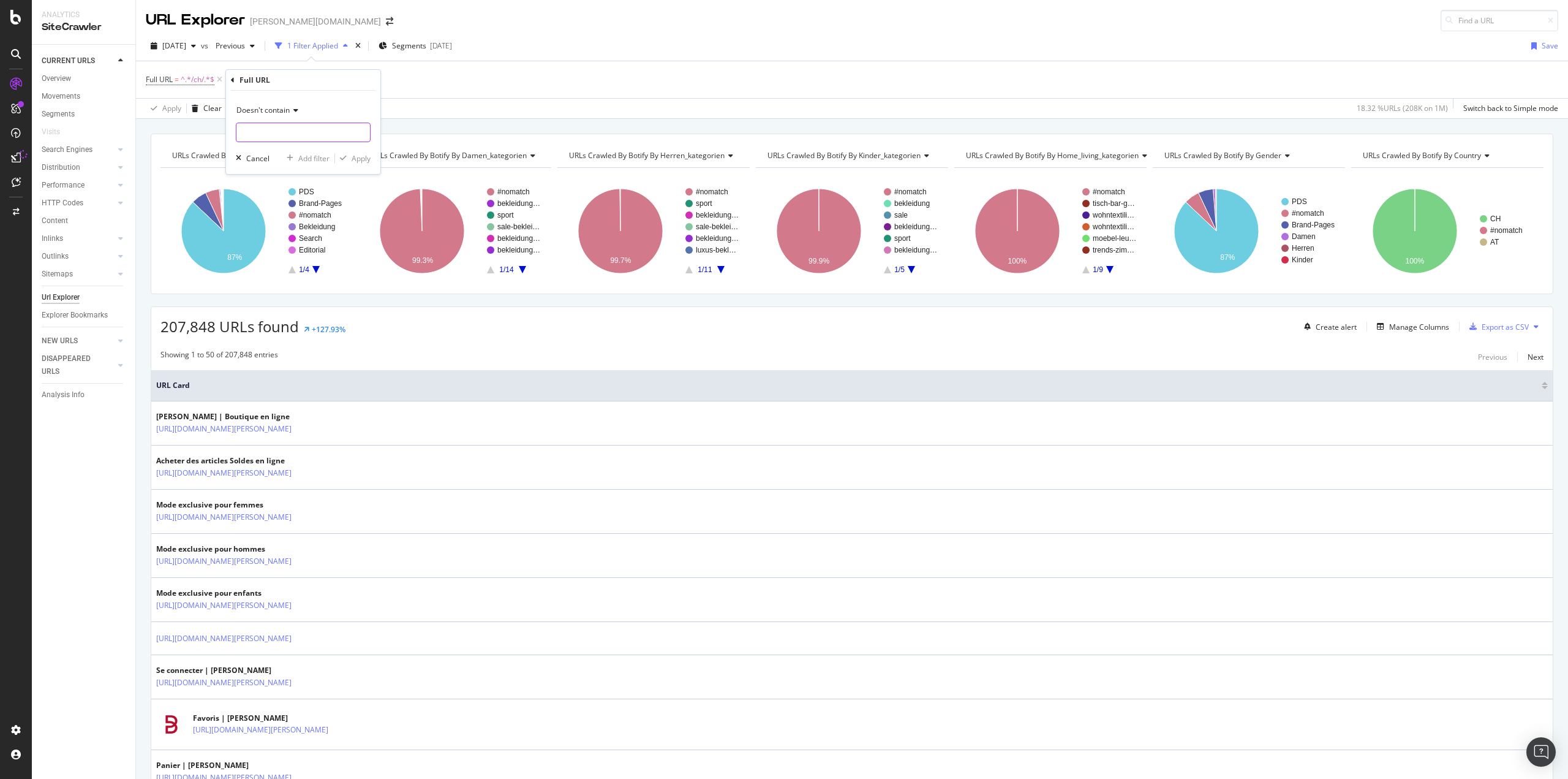
click at [267, 136] on input "text" at bounding box center [303, 132] width 133 height 20
type input "/p/"
click at [364, 151] on div "Doesn't contain /p/ Cancel Add filter Apply" at bounding box center [303, 133] width 154 height 83
click at [363, 157] on div "Apply" at bounding box center [361, 158] width 19 height 10
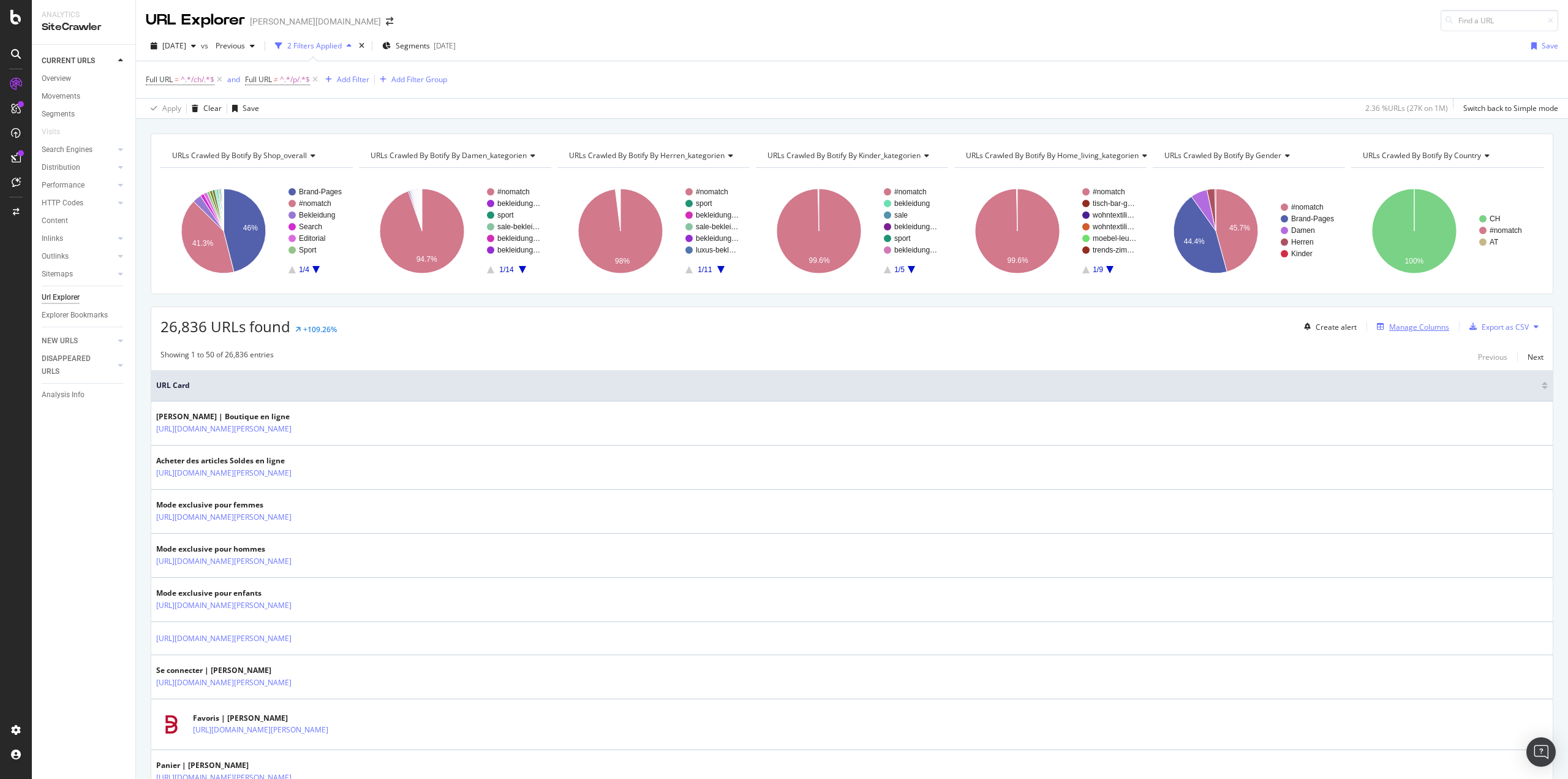
click at [1427, 323] on div "Manage Columns" at bounding box center [1419, 327] width 60 height 10
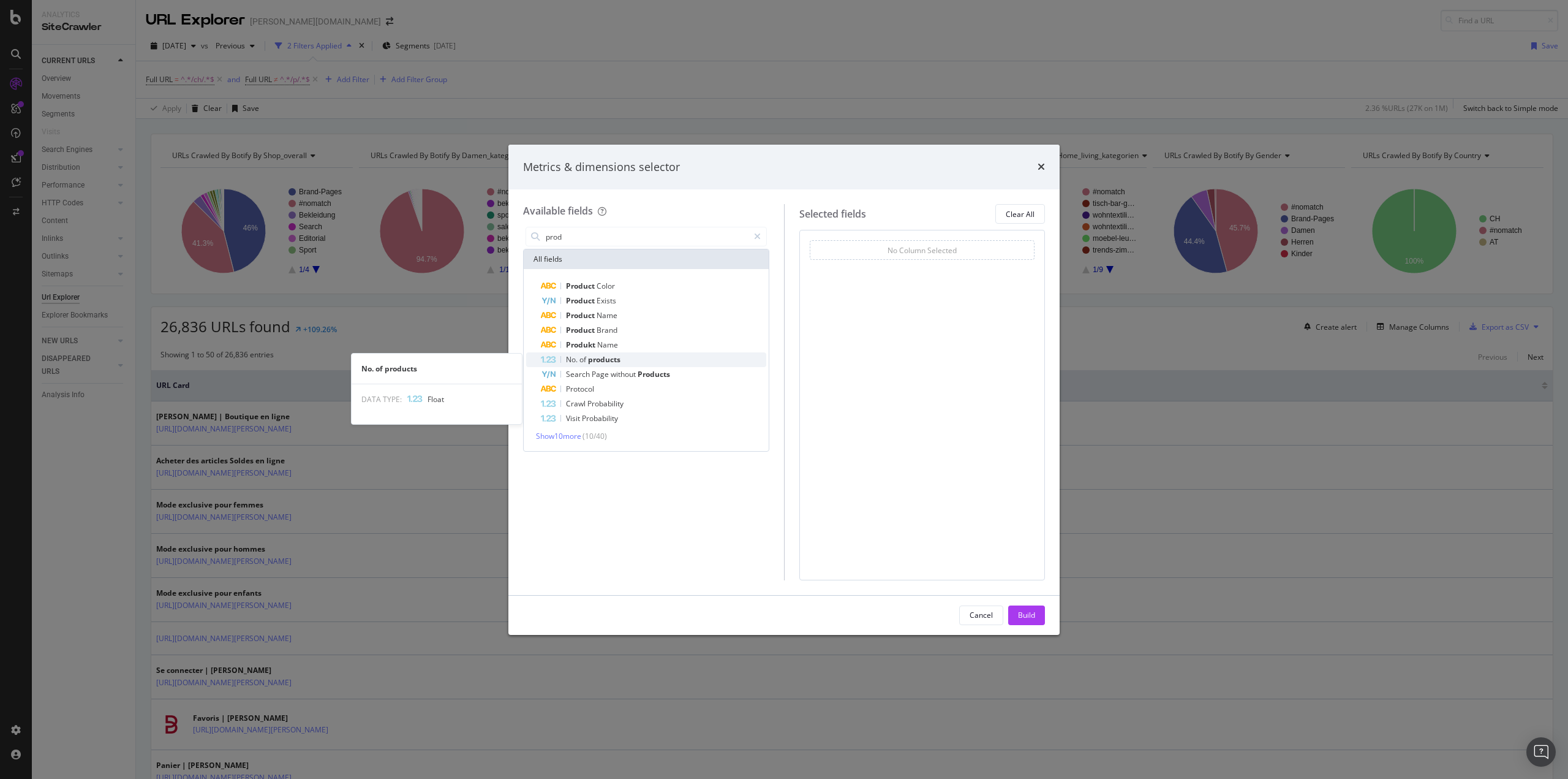
type input "prod"
click at [625, 358] on div "No. of products" at bounding box center [653, 360] width 225 height 14
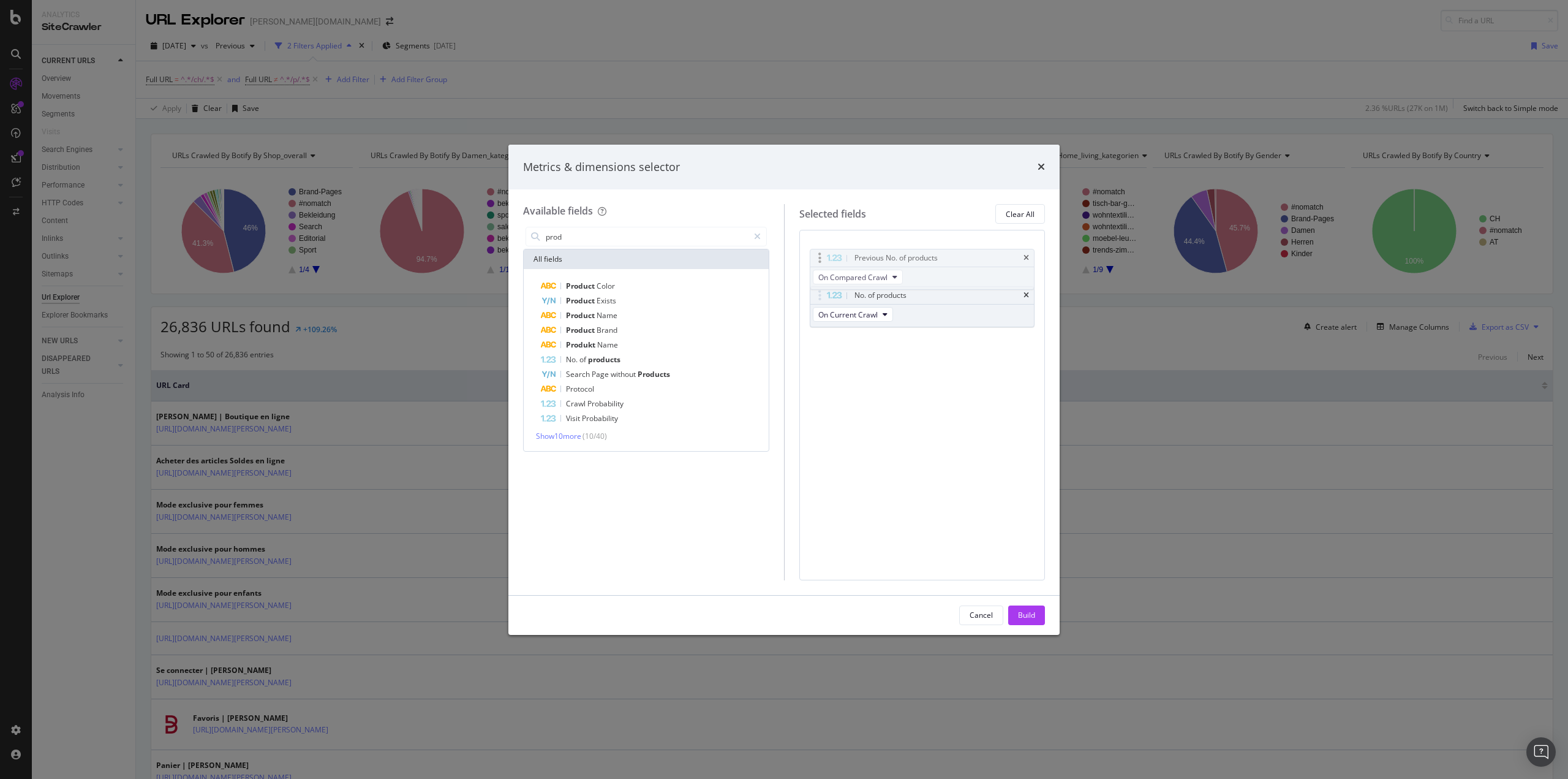
drag, startPoint x: 823, startPoint y: 296, endPoint x: 823, endPoint y: 255, distance: 41.0
click at [823, 255] on body "Analytics SiteCrawler CURRENT URLS Overview Movements Segments Visits Search En…" at bounding box center [784, 389] width 1568 height 779
click at [1034, 614] on div "Build" at bounding box center [1026, 614] width 17 height 10
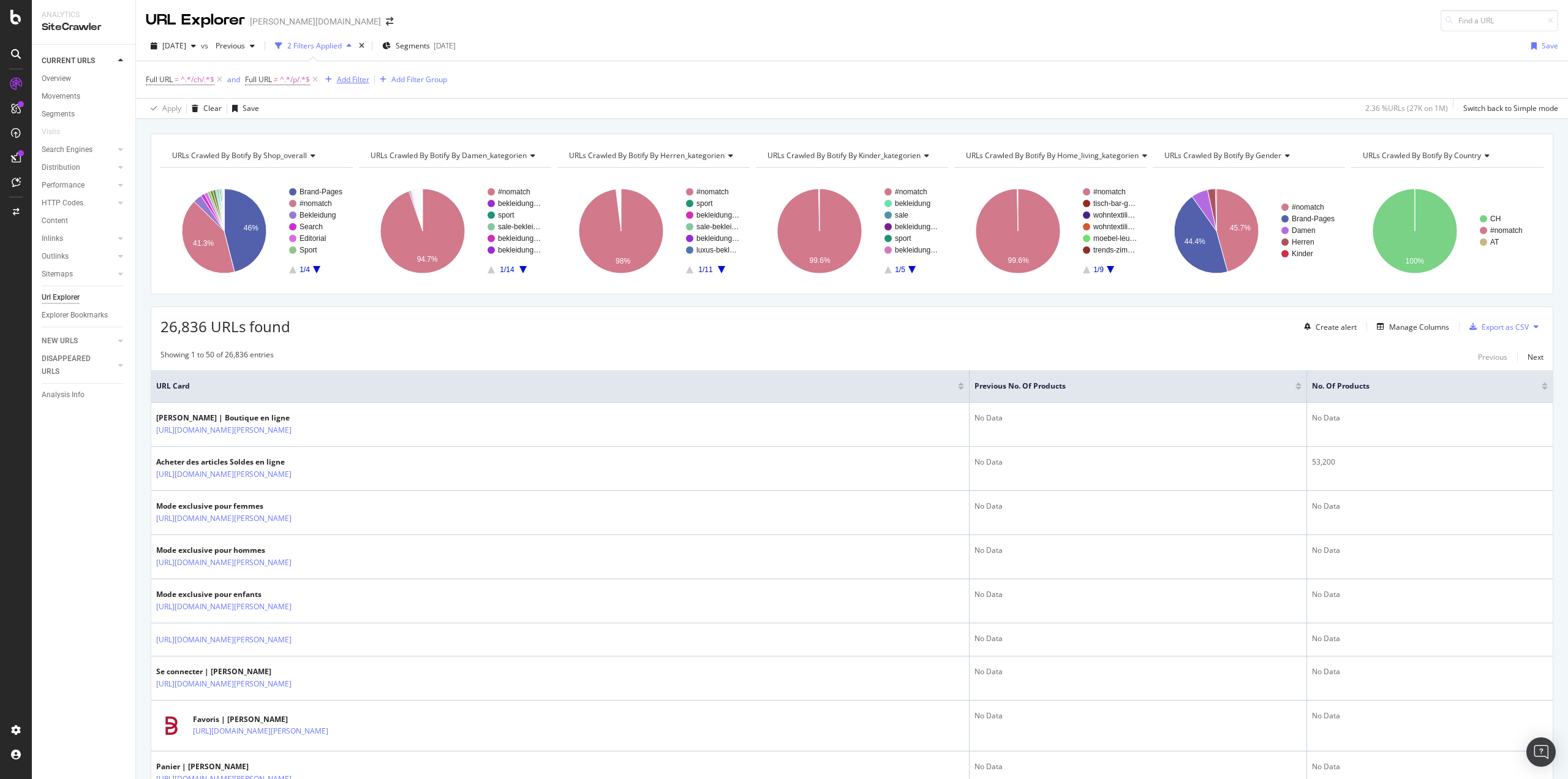
click at [355, 82] on div "Add Filter" at bounding box center [353, 79] width 33 height 10
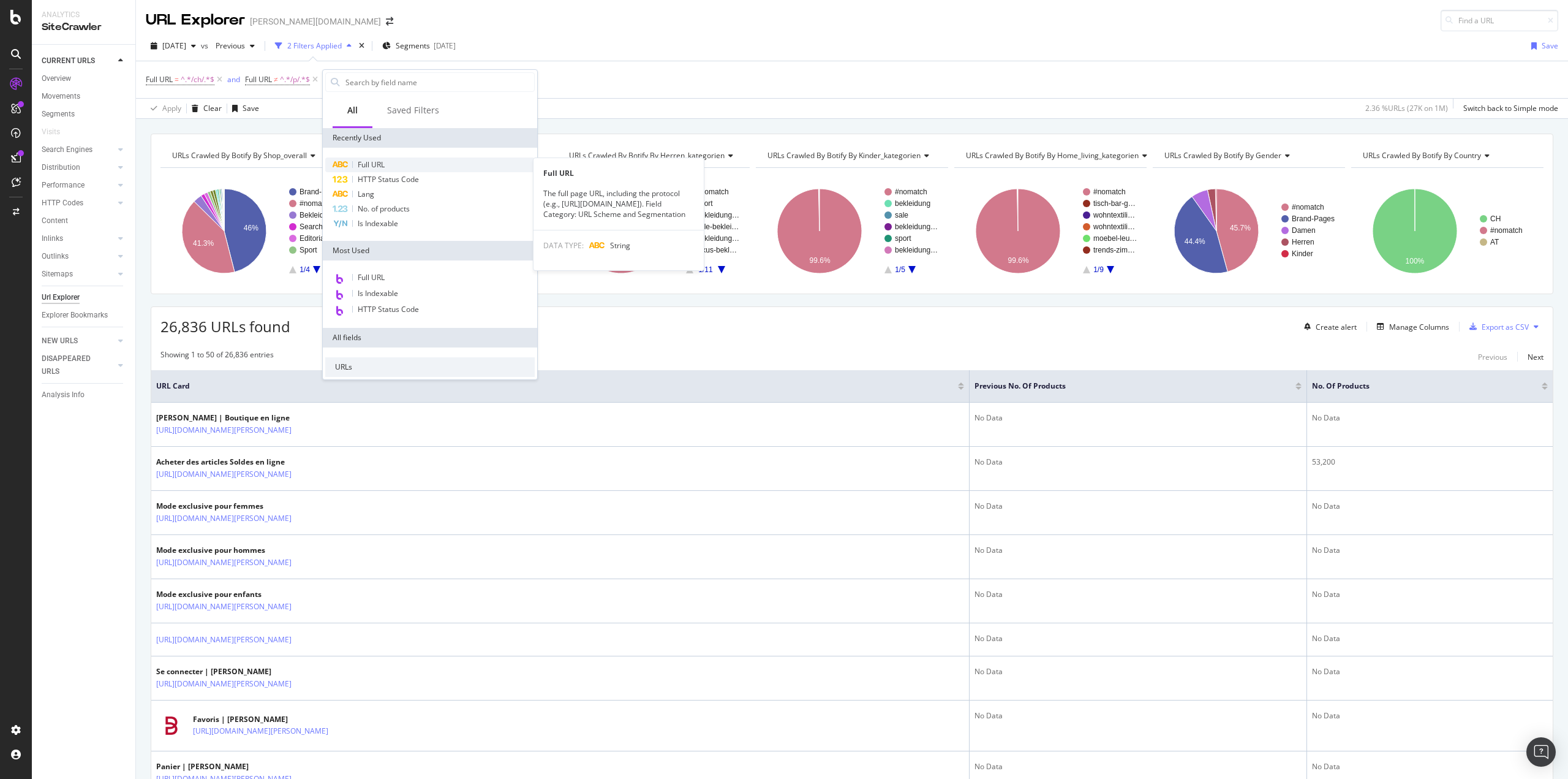
click at [387, 161] on div "Full URL" at bounding box center [430, 165] width 209 height 14
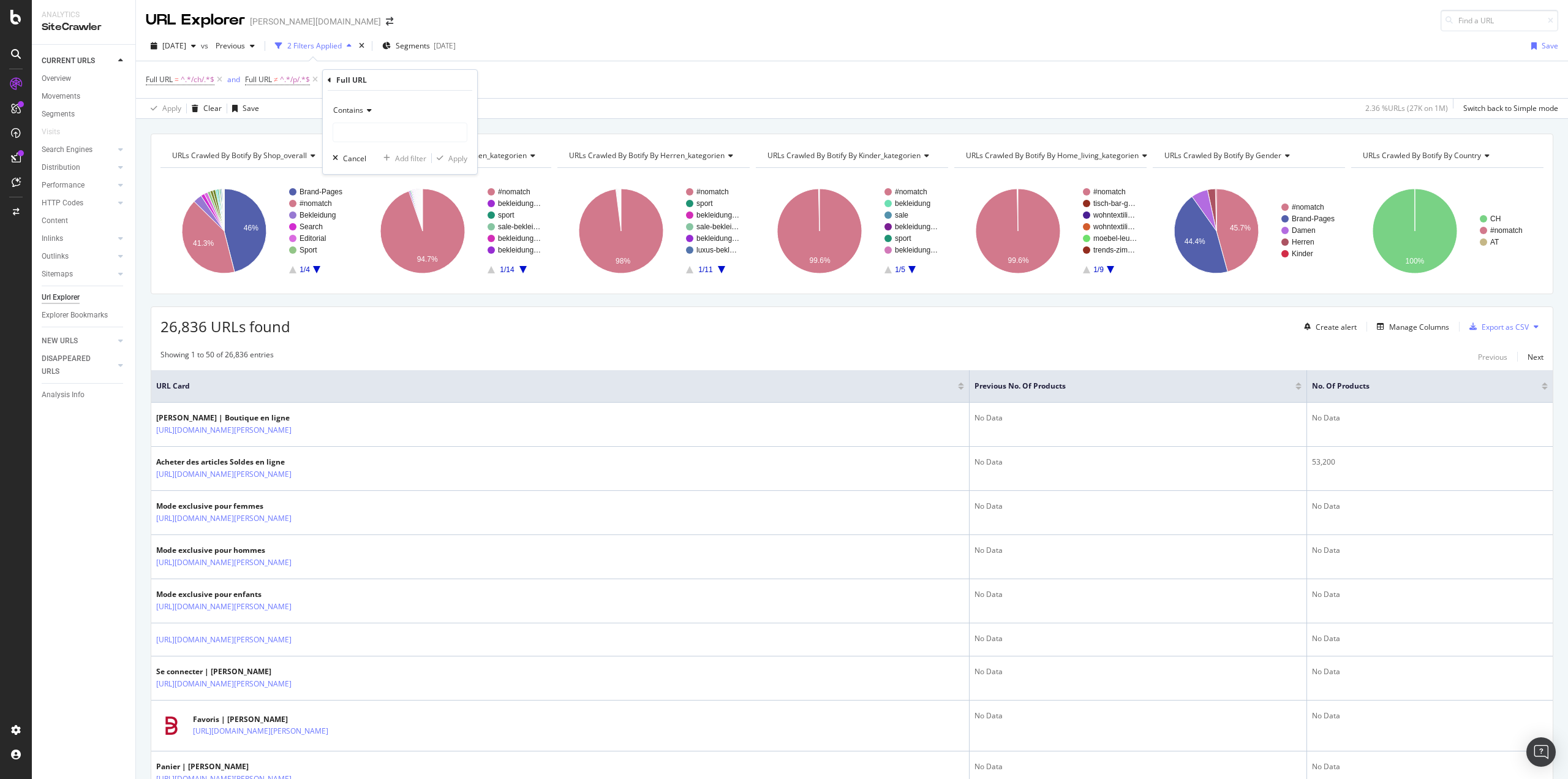
click at [367, 109] on icon at bounding box center [367, 109] width 9 height 7
click at [387, 244] on span "Doesn't contain" at bounding box center [365, 247] width 54 height 10
click at [364, 138] on input "text" at bounding box center [399, 132] width 133 height 20
type input "/fr/"
click at [453, 153] on div "Apply" at bounding box center [458, 158] width 19 height 10
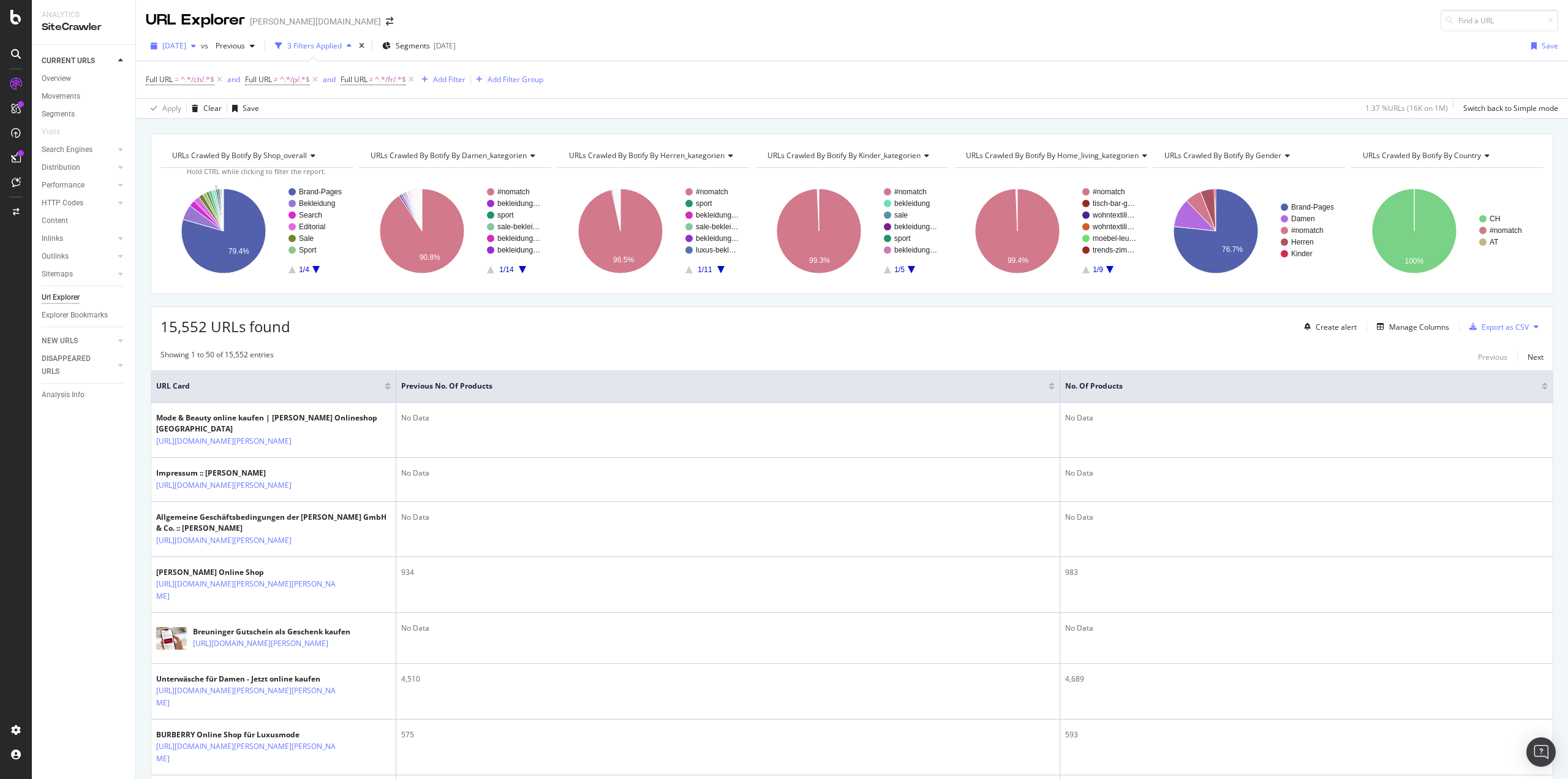
click at [186, 48] on span "[DATE]" at bounding box center [174, 46] width 24 height 10
click at [212, 114] on div "[DATE]" at bounding box center [196, 114] width 65 height 11
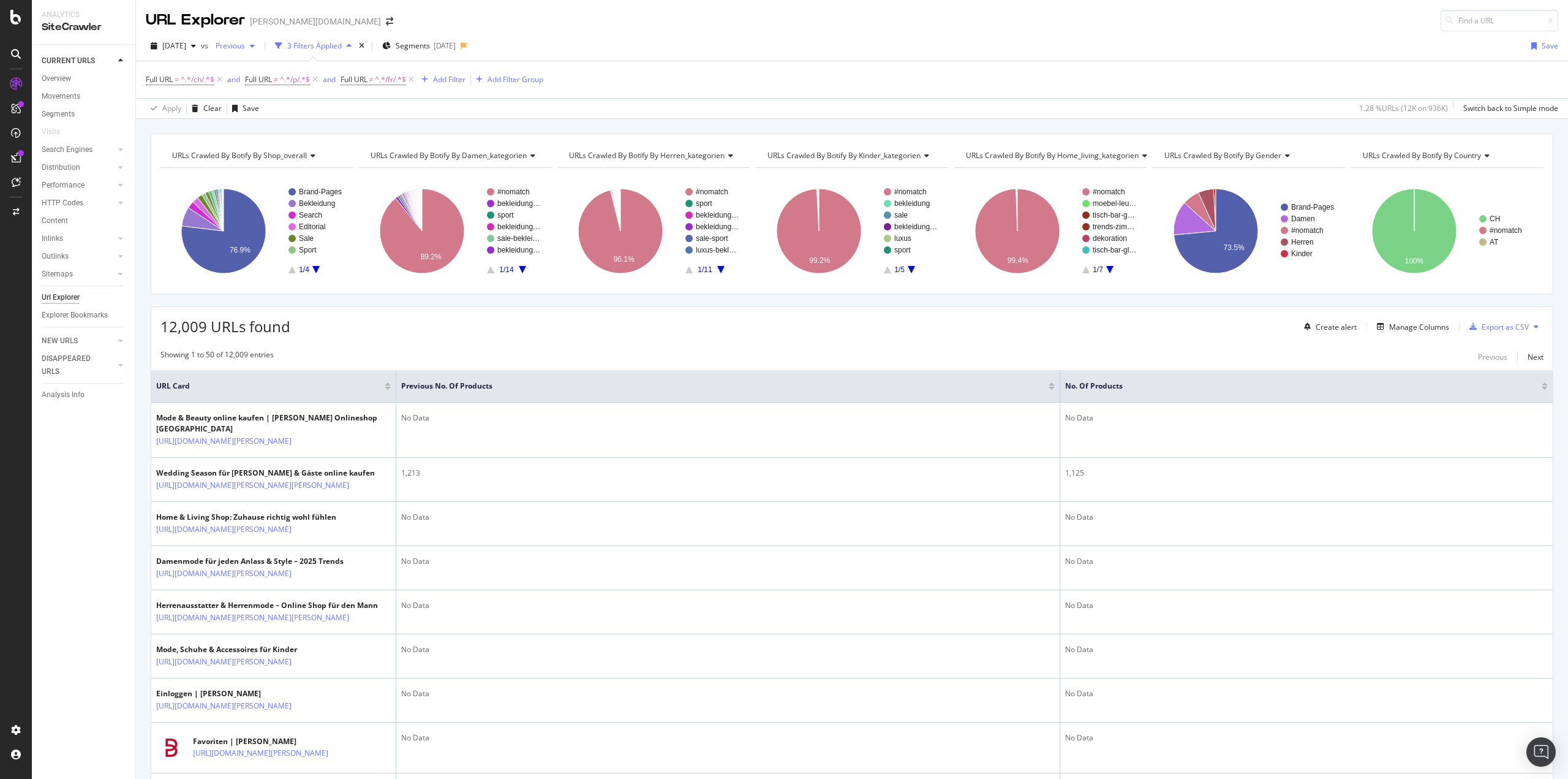
click at [255, 45] on icon "button" at bounding box center [252, 46] width 5 height 7
click at [282, 101] on div "[DATE]" at bounding box center [271, 99] width 65 height 11
click at [1487, 323] on div "Export as CSV" at bounding box center [1505, 327] width 47 height 10
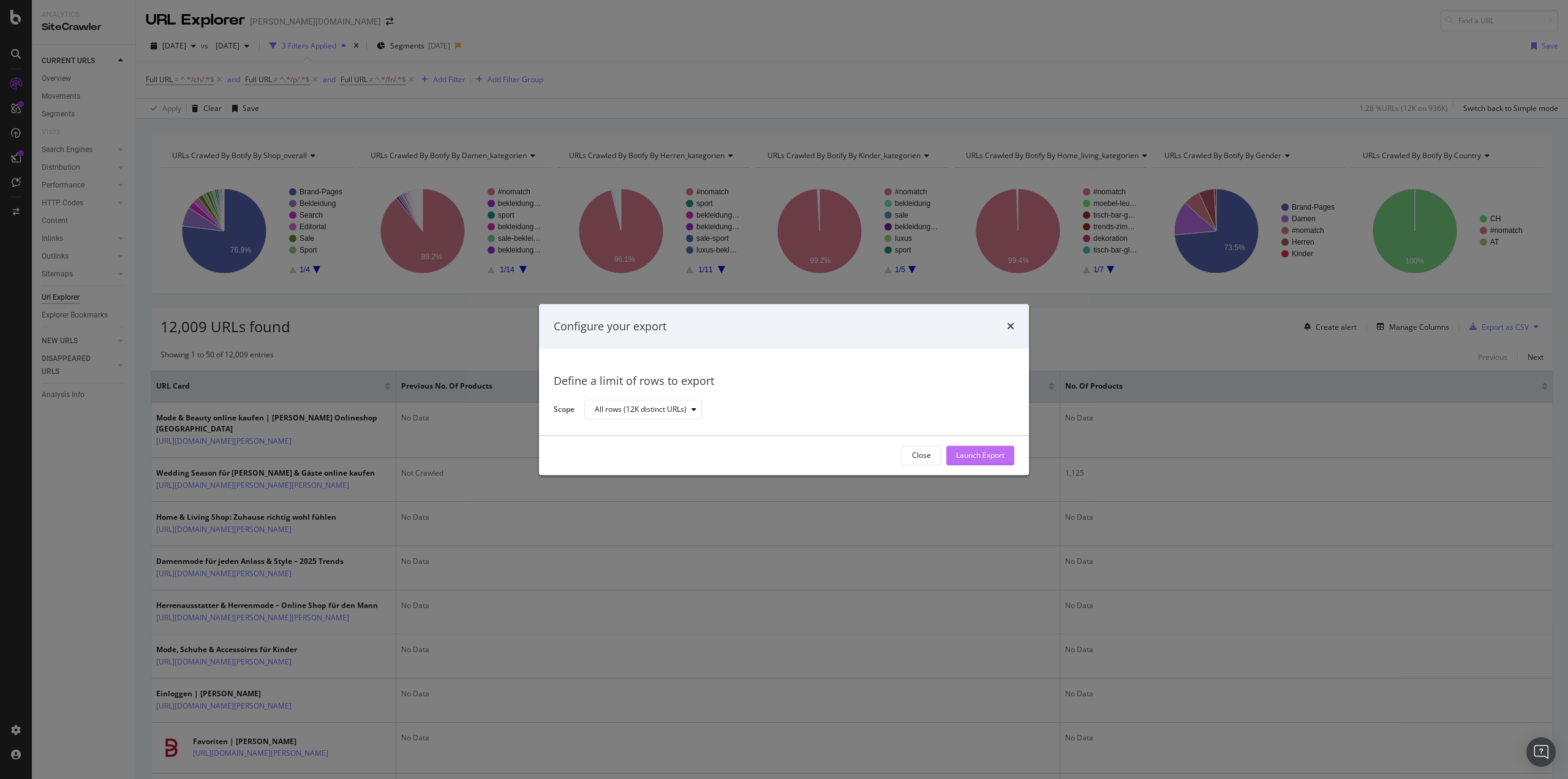
click at [978, 455] on div "Launch Export" at bounding box center [980, 455] width 49 height 10
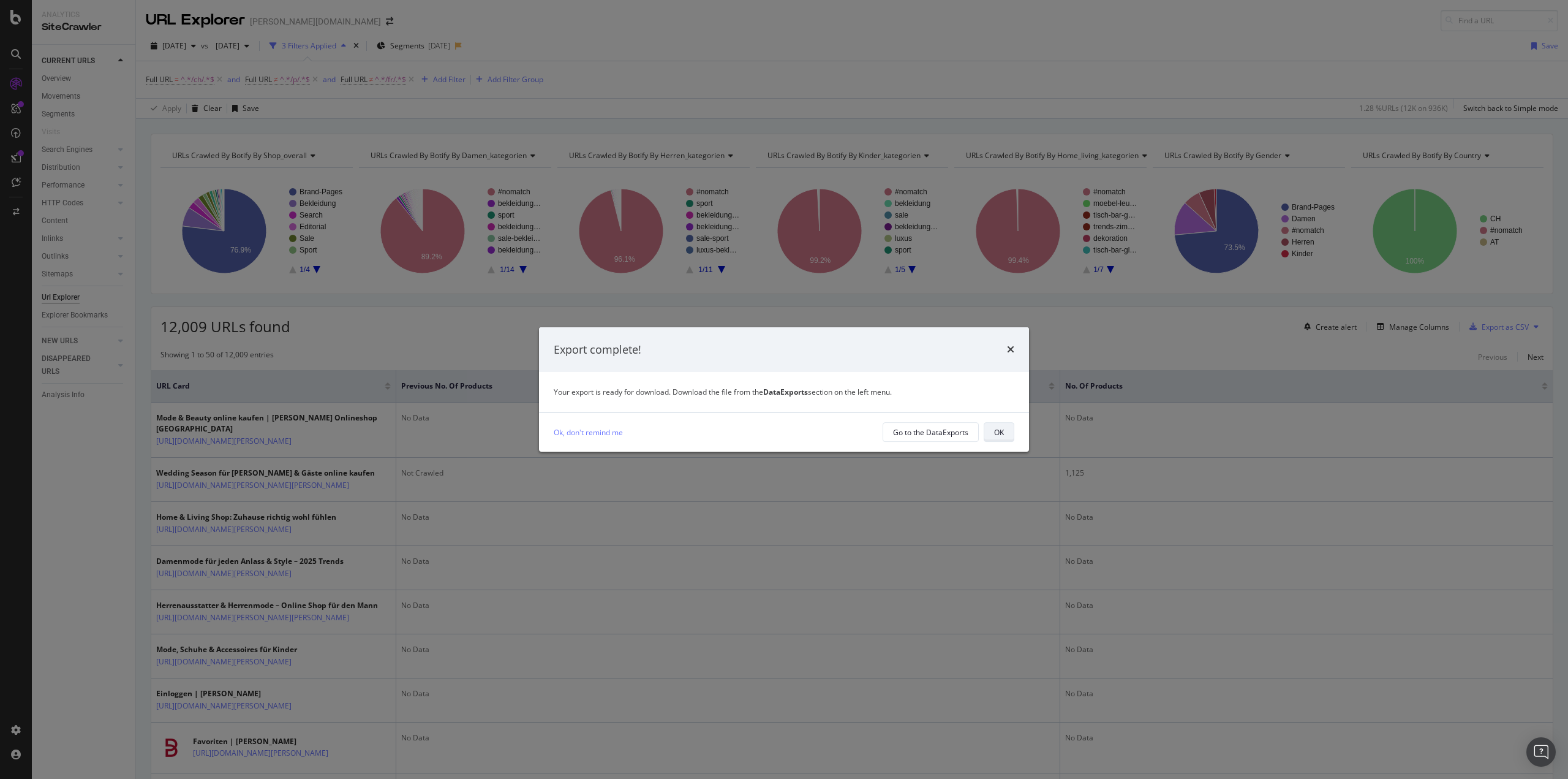
click at [993, 436] on button "OK" at bounding box center [999, 431] width 30 height 20
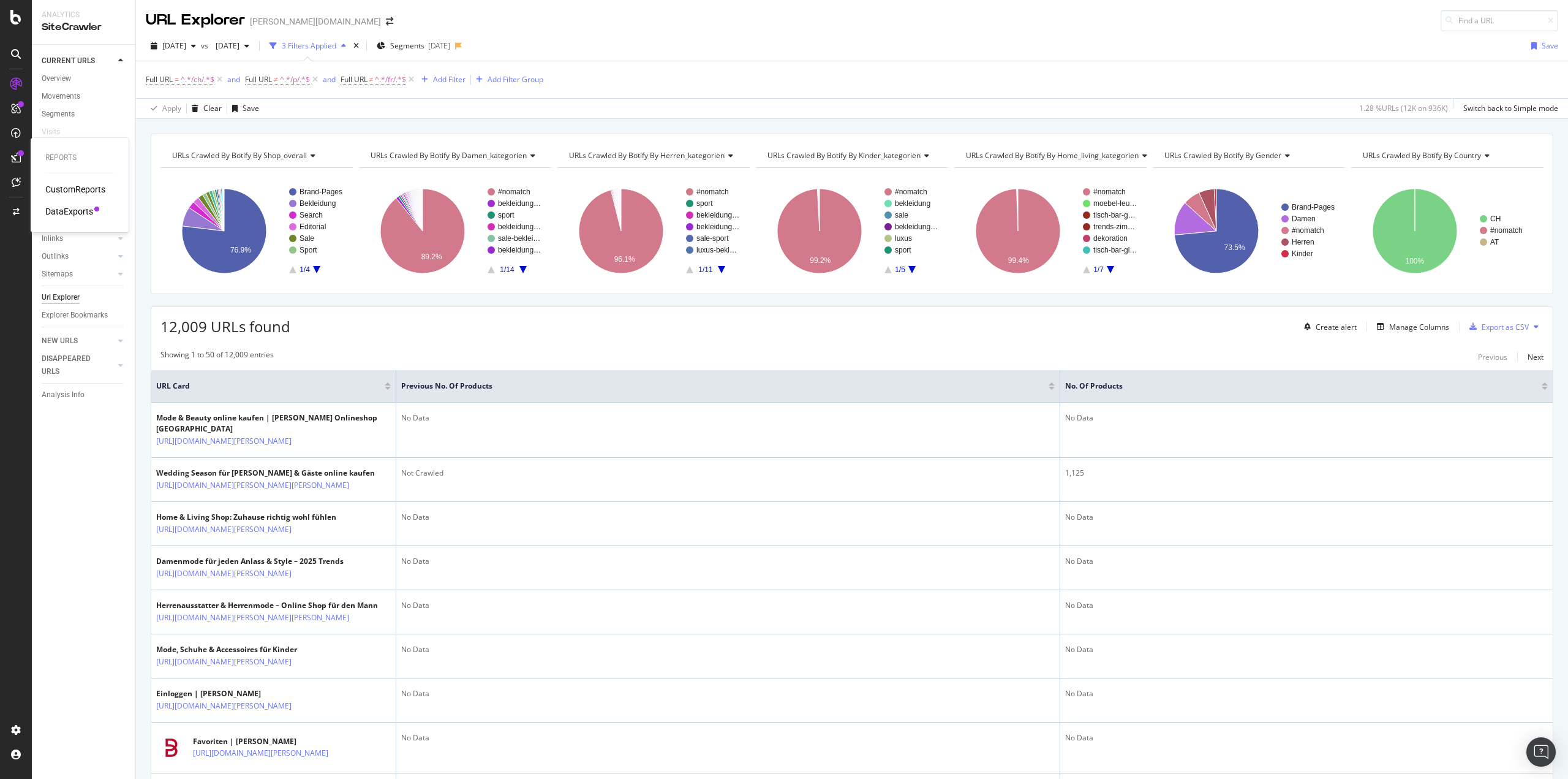
click at [64, 212] on div "DataExports" at bounding box center [69, 211] width 48 height 12
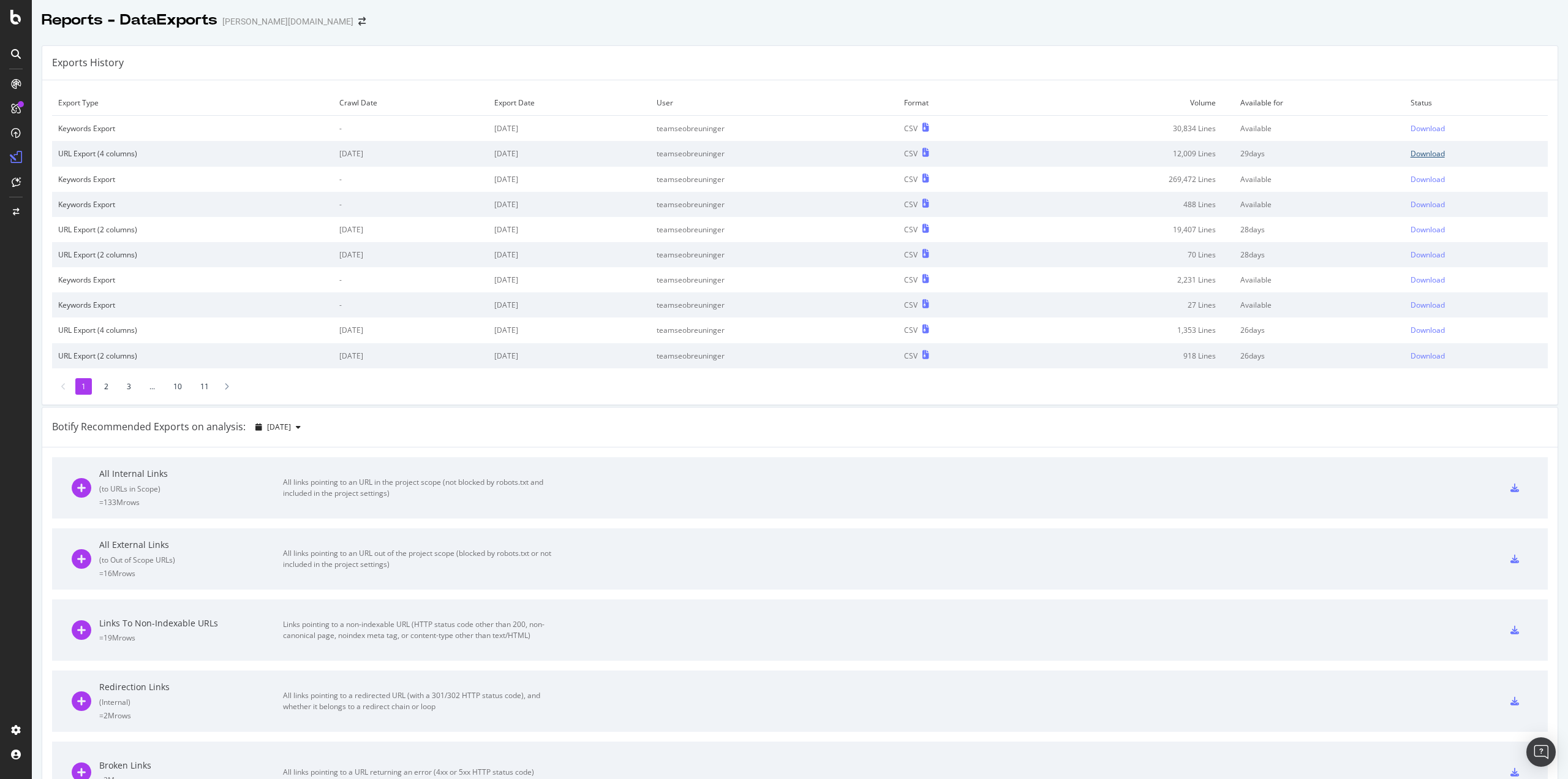
click at [1431, 157] on div "Download" at bounding box center [1427, 153] width 34 height 10
